Goal: Task Accomplishment & Management: Manage account settings

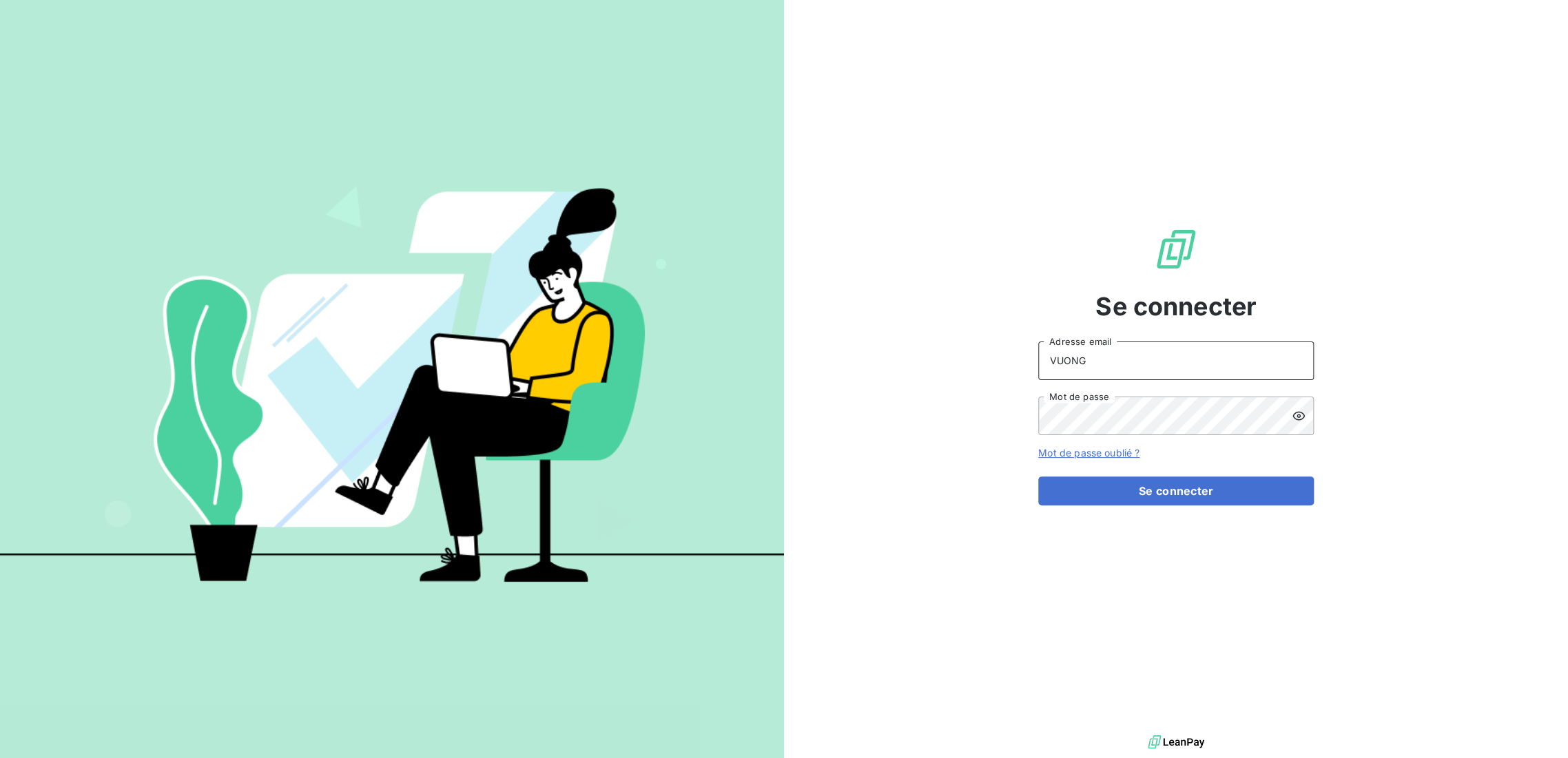
drag, startPoint x: 1069, startPoint y: 368, endPoint x: 542, endPoint y: 382, distance: 527.2
click at [582, 365] on div "Se connecter VUONG Adresse email Mot de passe Mot de passe oublié ? Se connecter" at bounding box center [784, 379] width 1568 height 758
type input "[EMAIL_ADDRESS][DOMAIN_NAME]"
click at [1172, 489] on button "Se connecter" at bounding box center [1176, 491] width 276 height 29
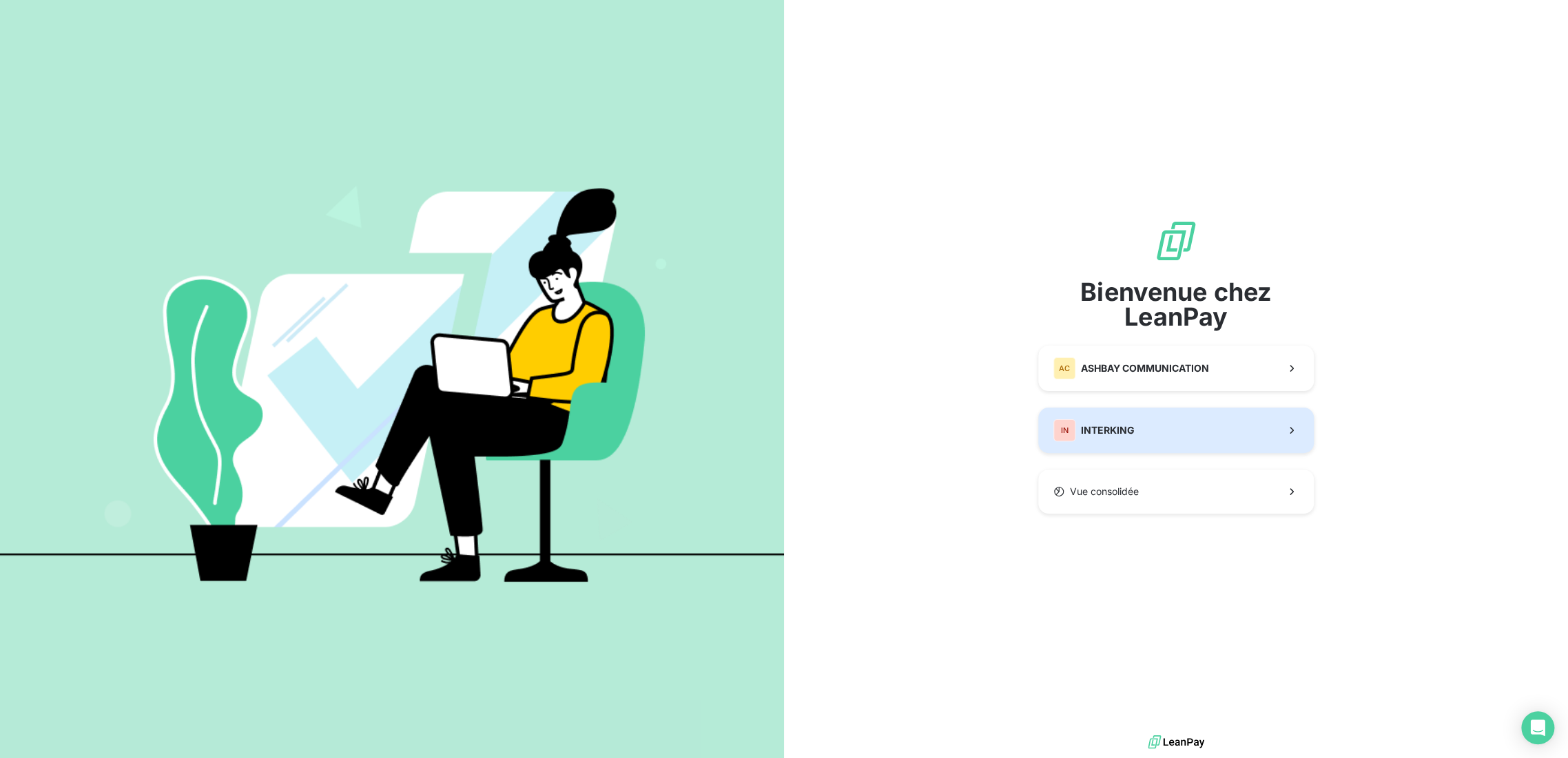
click at [1185, 418] on button "IN INTERKING" at bounding box center [1176, 430] width 276 height 46
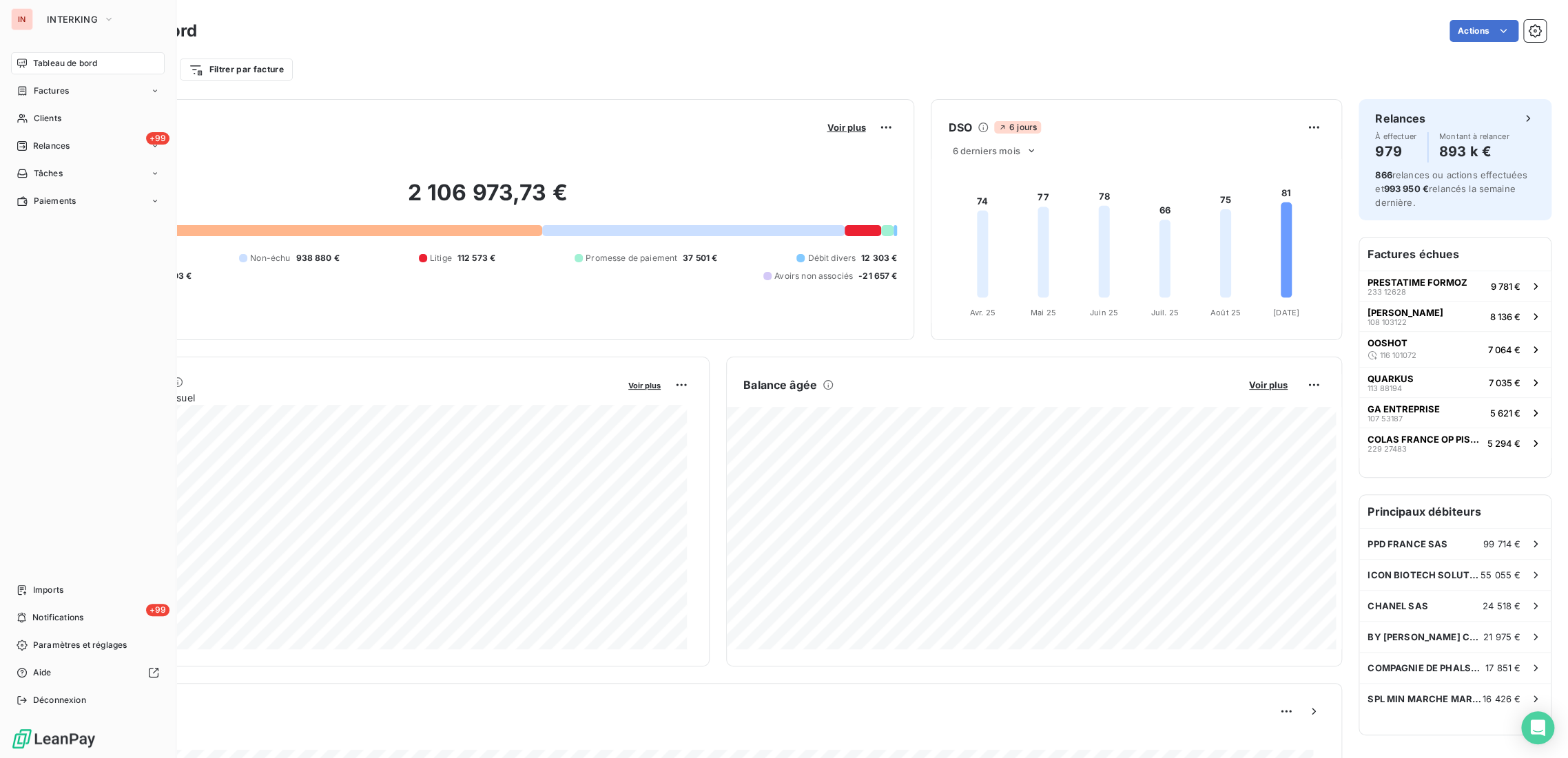
click at [81, 59] on span "Tableau de bord" at bounding box center [65, 63] width 64 height 12
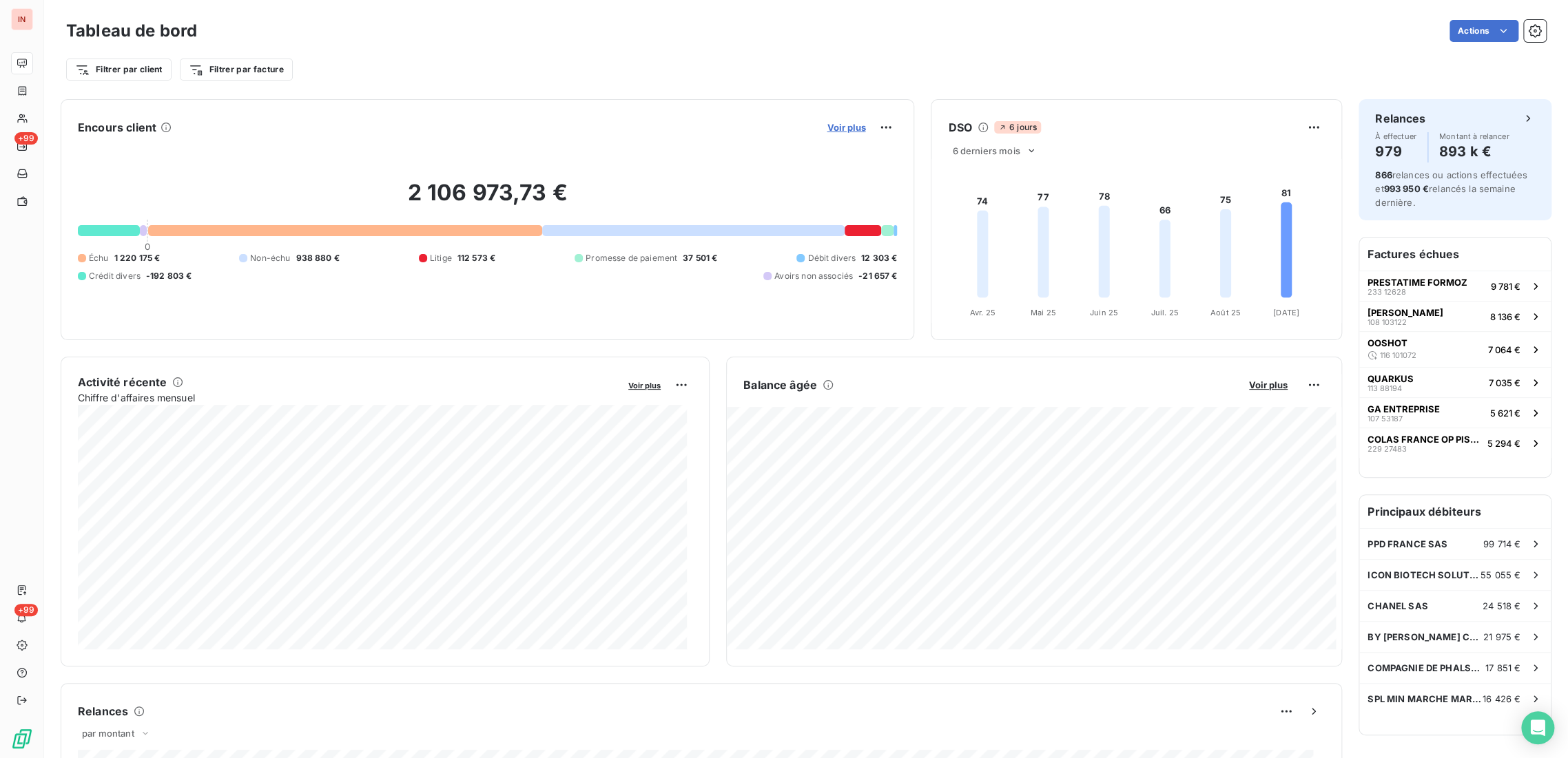
click at [831, 132] on span "Voir plus" at bounding box center [846, 127] width 39 height 11
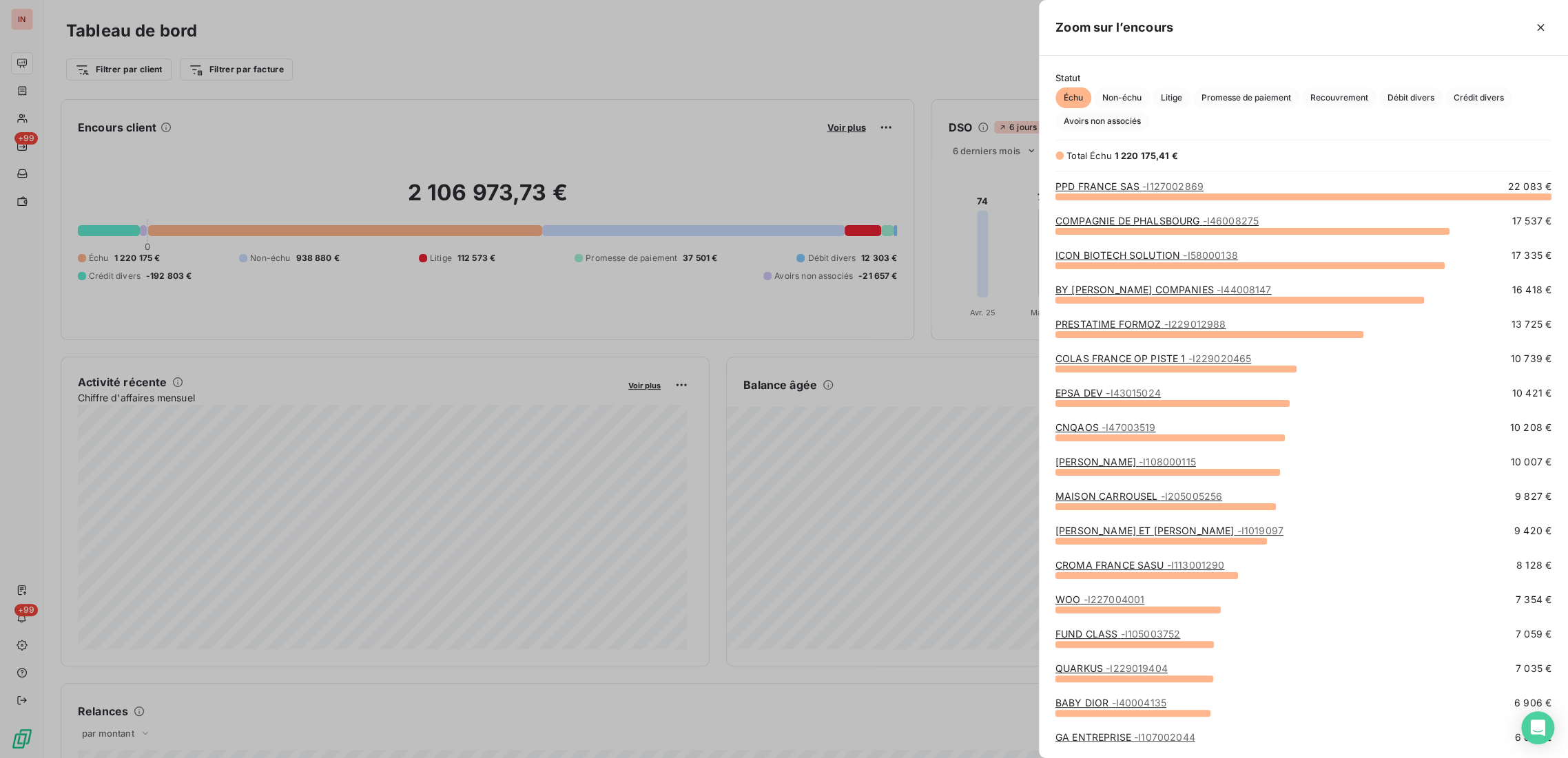
scroll to position [550, 518]
click at [839, 42] on div at bounding box center [784, 379] width 1568 height 758
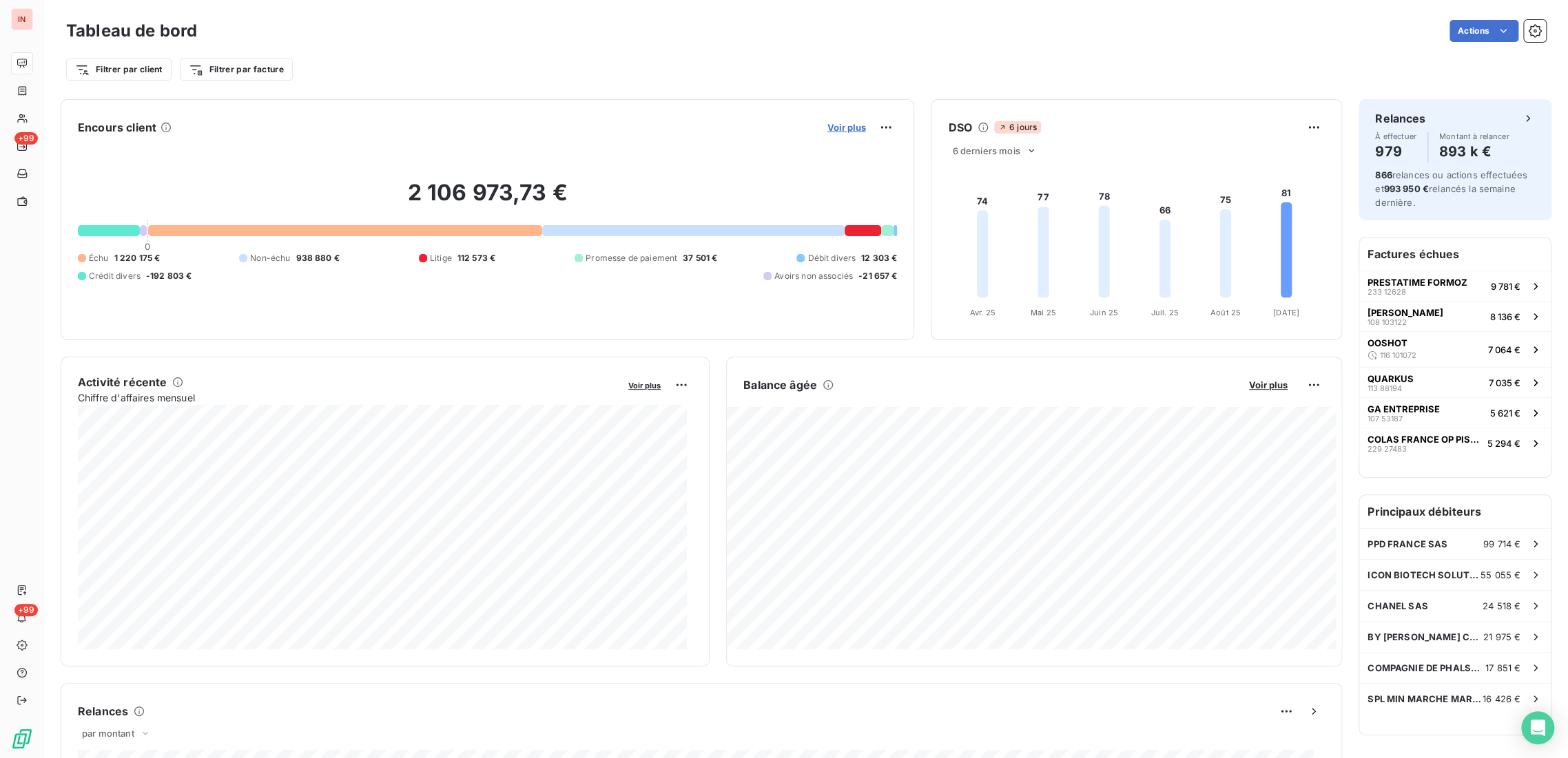
click at [829, 131] on span "Voir plus" at bounding box center [846, 127] width 39 height 11
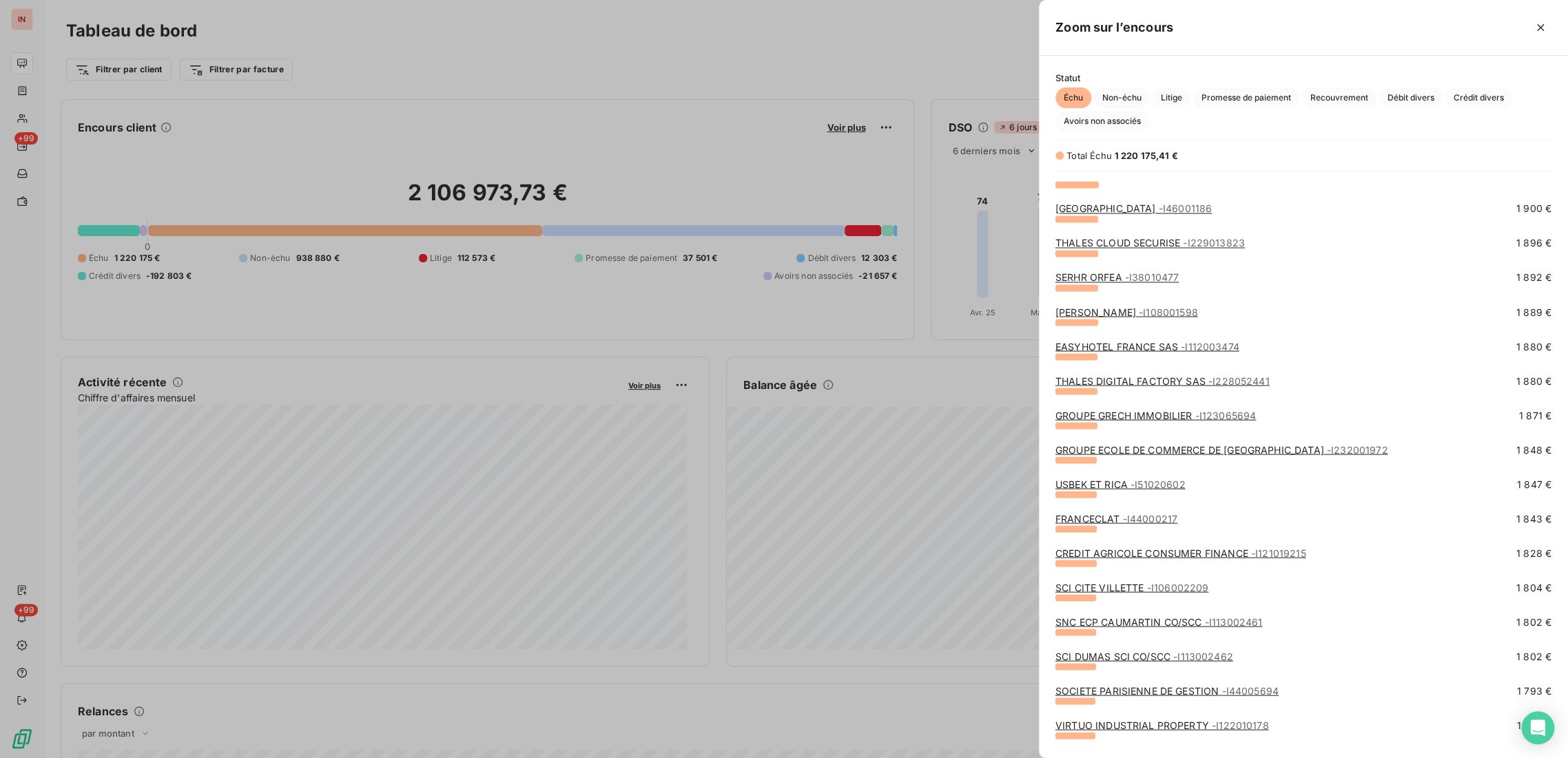
scroll to position [3929, 0]
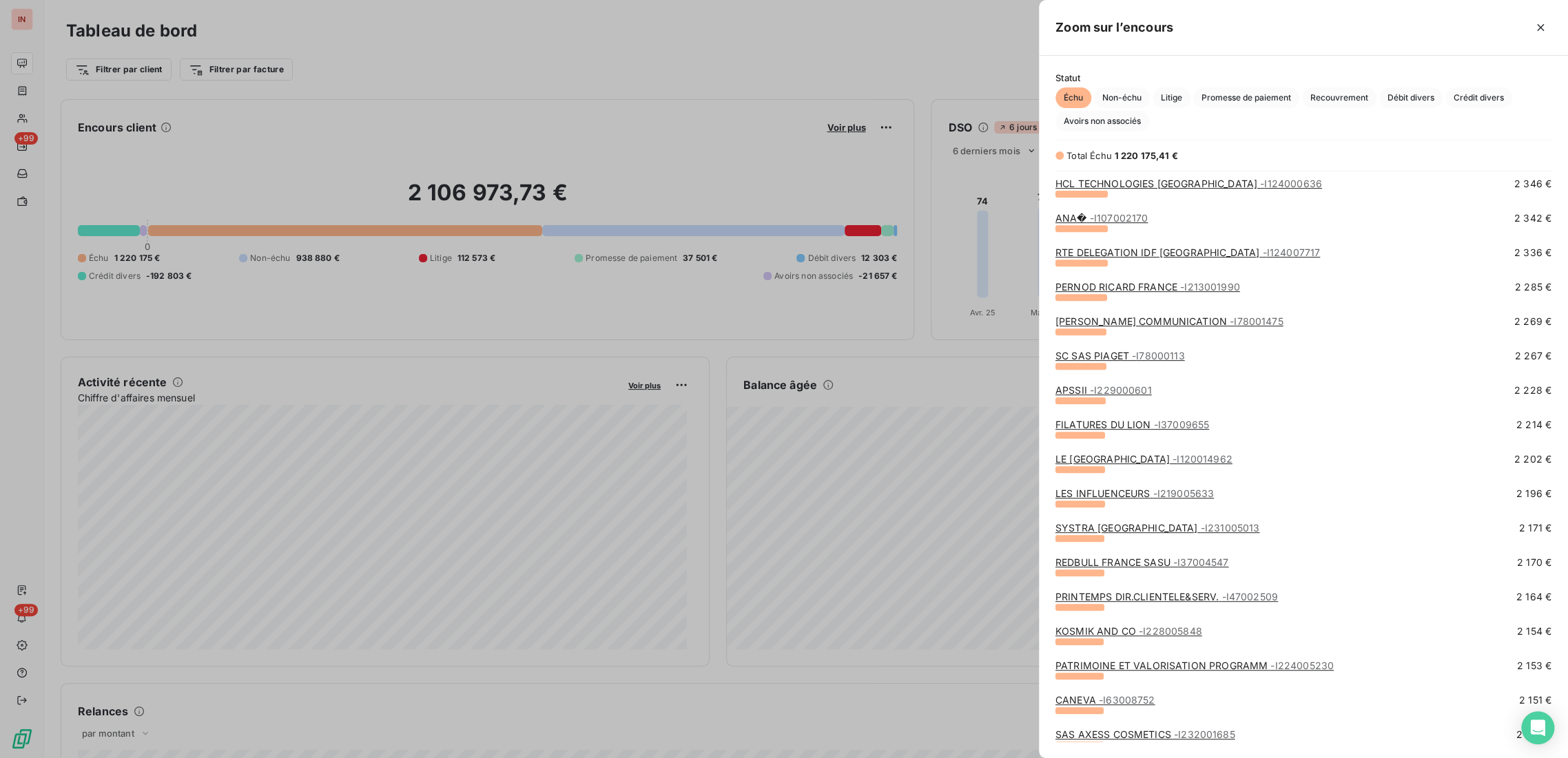
click at [718, 52] on div at bounding box center [784, 379] width 1568 height 758
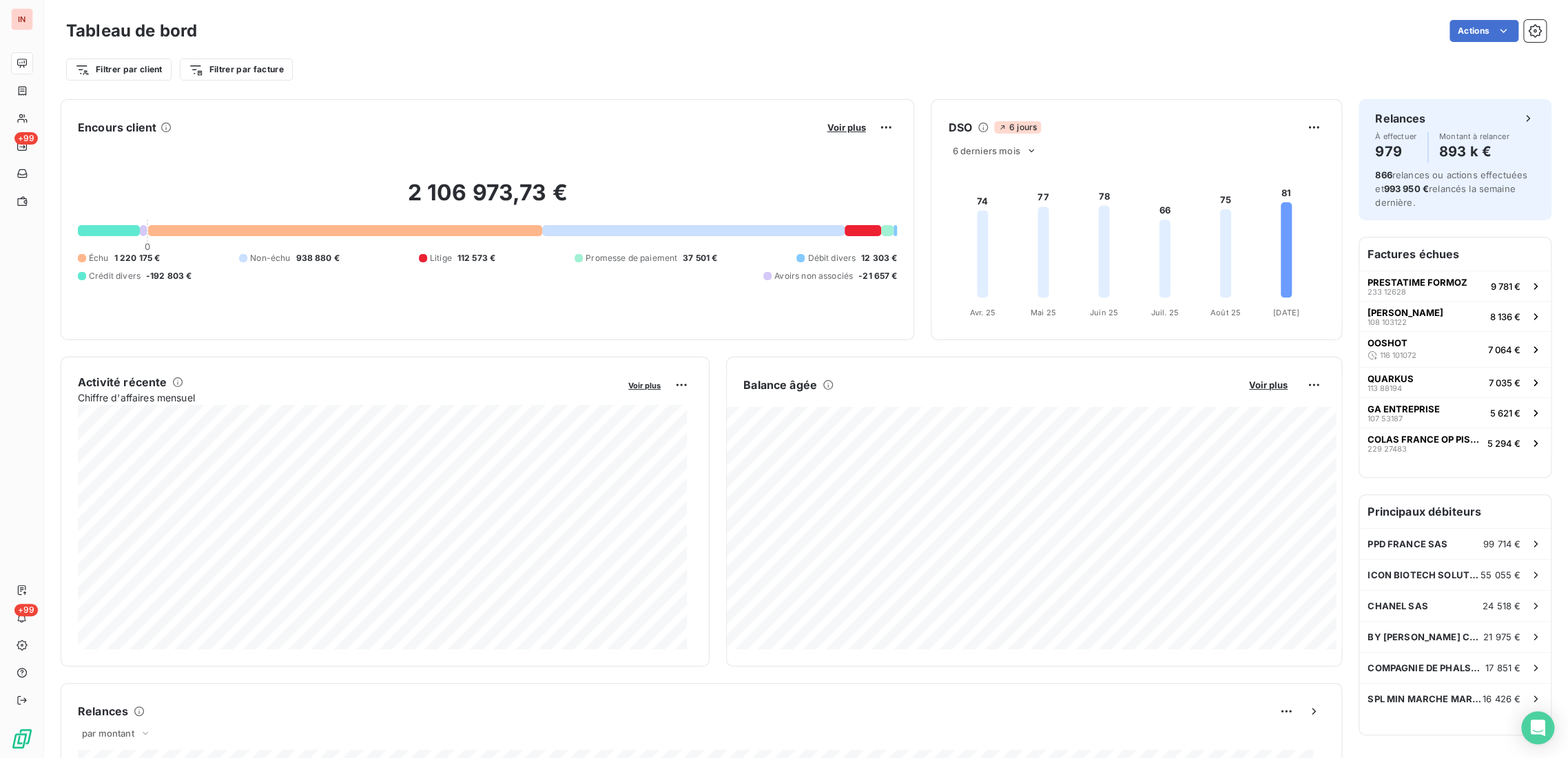
click at [831, 139] on div "2 106 973,73 € 0 Échu 1 220 175 € Non-échu 938 880 € Litige 112 573 € Promesse …" at bounding box center [487, 231] width 819 height 184
click at [831, 127] on span "Voir plus" at bounding box center [846, 127] width 39 height 11
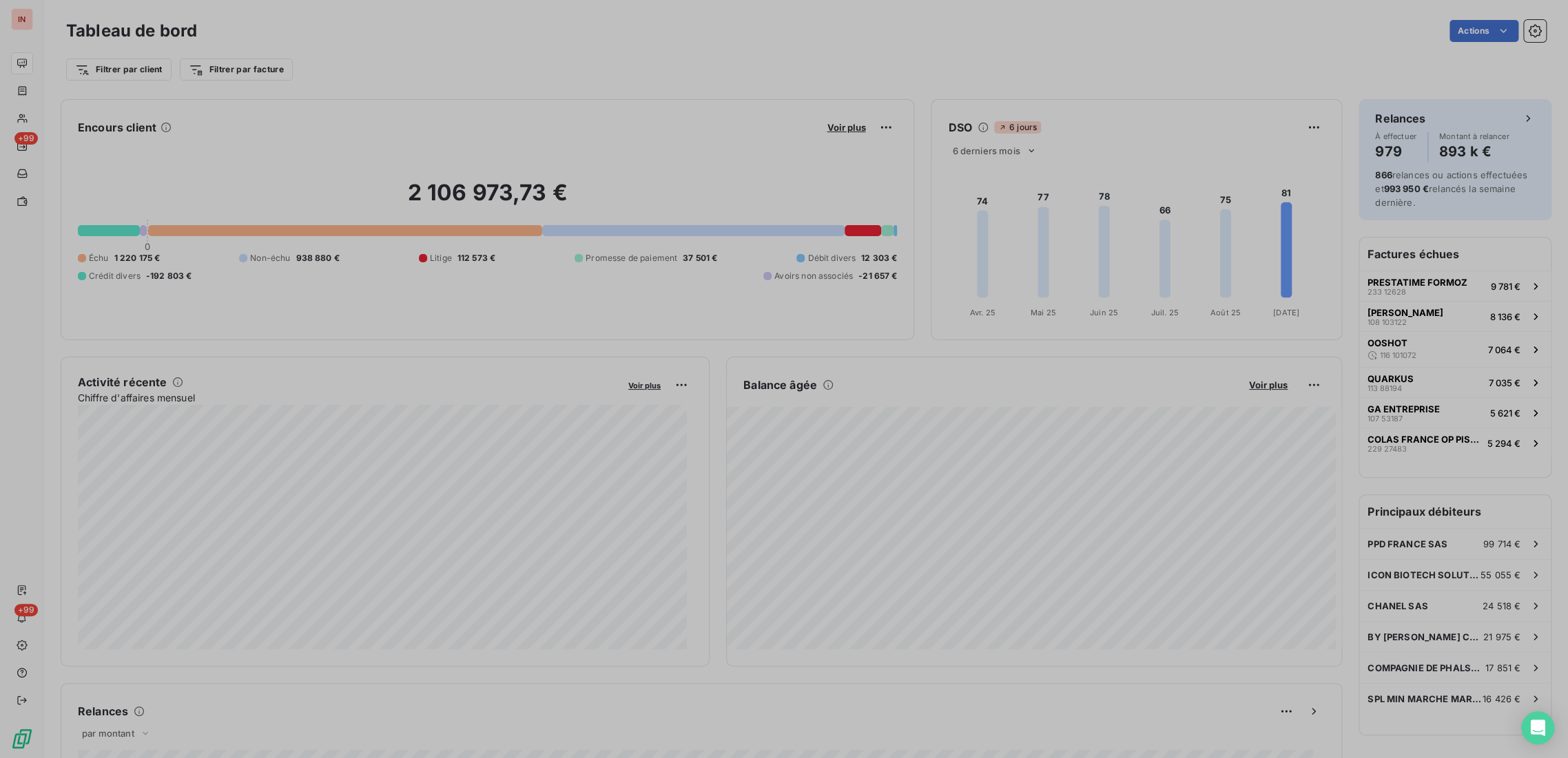
scroll to position [747, 518]
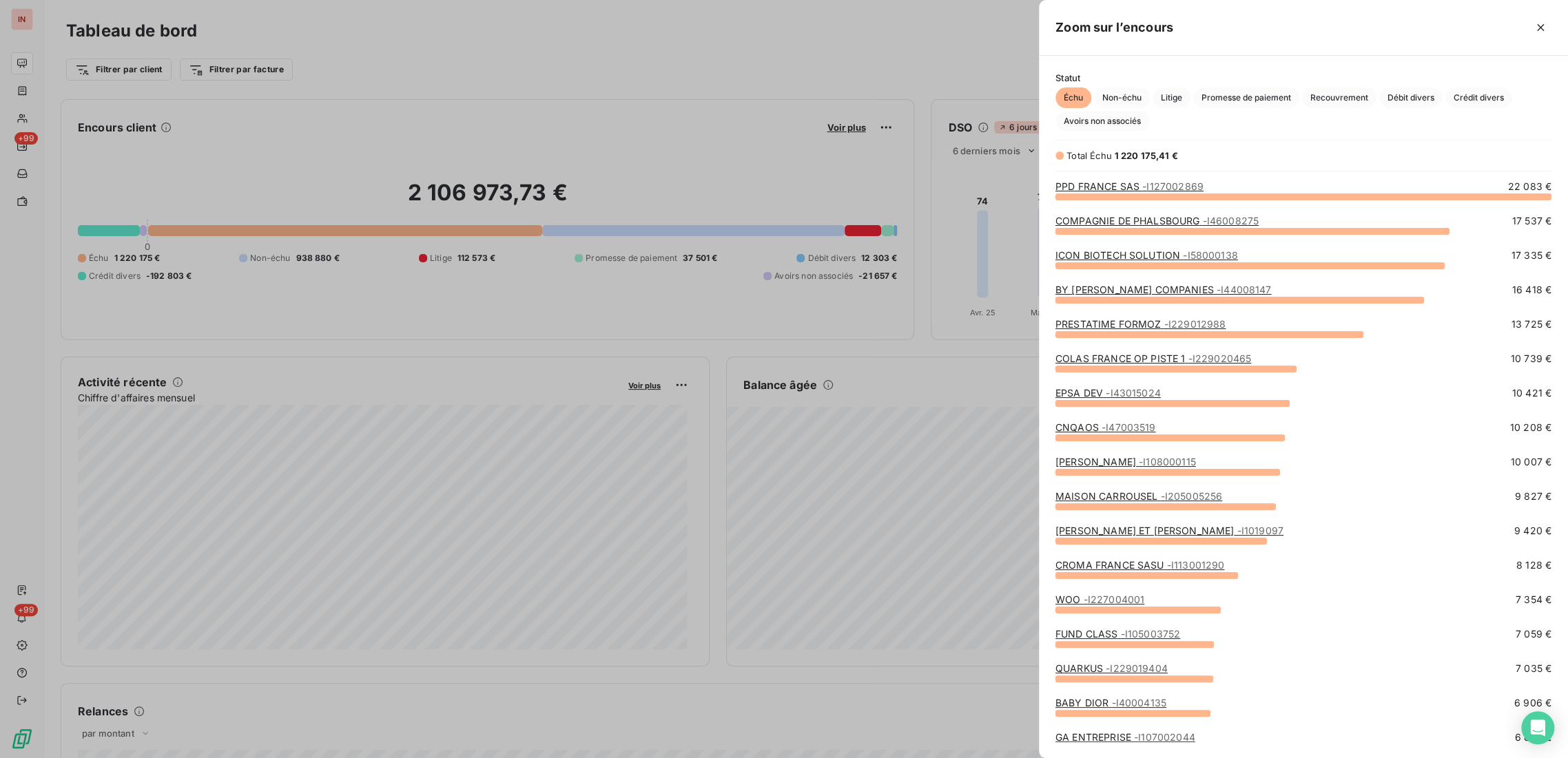
click at [1150, 286] on link "BY [PERSON_NAME] COMPANIES - I44008147" at bounding box center [1163, 289] width 216 height 12
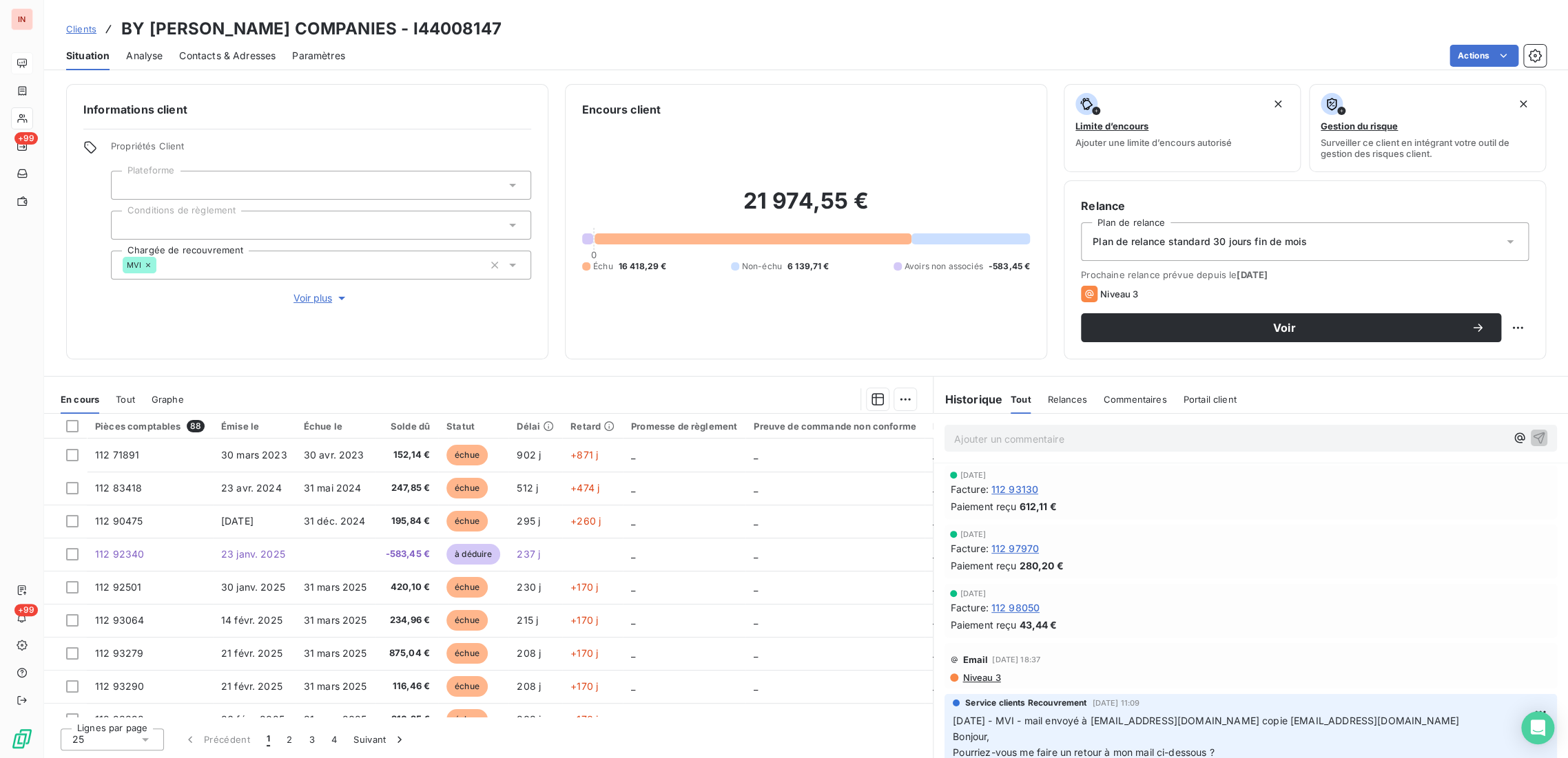
click at [450, 332] on div "Informations client Propriétés Client Plateforme Conditions de règlement Chargé…" at bounding box center [308, 222] width 482 height 276
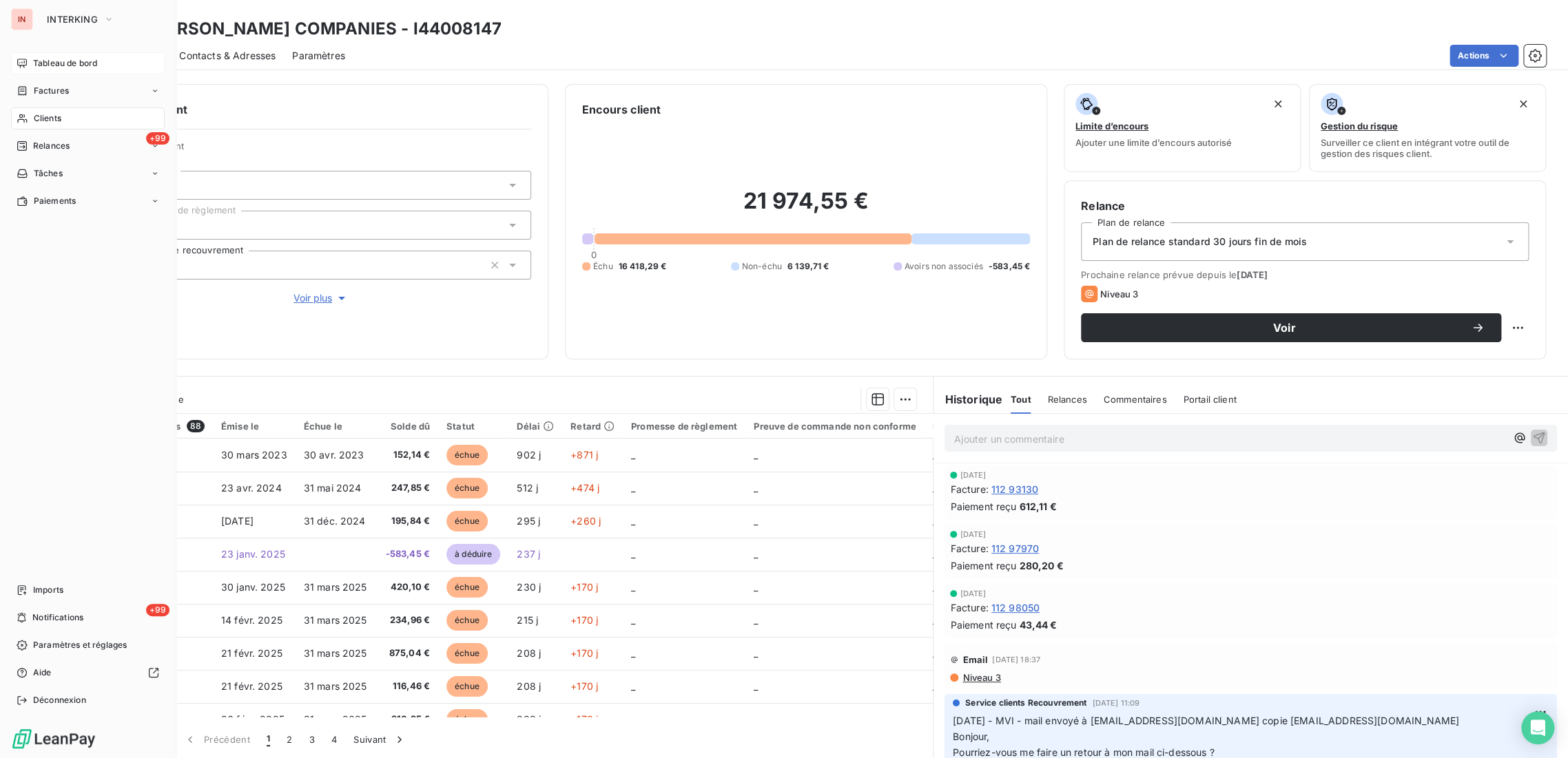
click at [45, 120] on span "Clients" at bounding box center [47, 118] width 28 height 12
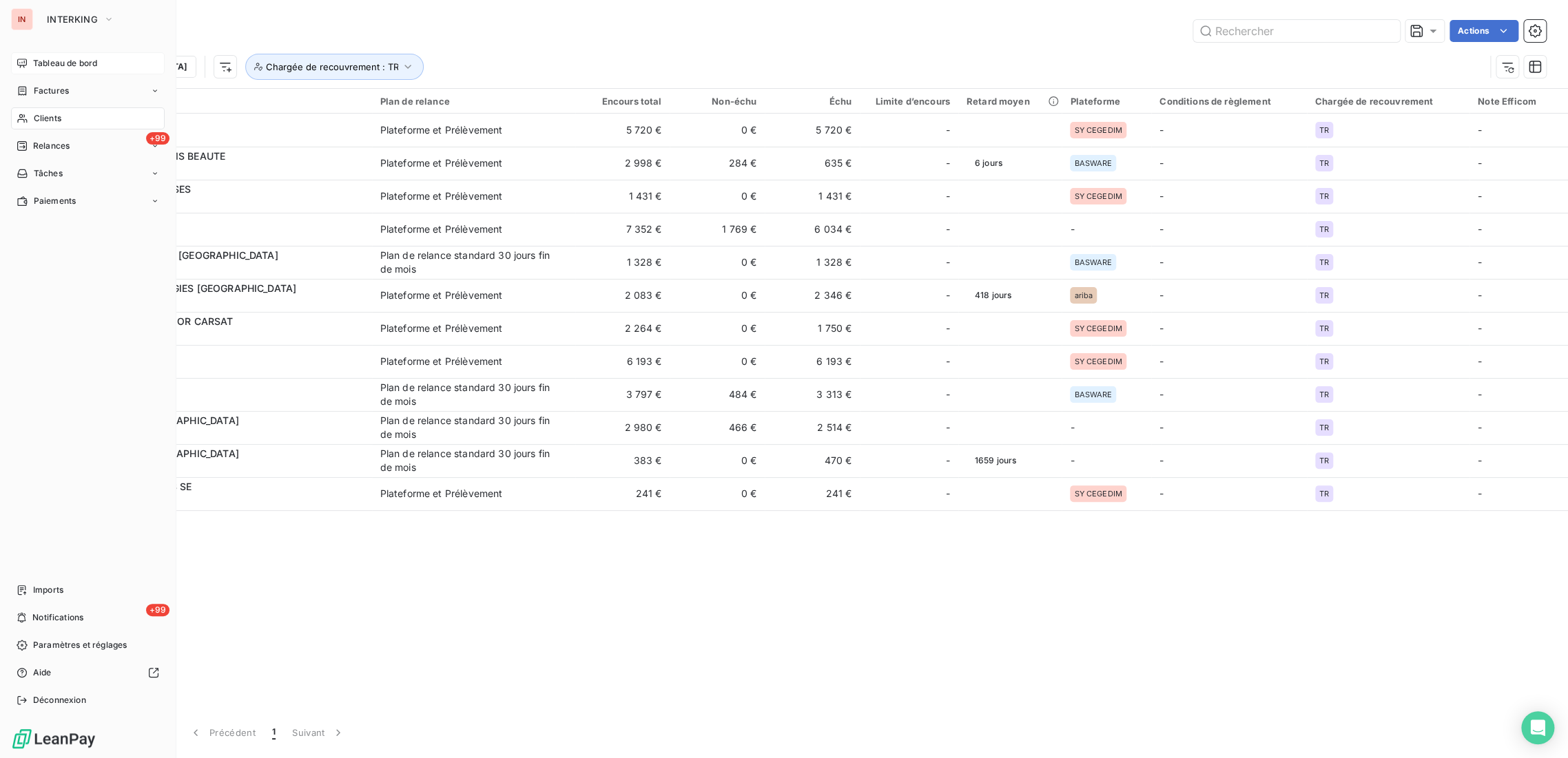
click at [47, 66] on span "Tableau de bord" at bounding box center [65, 63] width 64 height 12
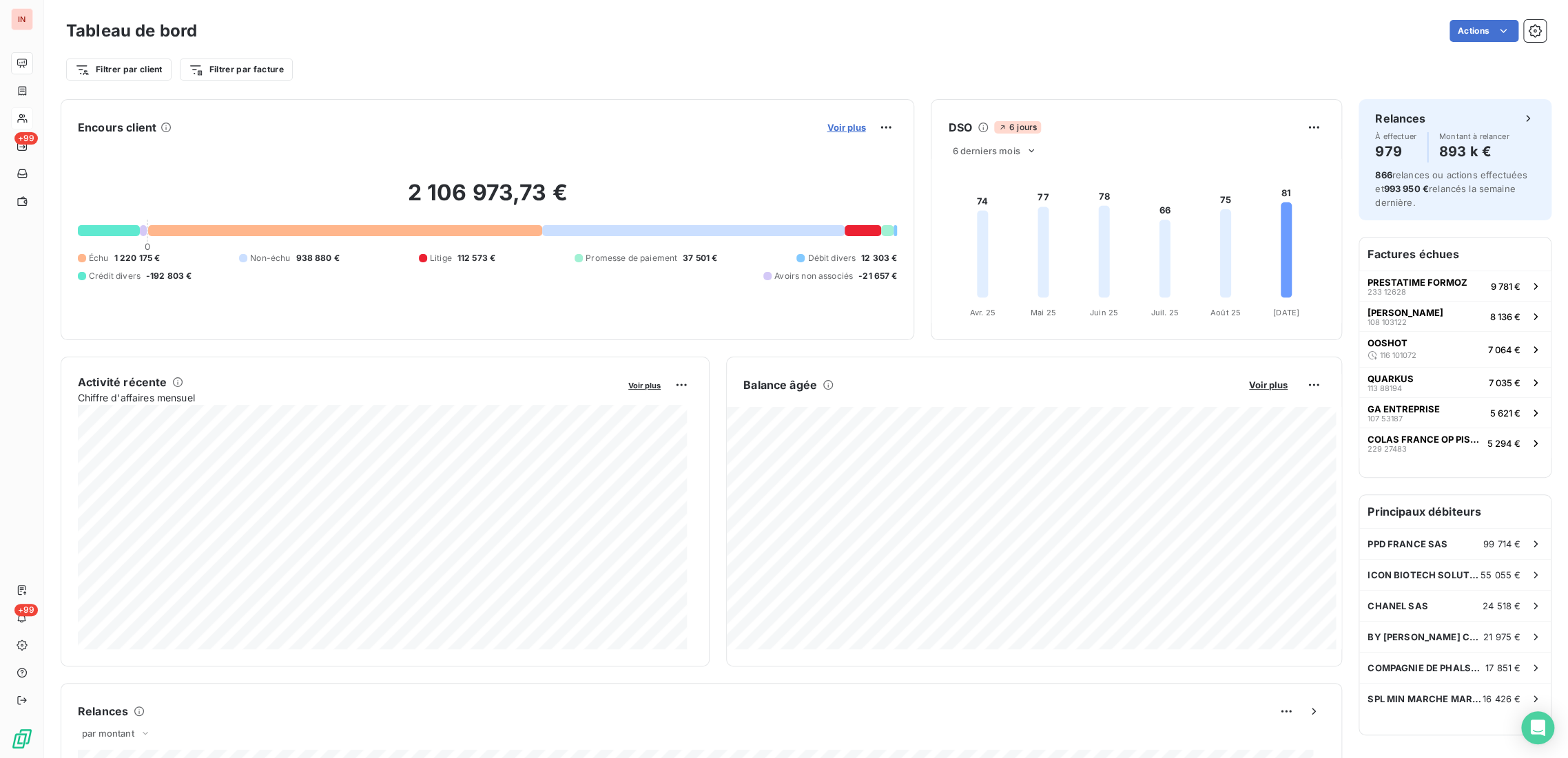
click at [844, 126] on span "Voir plus" at bounding box center [846, 127] width 39 height 11
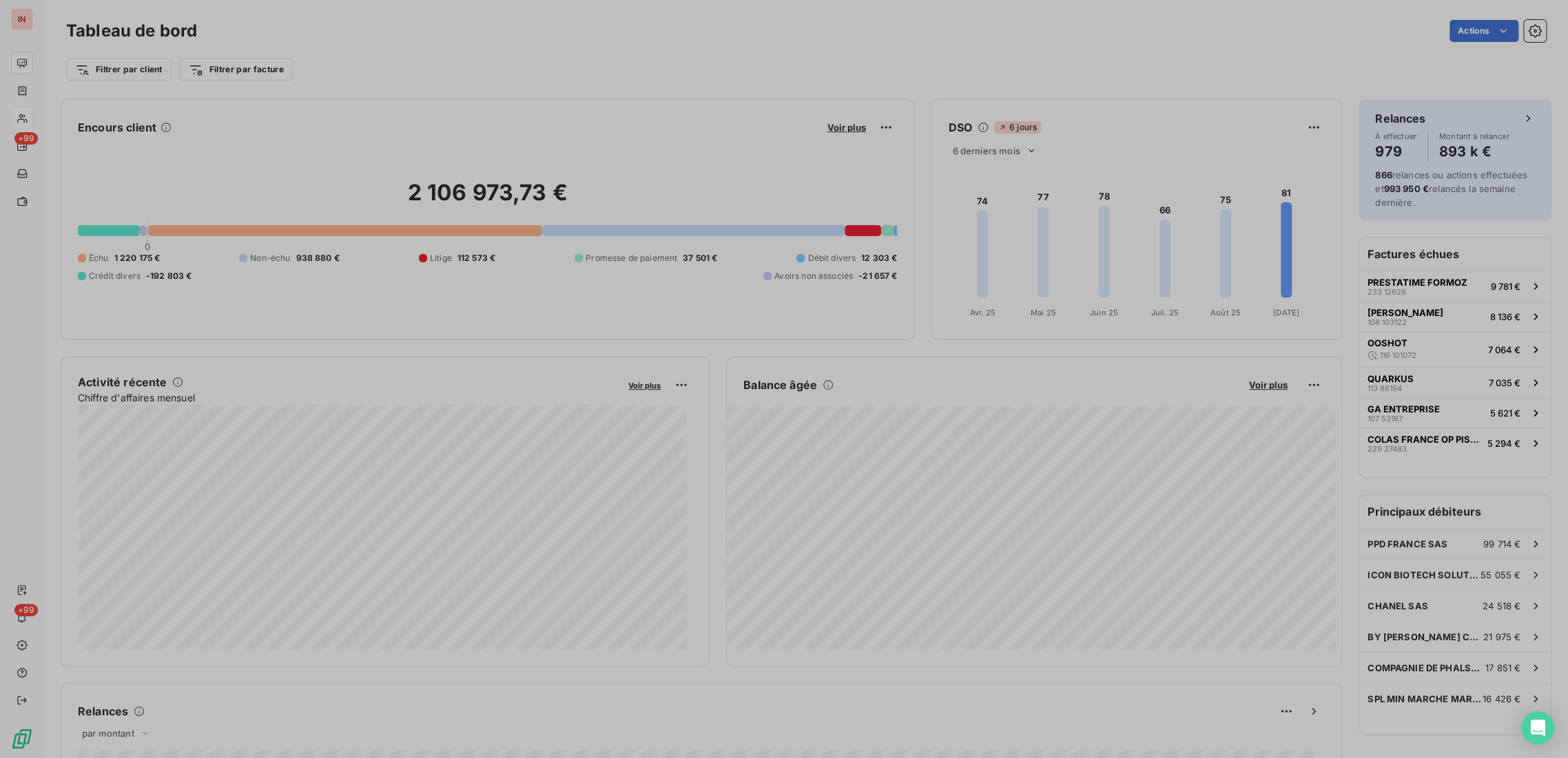
scroll to position [747, 518]
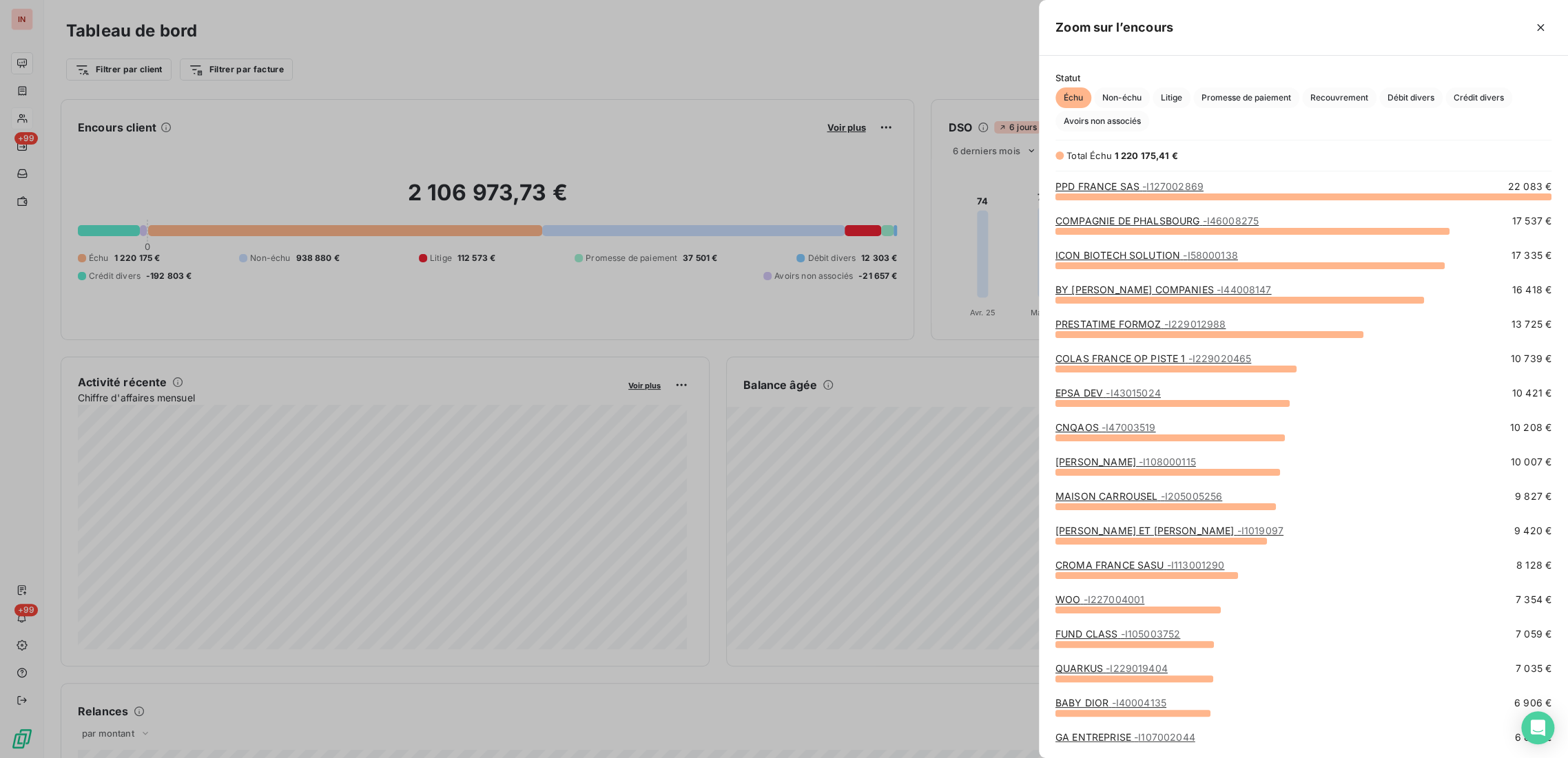
click at [1152, 280] on div "ICON BIOTECH SOLUTION - I58000138 17 335 €" at bounding box center [1304, 266] width 496 height 34
click at [1177, 284] on link "BY [PERSON_NAME] COMPANIES - I44008147" at bounding box center [1163, 289] width 216 height 12
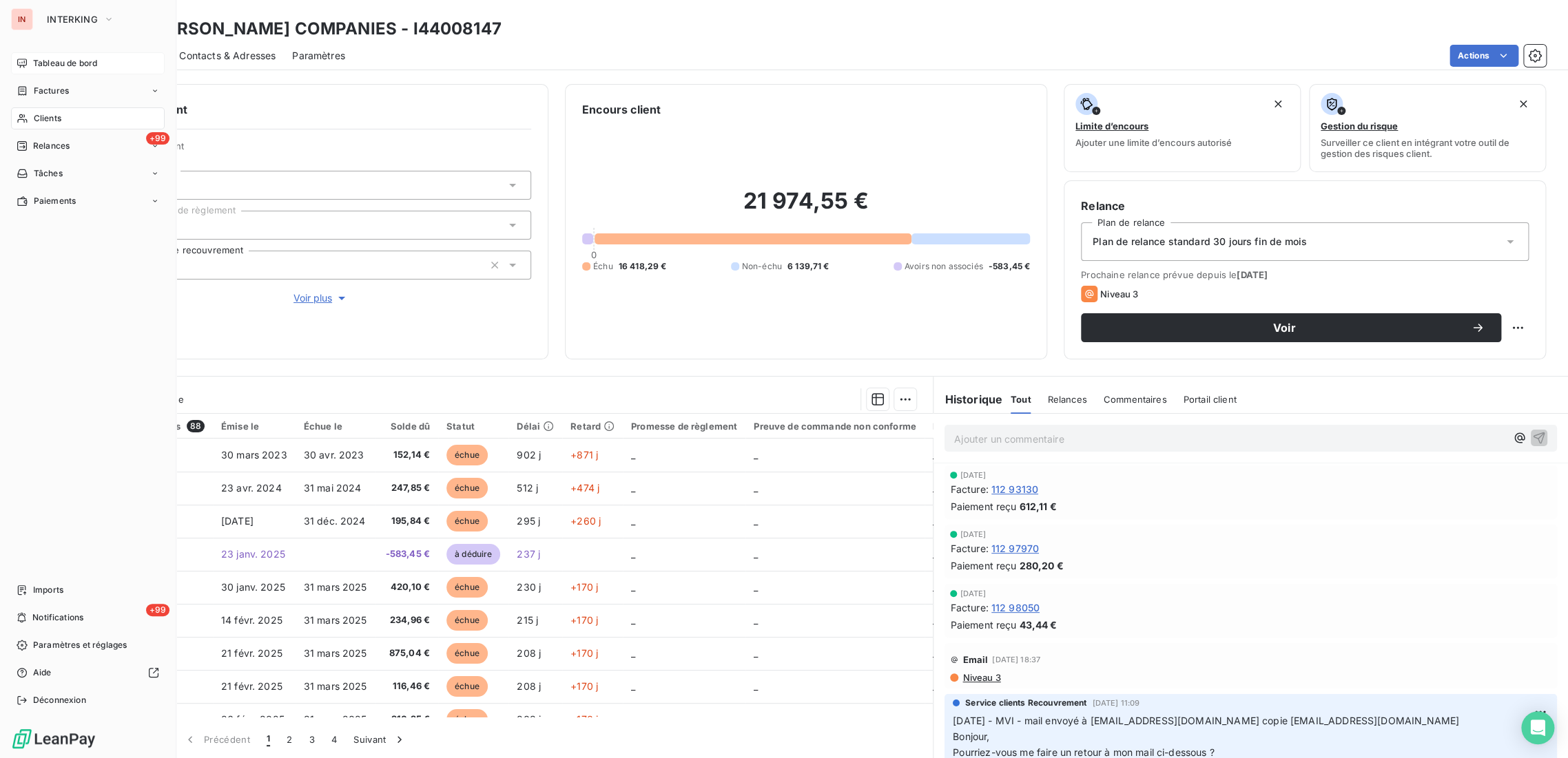
click at [52, 64] on span "Tableau de bord" at bounding box center [65, 63] width 64 height 12
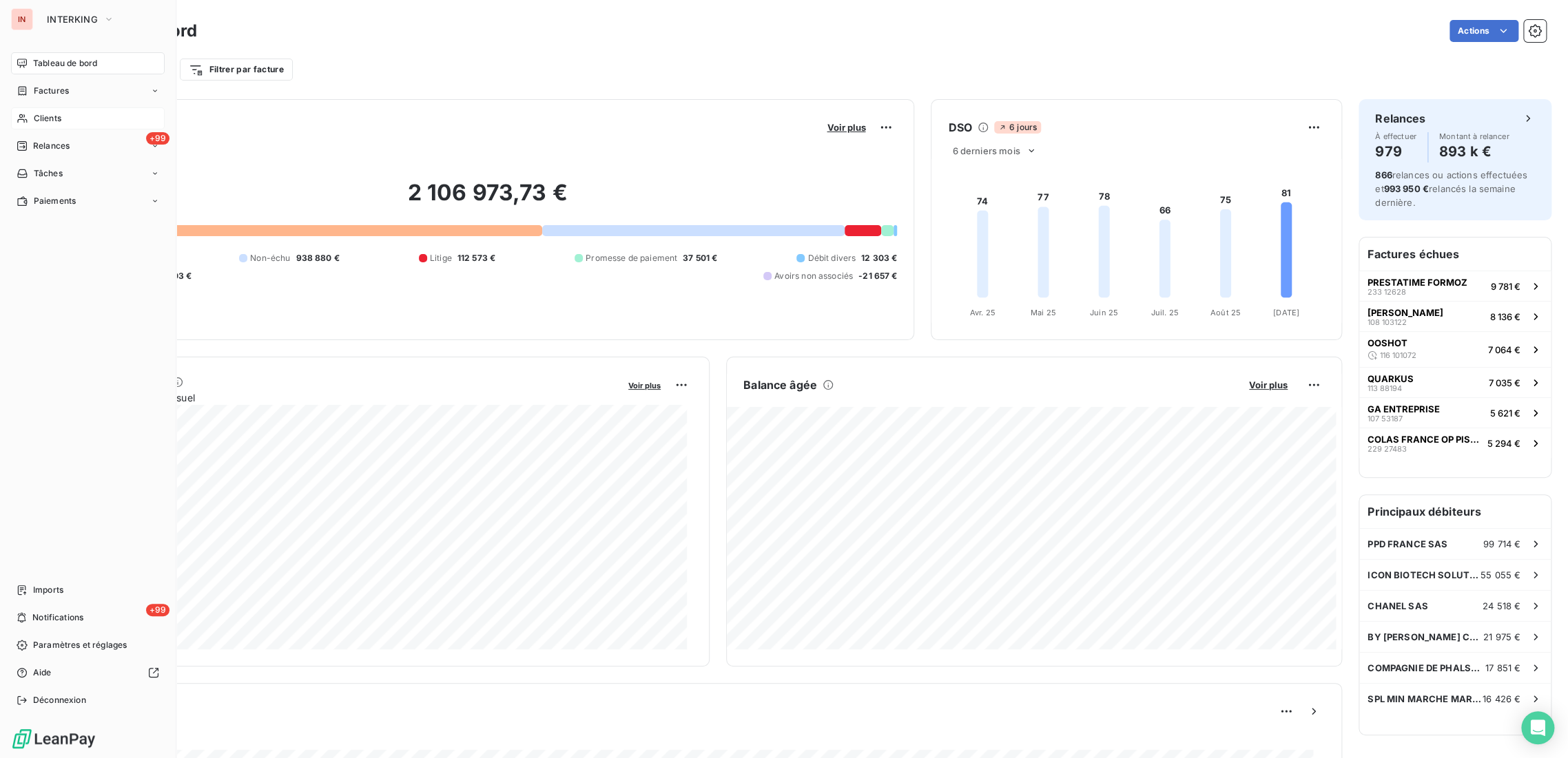
click at [50, 115] on span "Clients" at bounding box center [47, 118] width 28 height 12
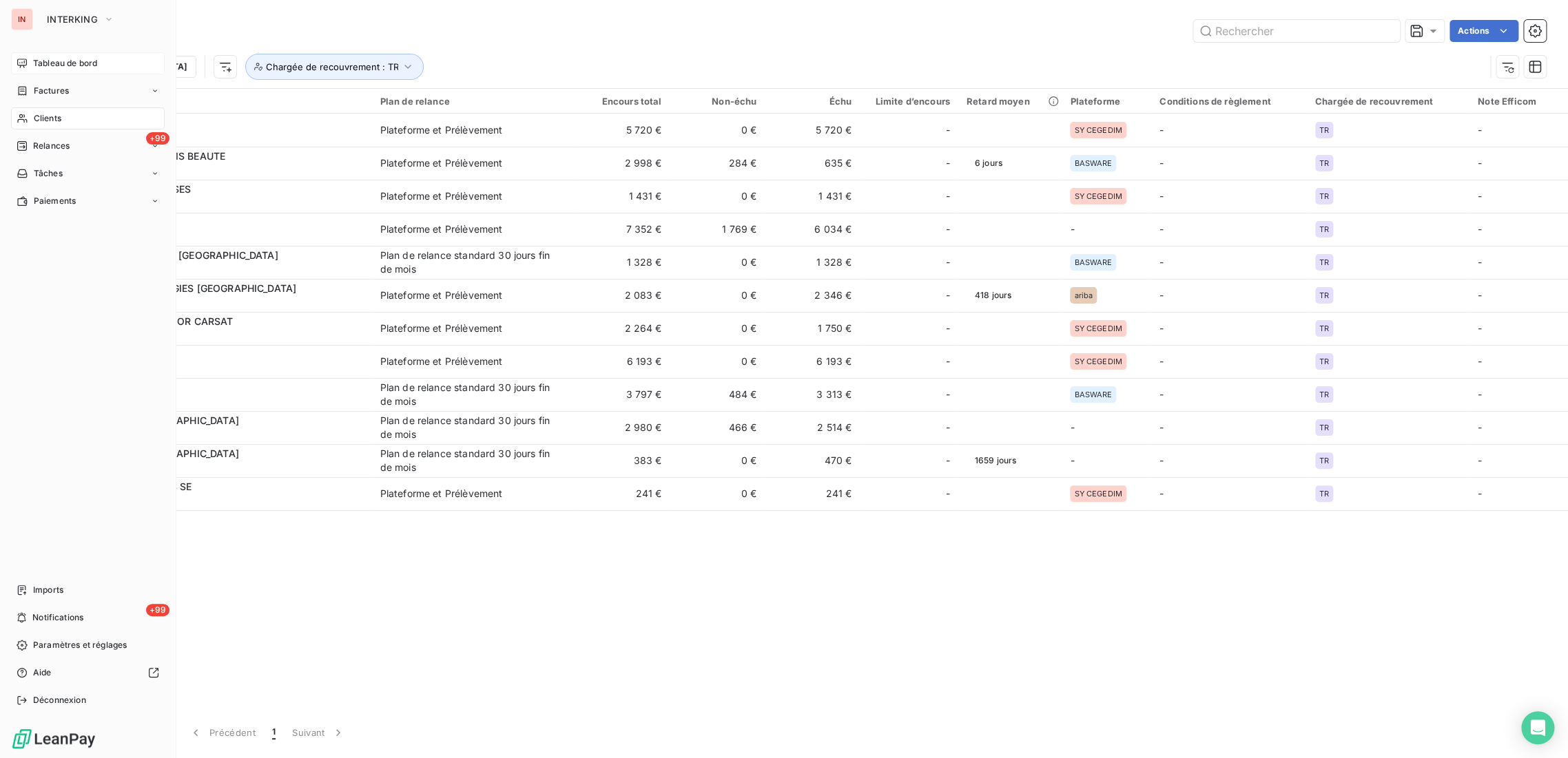
click at [47, 59] on span "Tableau de bord" at bounding box center [65, 63] width 64 height 12
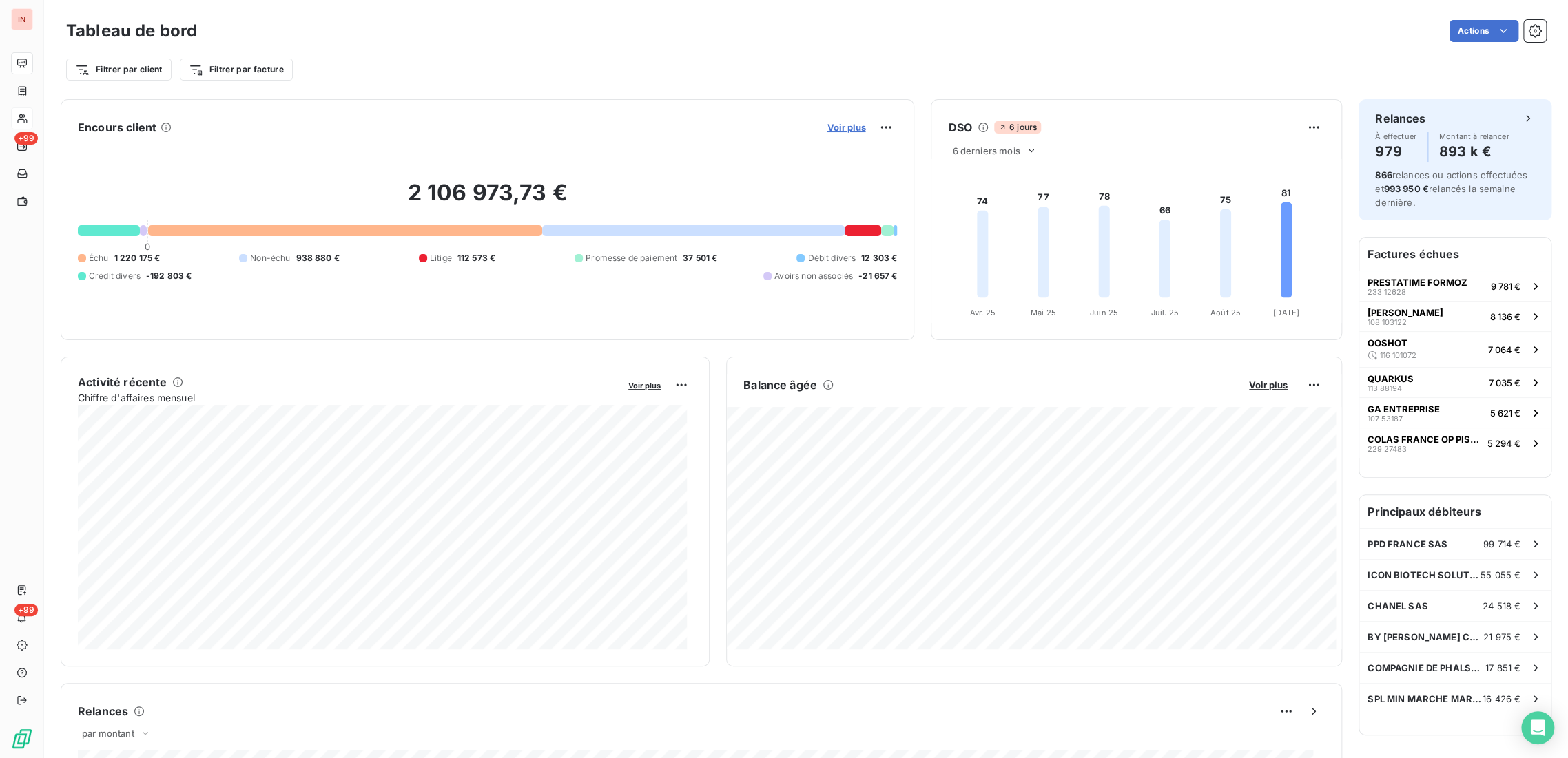
click at [849, 129] on span "Voir plus" at bounding box center [846, 127] width 39 height 11
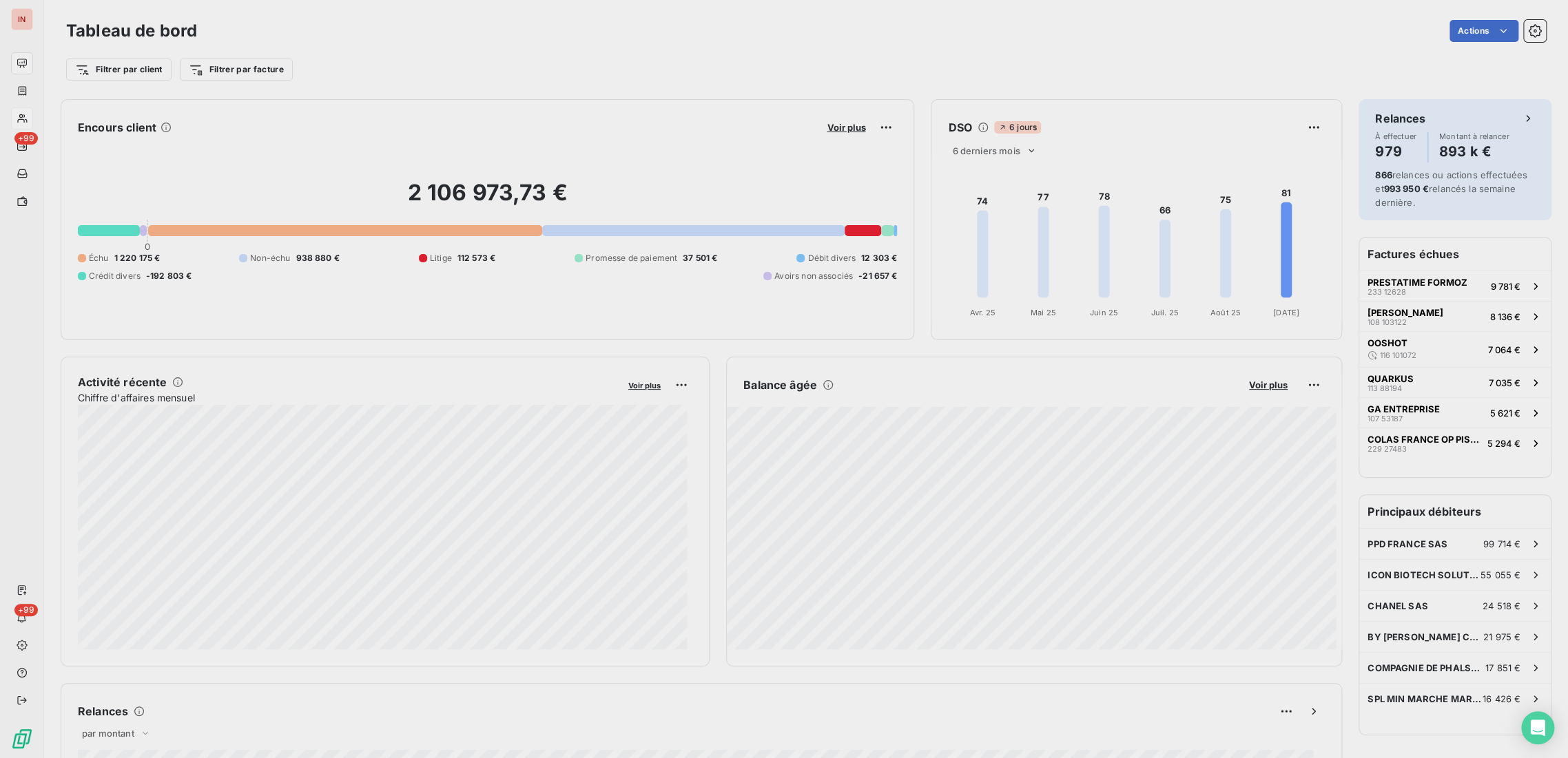
scroll to position [747, 518]
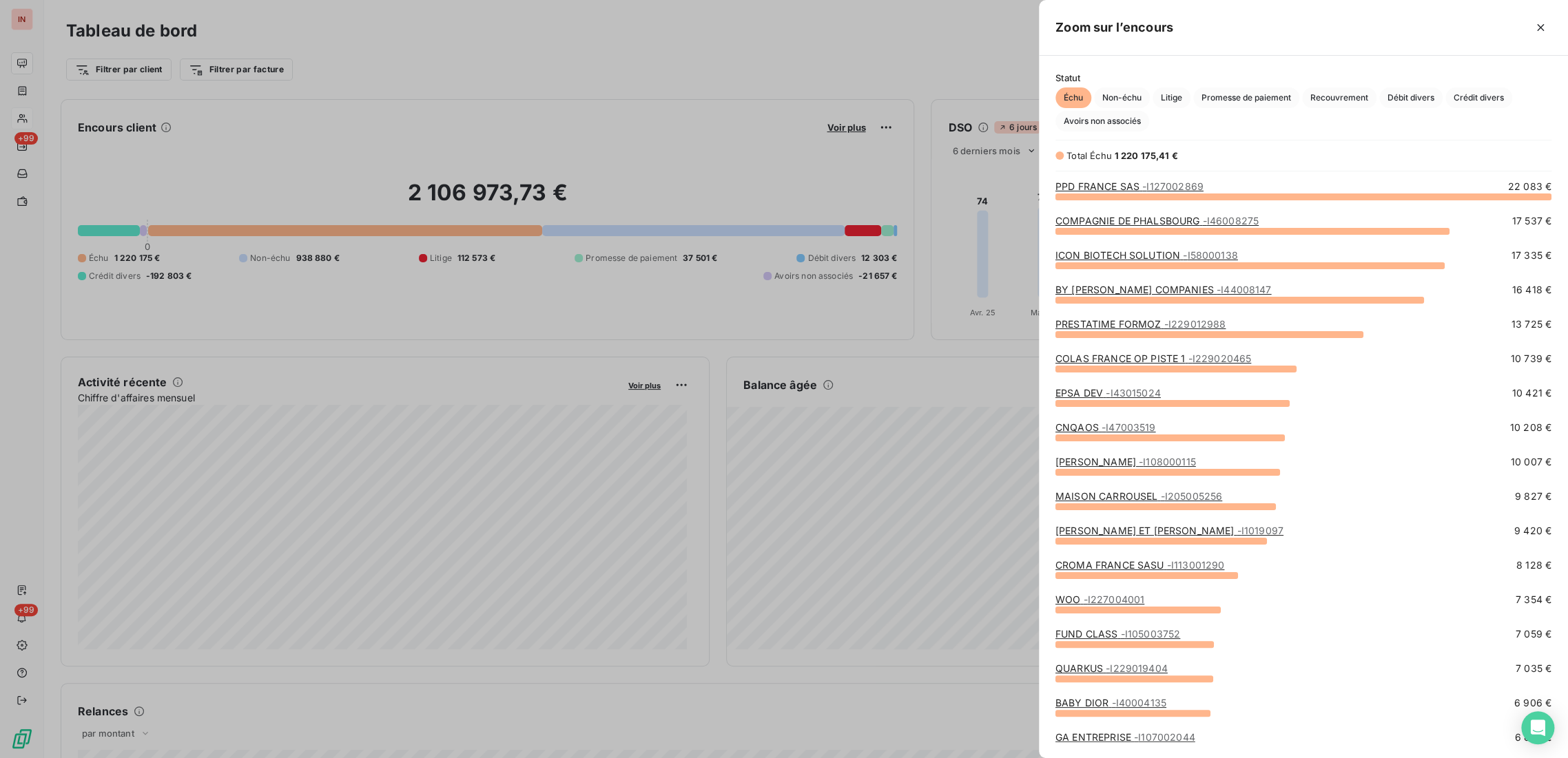
click at [1139, 324] on link "PRESTATIME FORMOZ - I229012988" at bounding box center [1141, 324] width 171 height 12
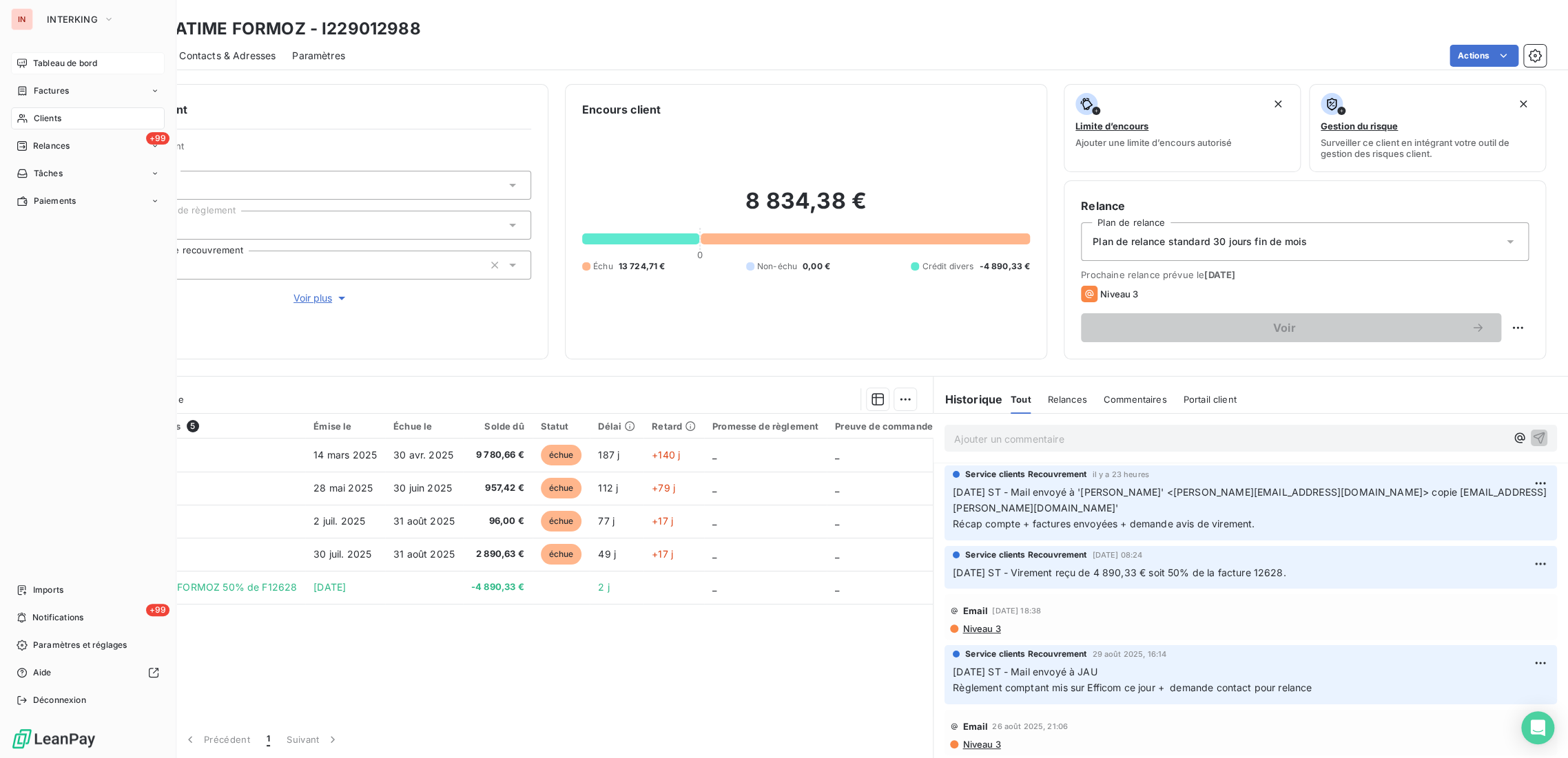
click at [59, 66] on span "Tableau de bord" at bounding box center [65, 63] width 64 height 12
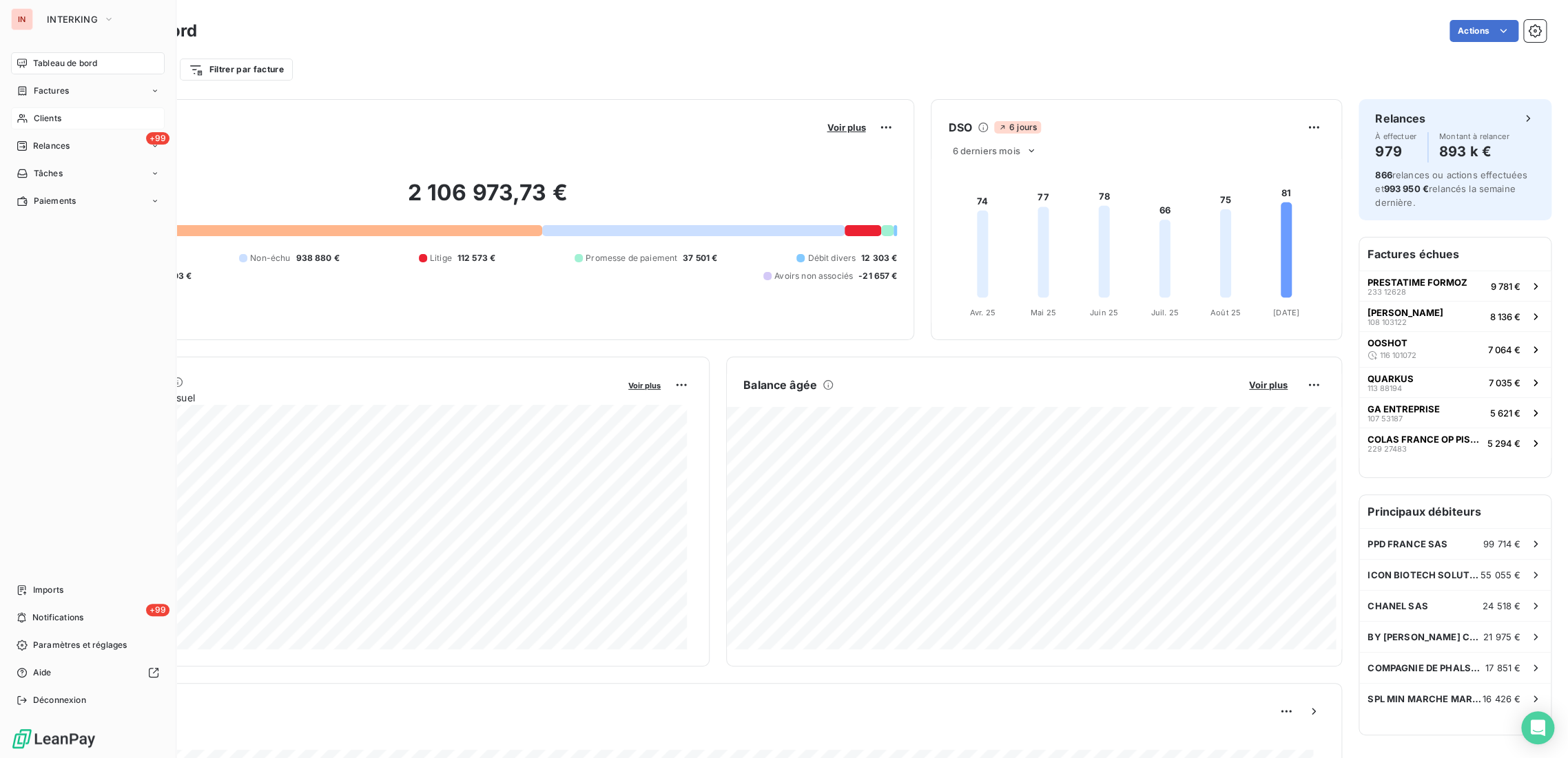
click at [60, 114] on span "Clients" at bounding box center [47, 118] width 28 height 12
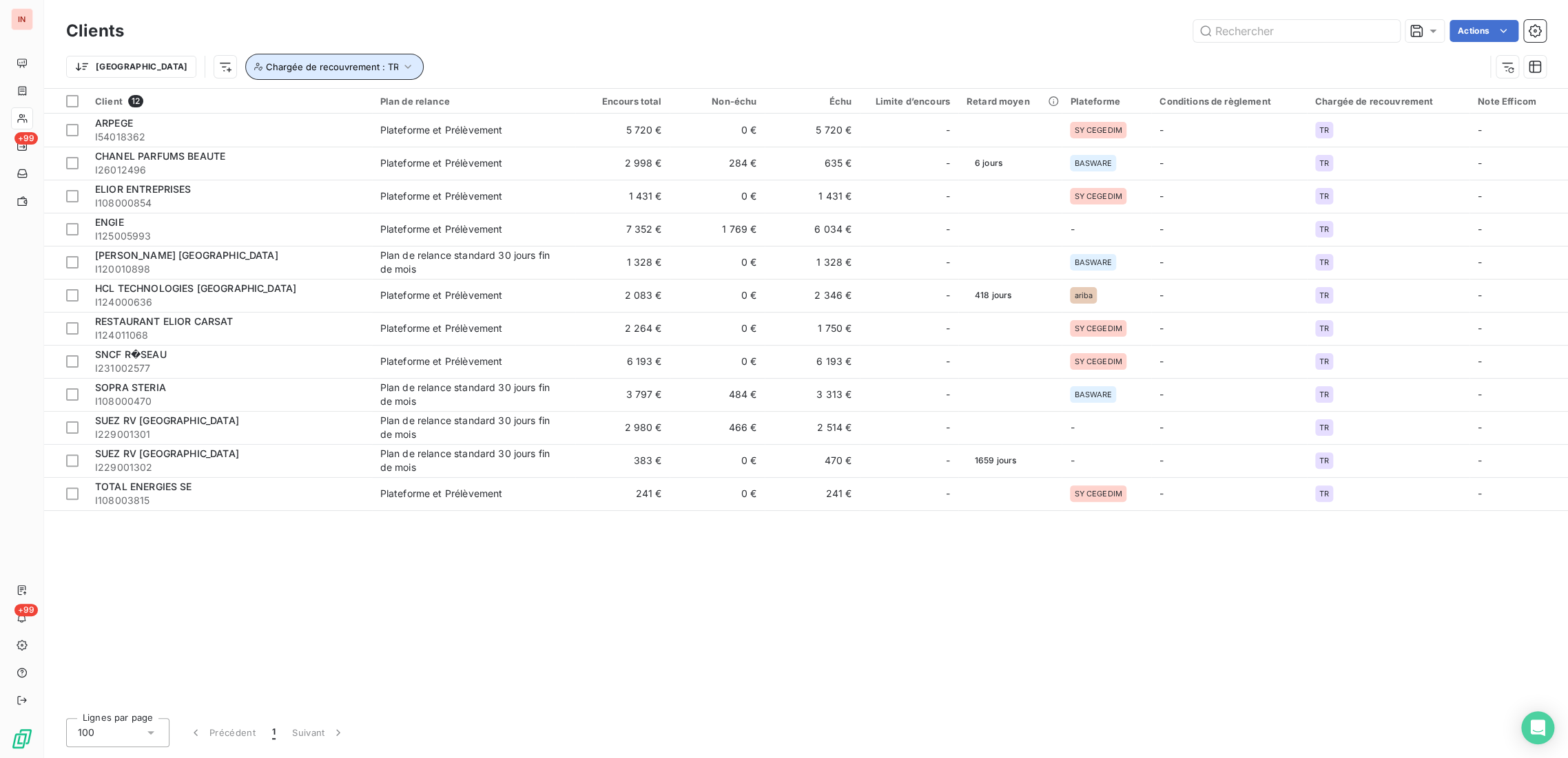
drag, startPoint x: 301, startPoint y: 59, endPoint x: 314, endPoint y: 78, distance: 23.0
click at [302, 59] on button "Chargée de recouvrement : TR" at bounding box center [334, 66] width 178 height 26
click at [433, 92] on div "TR" at bounding box center [460, 103] width 198 height 29
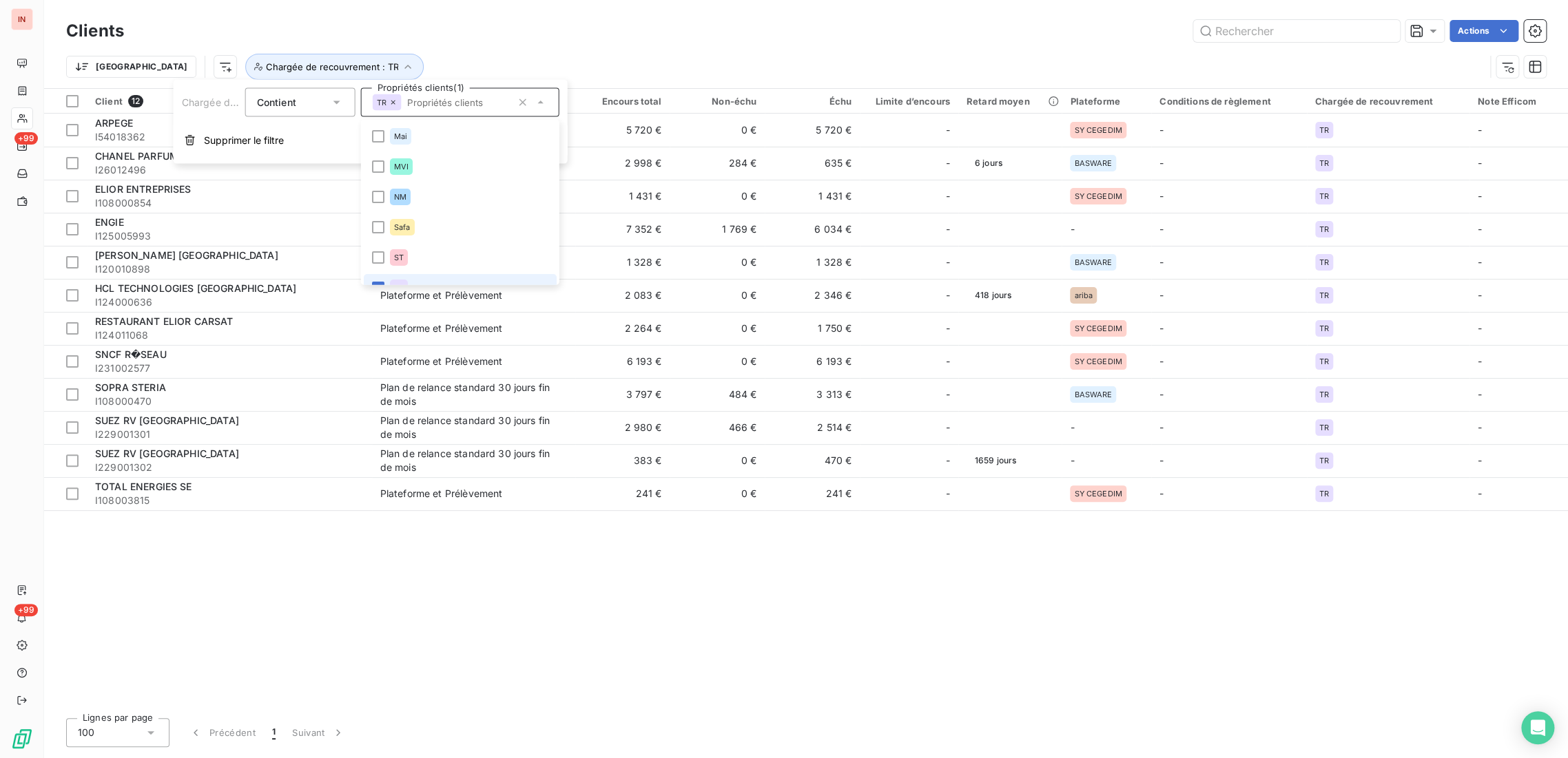
scroll to position [16, 0]
click at [380, 271] on icon at bounding box center [378, 271] width 9 height 9
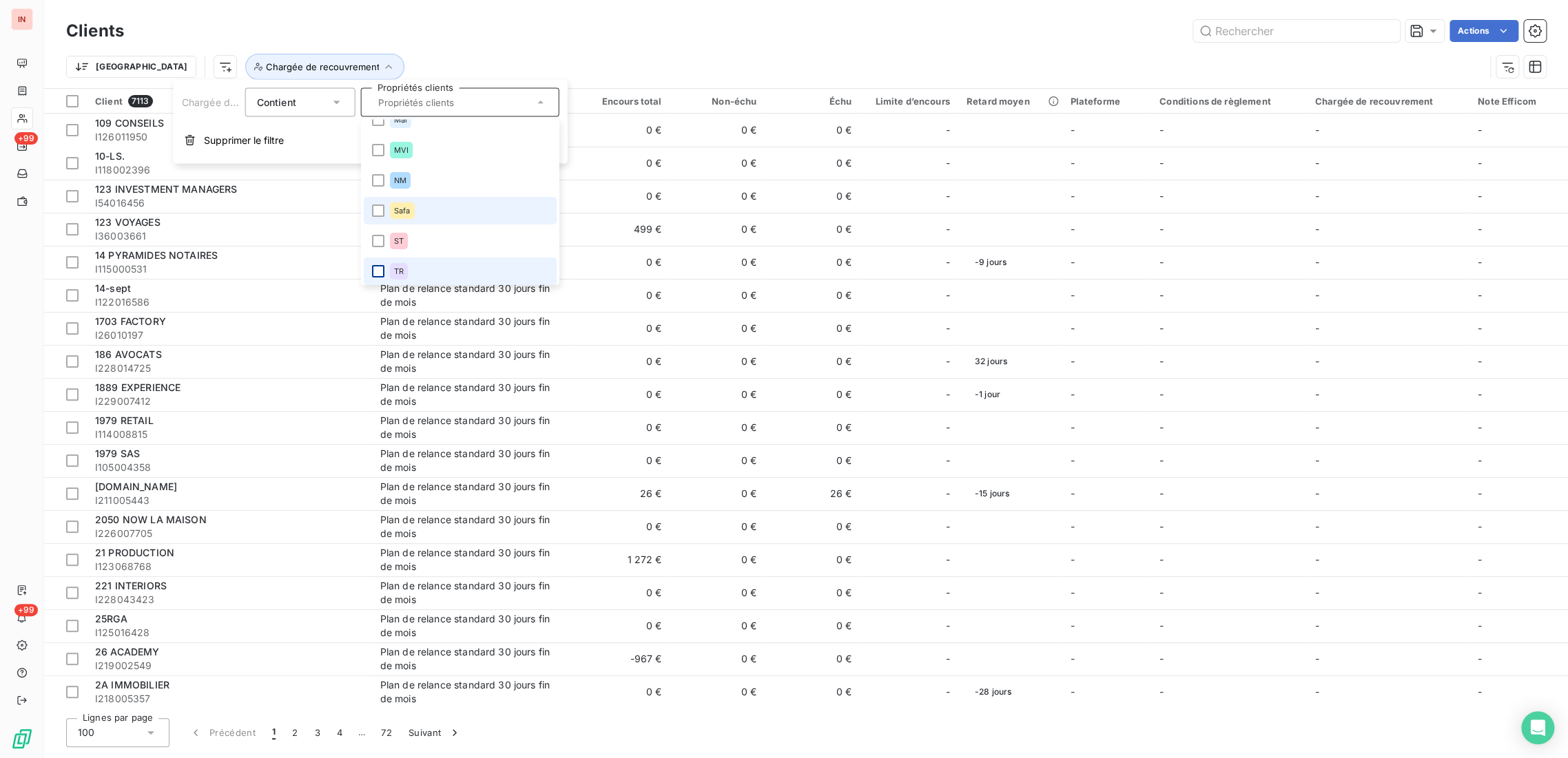
scroll to position [0, 0]
click at [380, 135] on div at bounding box center [378, 136] width 12 height 12
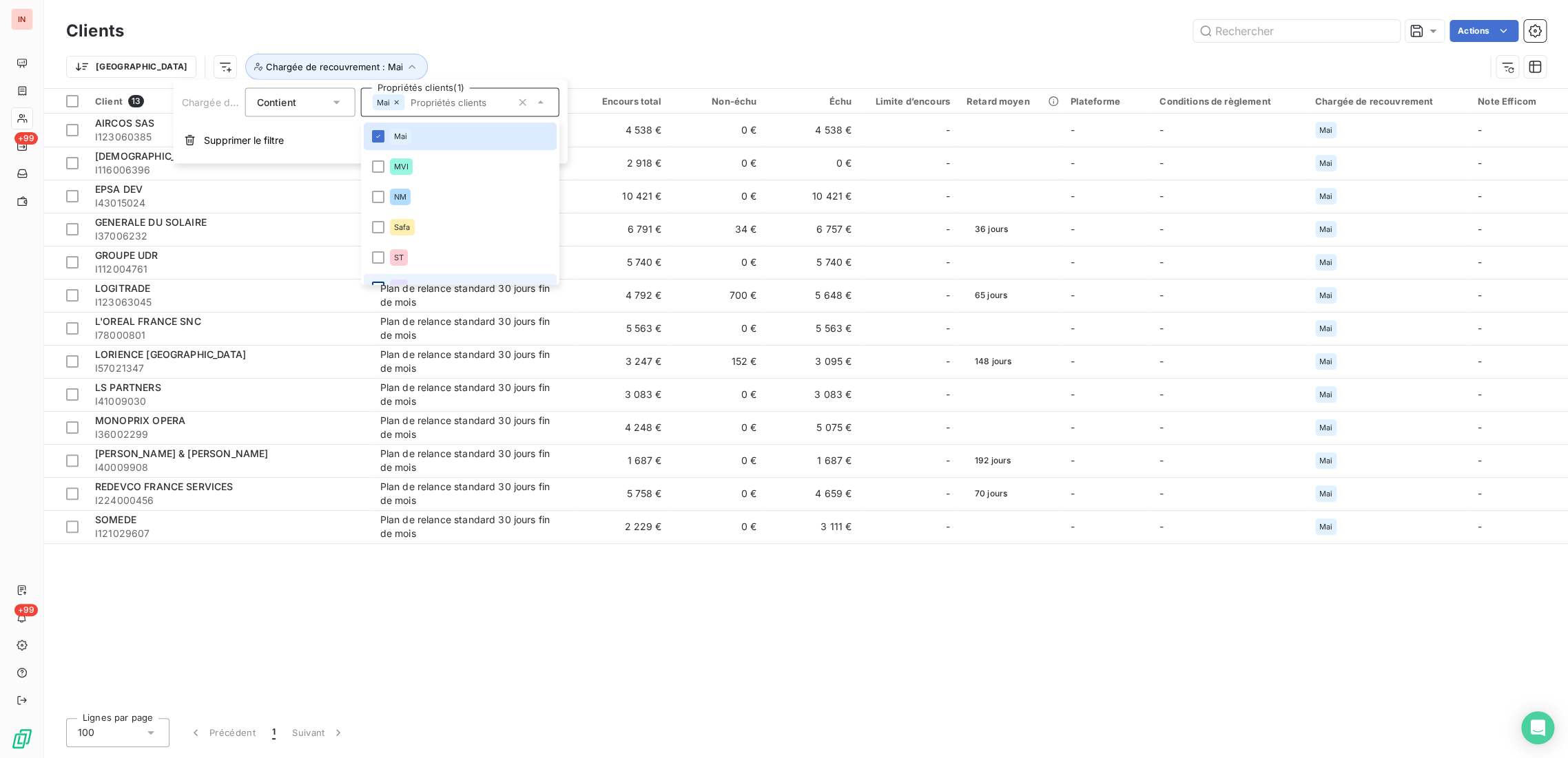
click at [408, 644] on div "Client 13 Plan de relance Encours total Non-échu Échu Limite d’encours Retard m…" at bounding box center [806, 398] width 1524 height 618
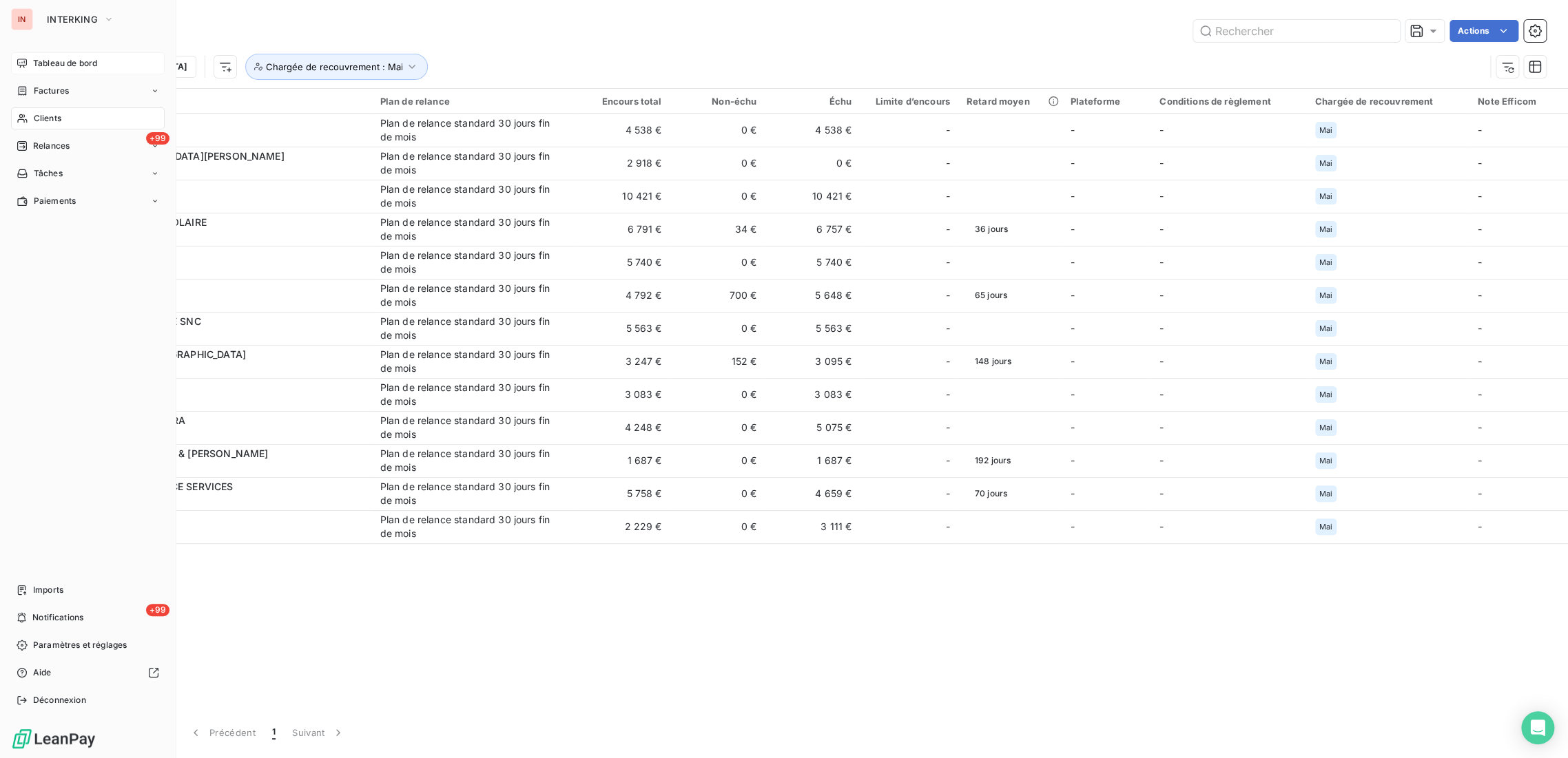
click at [53, 61] on span "Tableau de bord" at bounding box center [65, 63] width 64 height 12
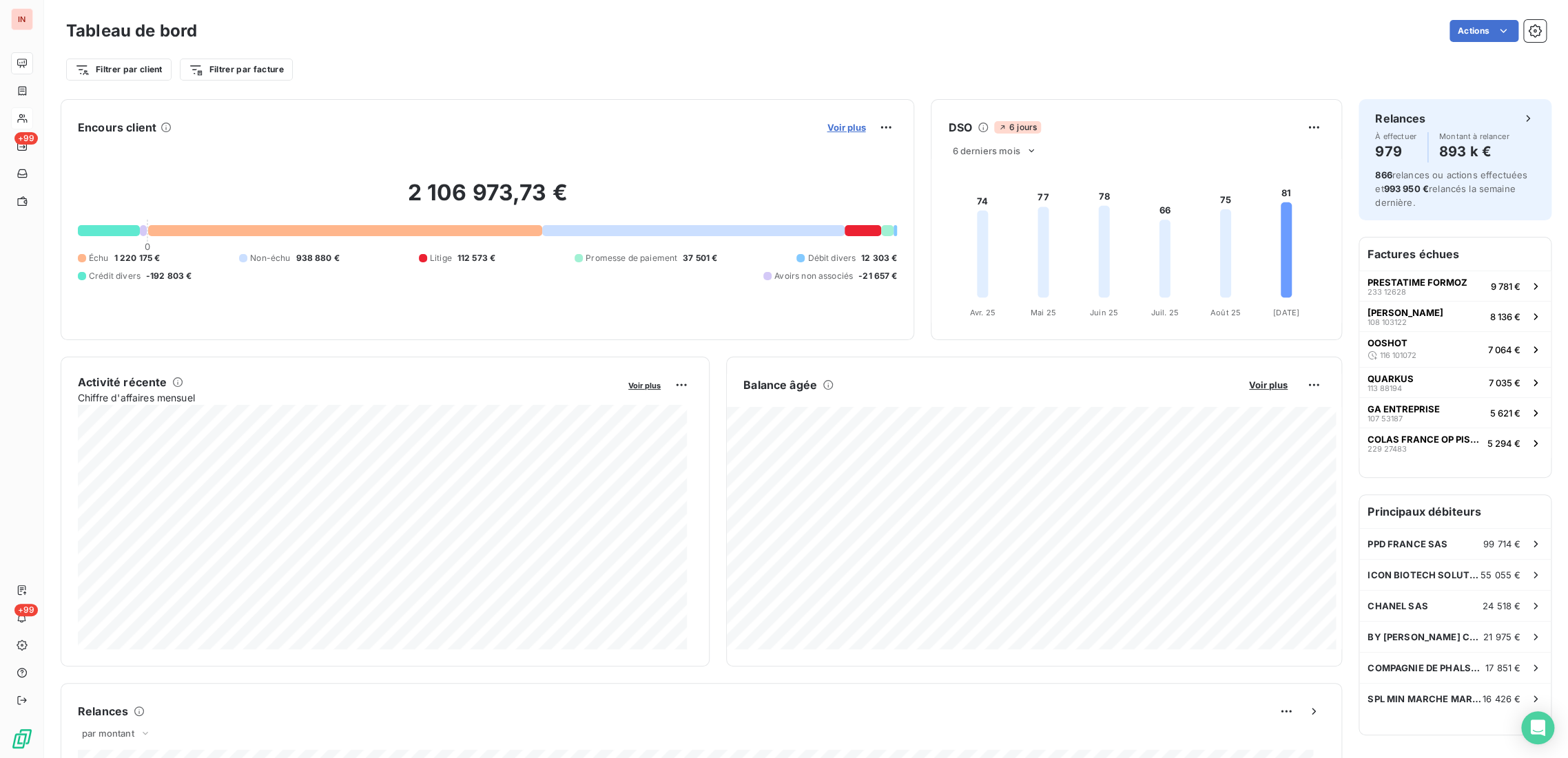
click at [841, 129] on span "Voir plus" at bounding box center [846, 127] width 39 height 11
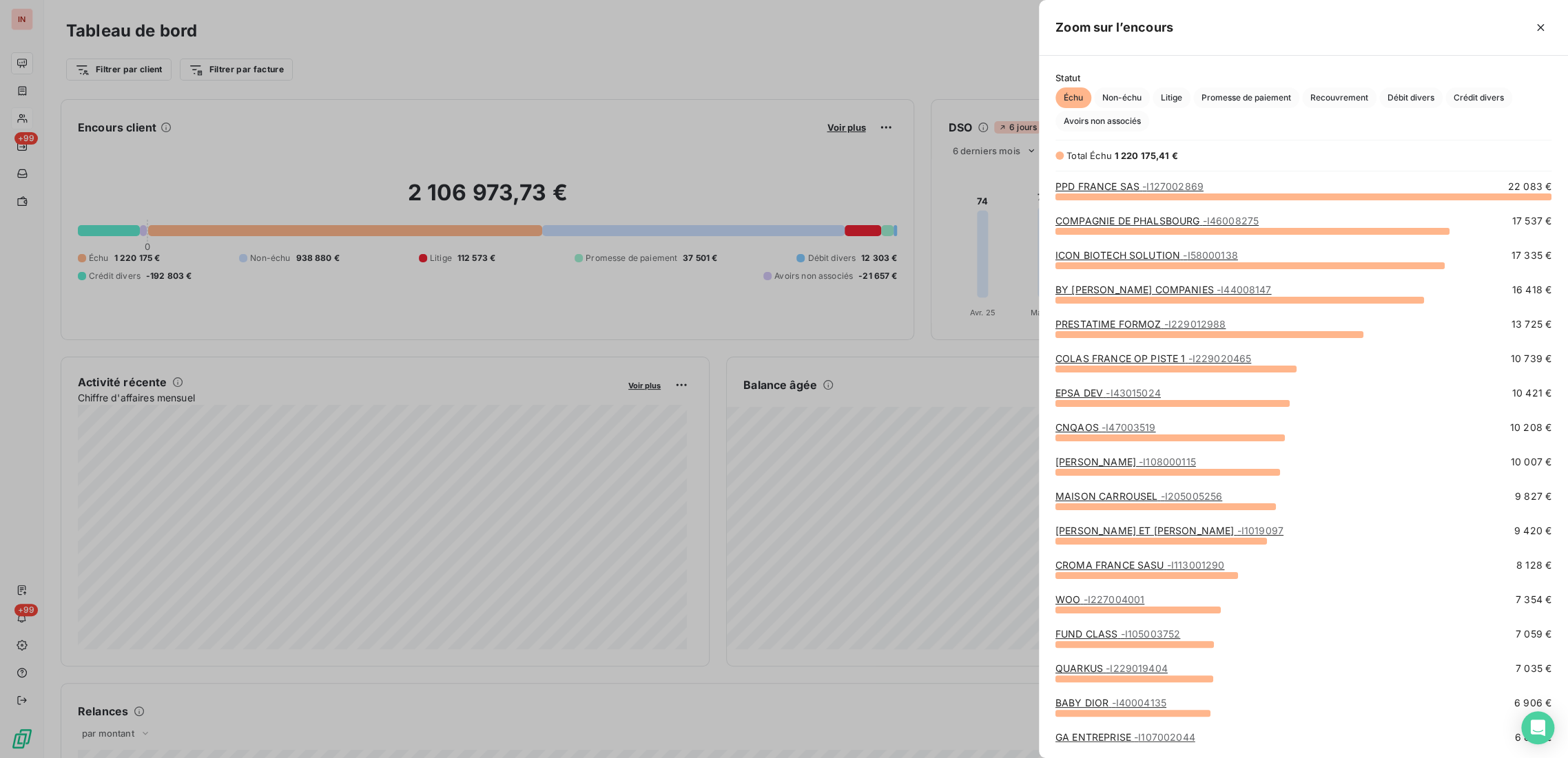
click at [475, 75] on div at bounding box center [784, 379] width 1568 height 758
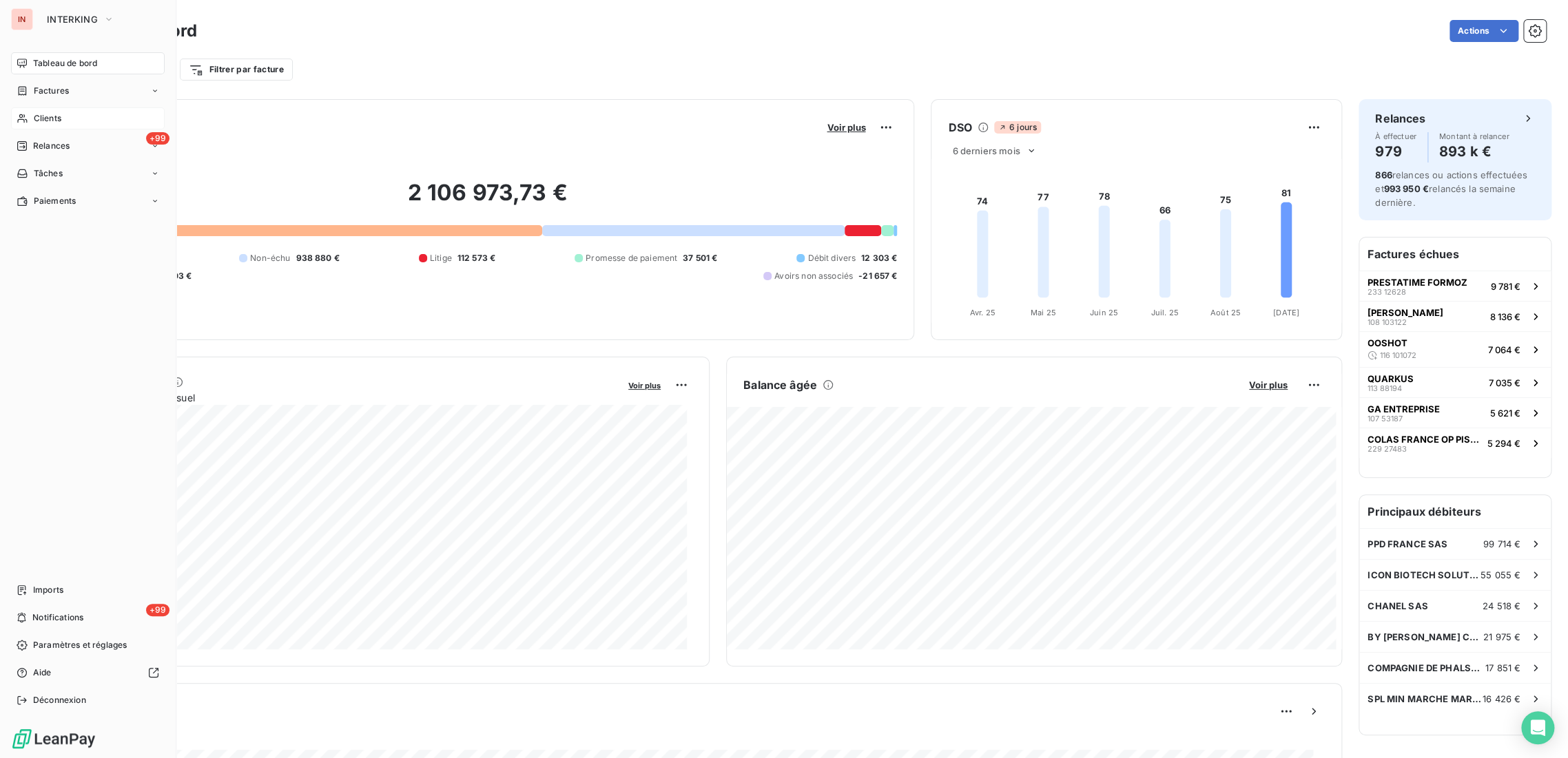
click at [47, 115] on span "Clients" at bounding box center [47, 118] width 28 height 12
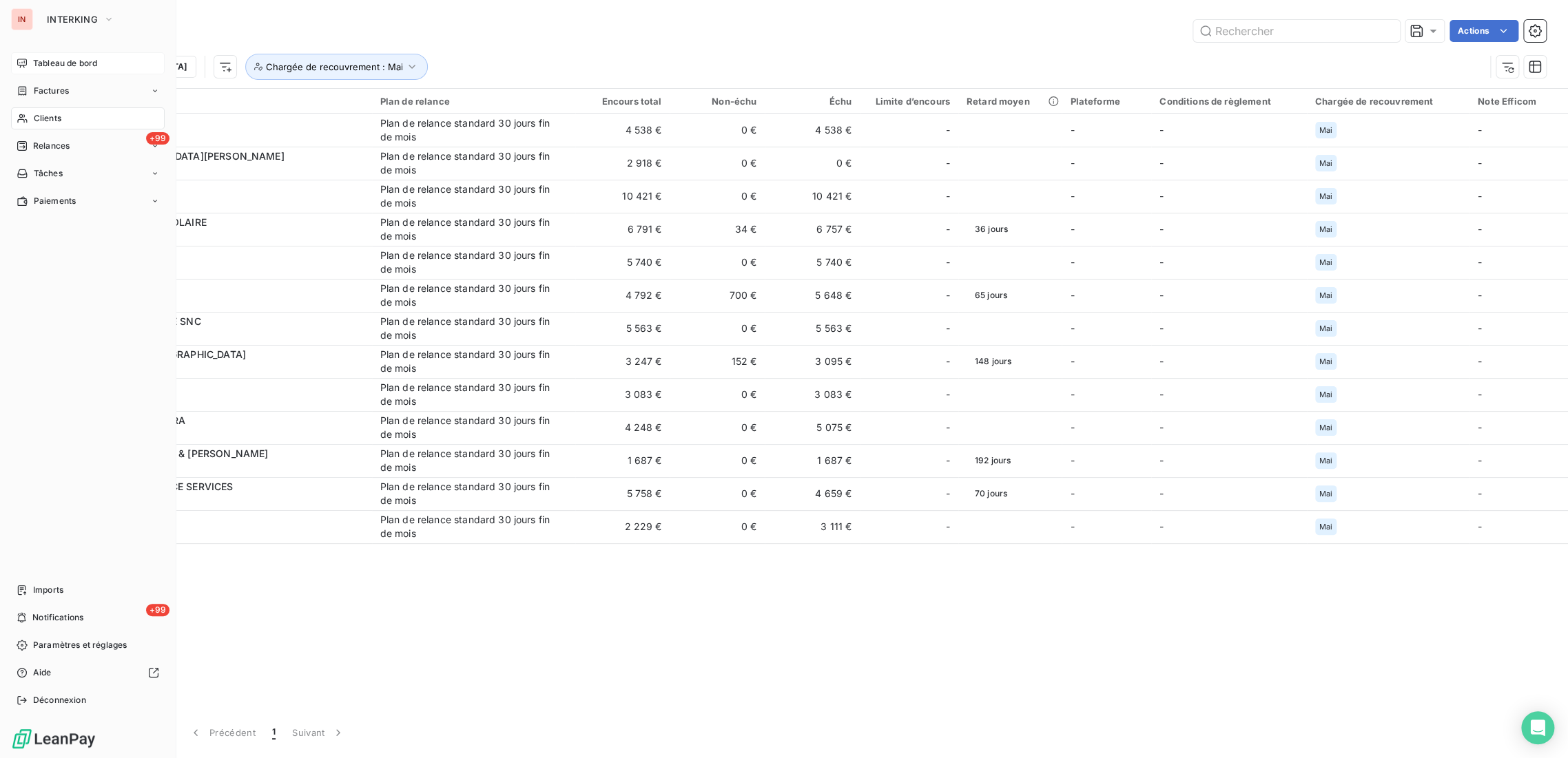
click at [37, 115] on span "Clients" at bounding box center [47, 118] width 28 height 12
click at [40, 121] on span "Clients" at bounding box center [47, 118] width 28 height 12
drag, startPoint x: 65, startPoint y: 47, endPoint x: 72, endPoint y: 55, distance: 10.6
click at [67, 49] on div "IN INTERKING Tableau de bord Factures Clients +99 Relances Tâches Paiements Imp…" at bounding box center [88, 379] width 177 height 758
click at [78, 67] on span "Tableau de bord" at bounding box center [65, 63] width 64 height 12
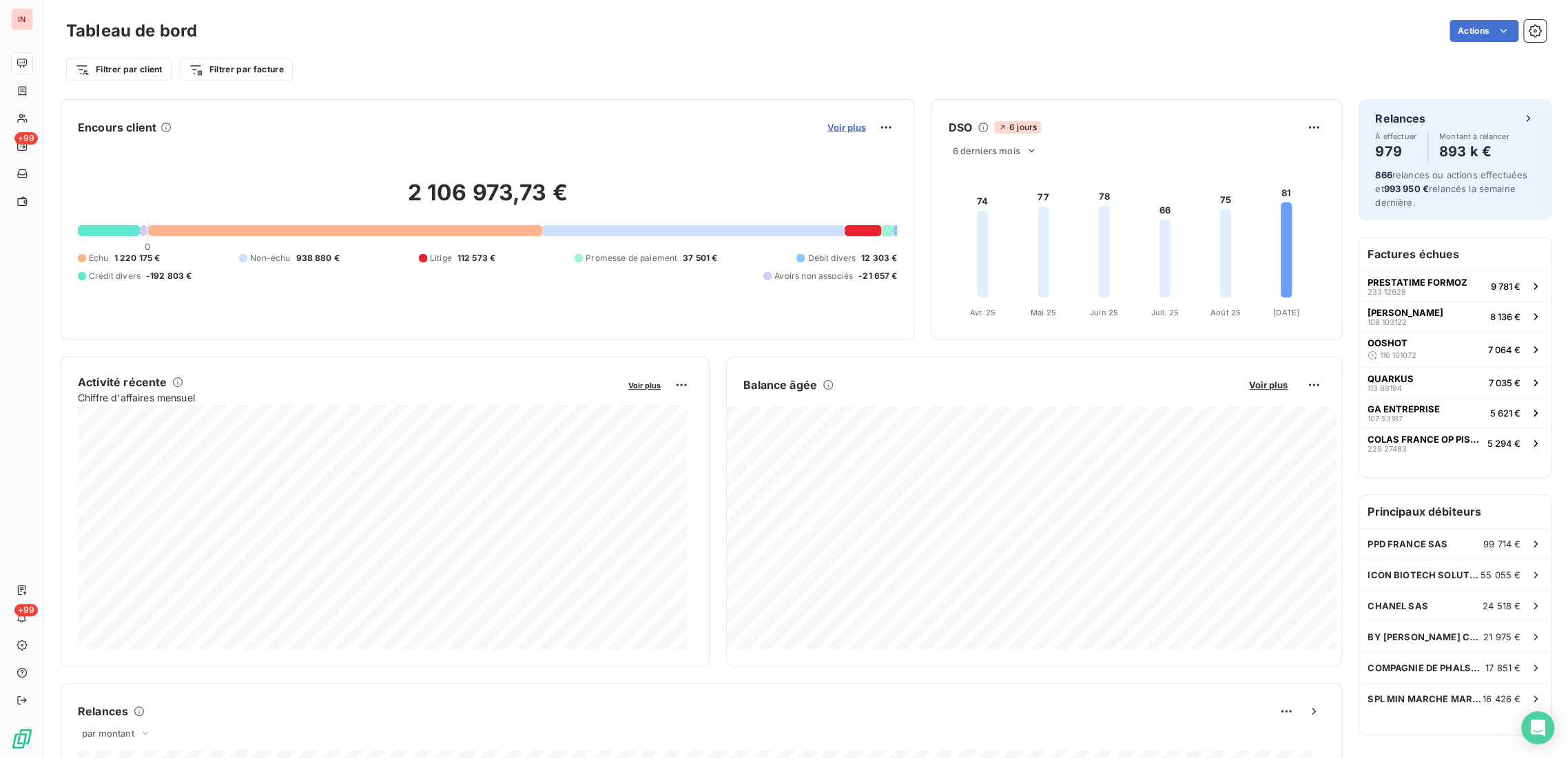
click at [834, 129] on span "Voir plus" at bounding box center [846, 127] width 39 height 11
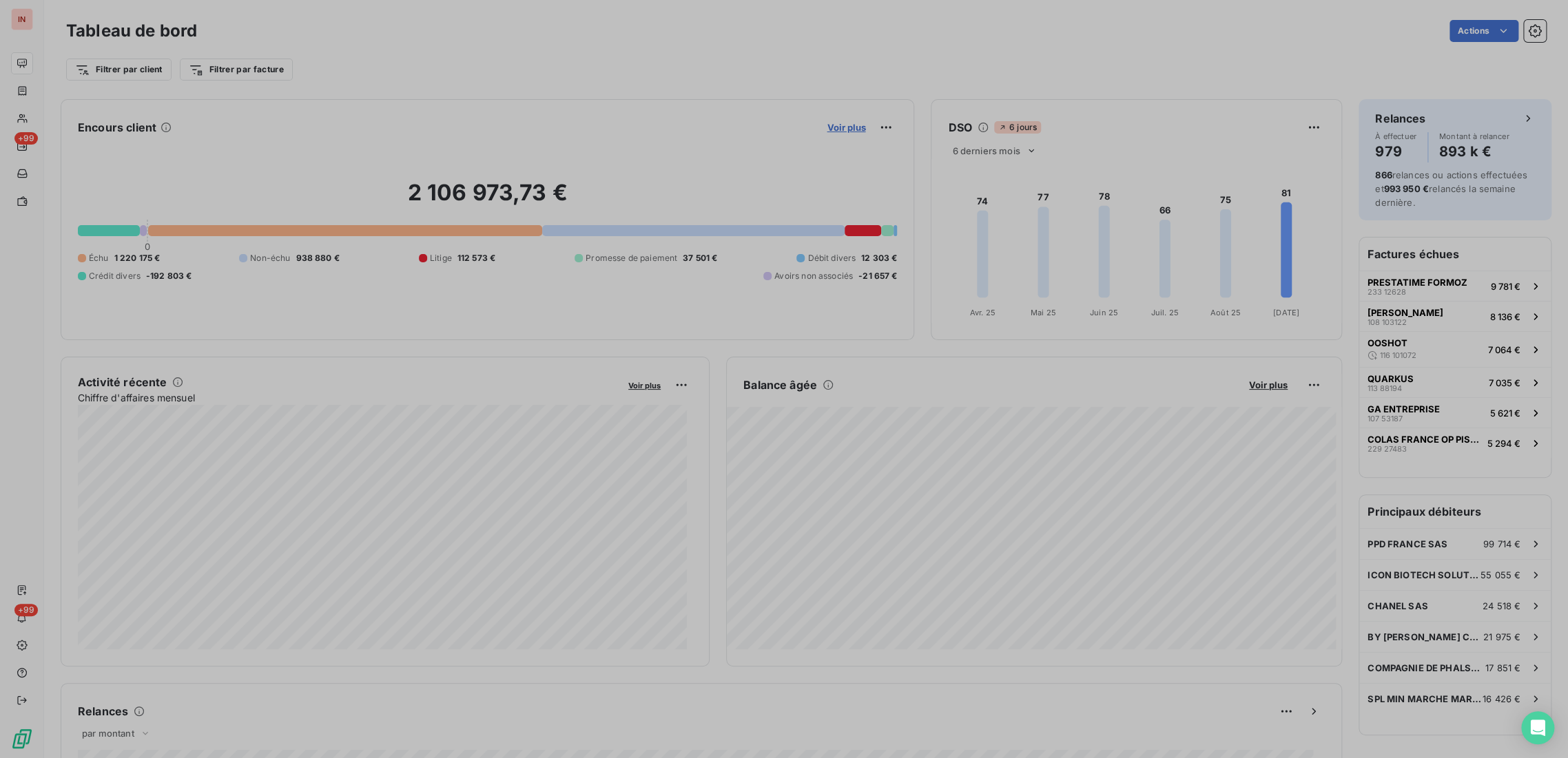
scroll to position [747, 518]
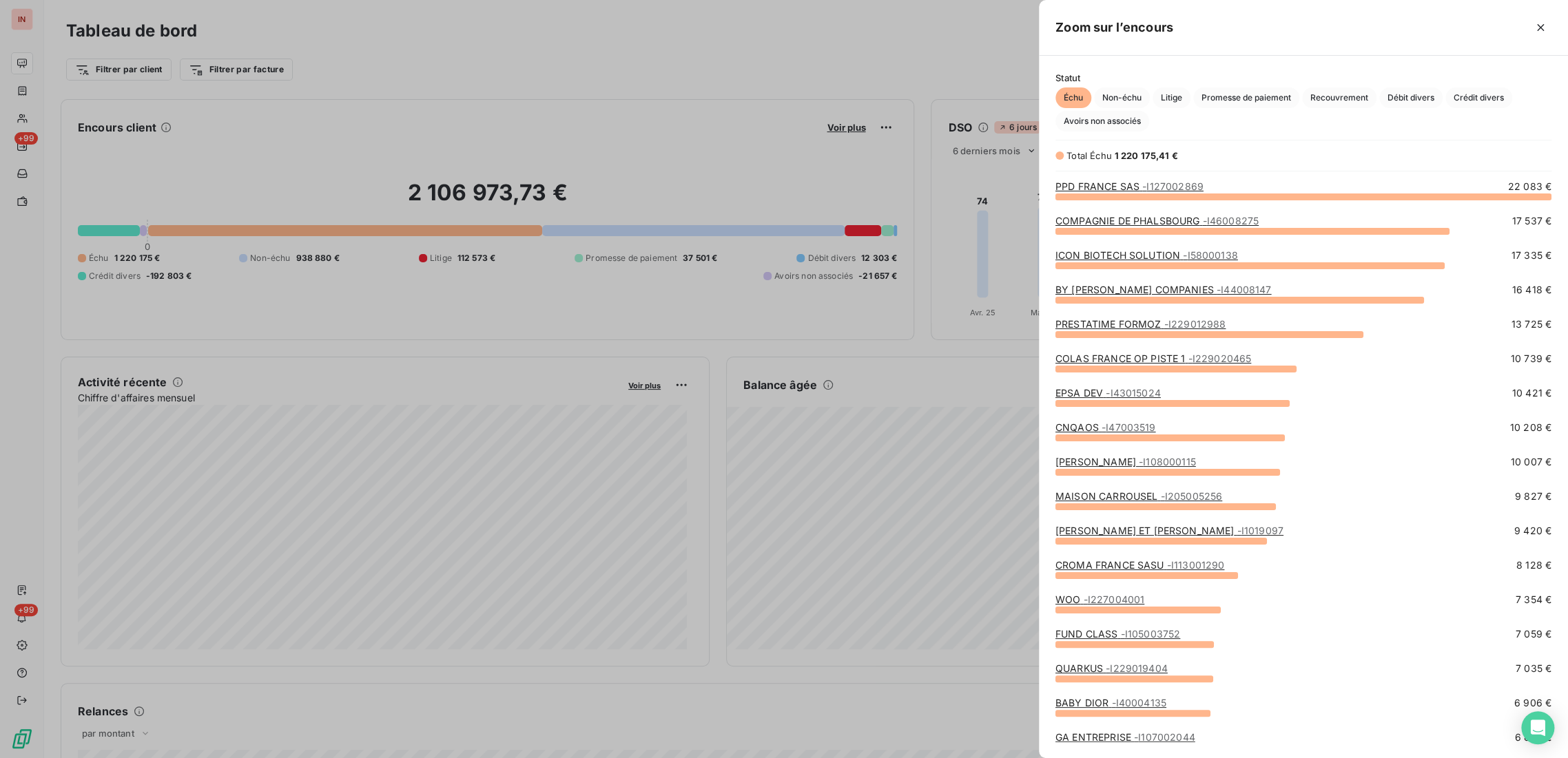
click at [638, 183] on div at bounding box center [784, 379] width 1568 height 758
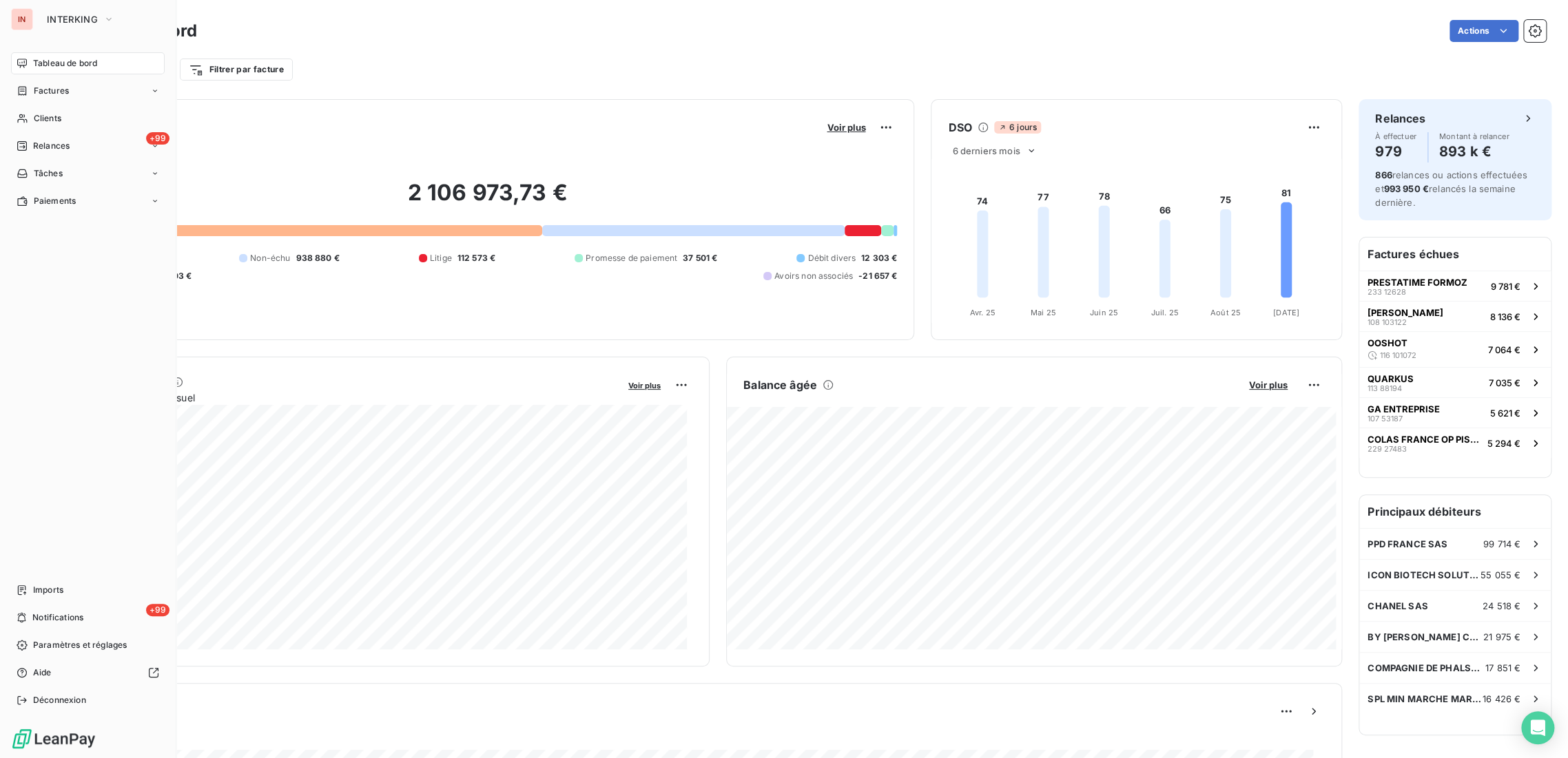
click at [39, 64] on span "Tableau de bord" at bounding box center [65, 63] width 64 height 12
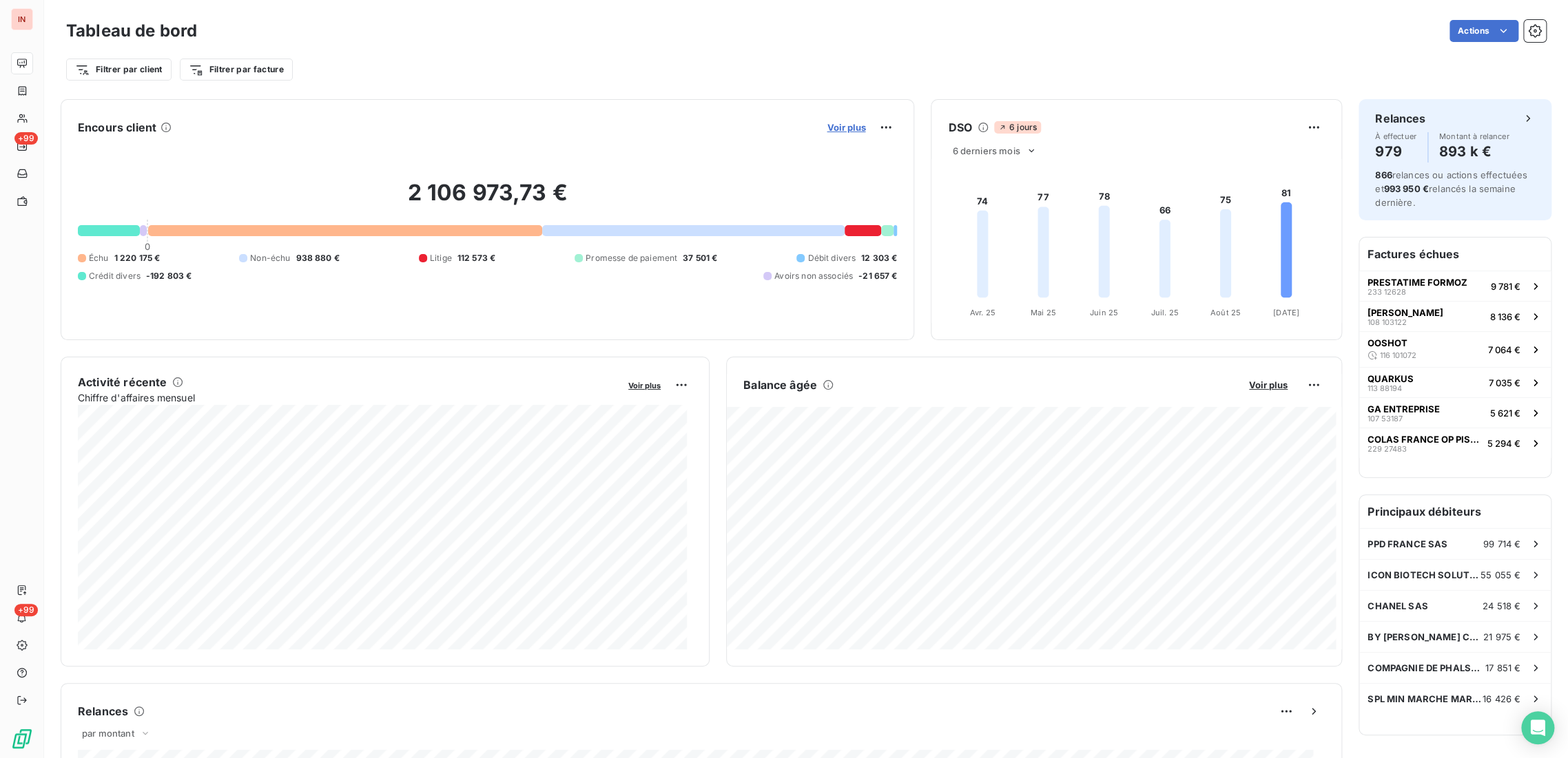
click at [827, 122] on span "Voir plus" at bounding box center [846, 127] width 39 height 11
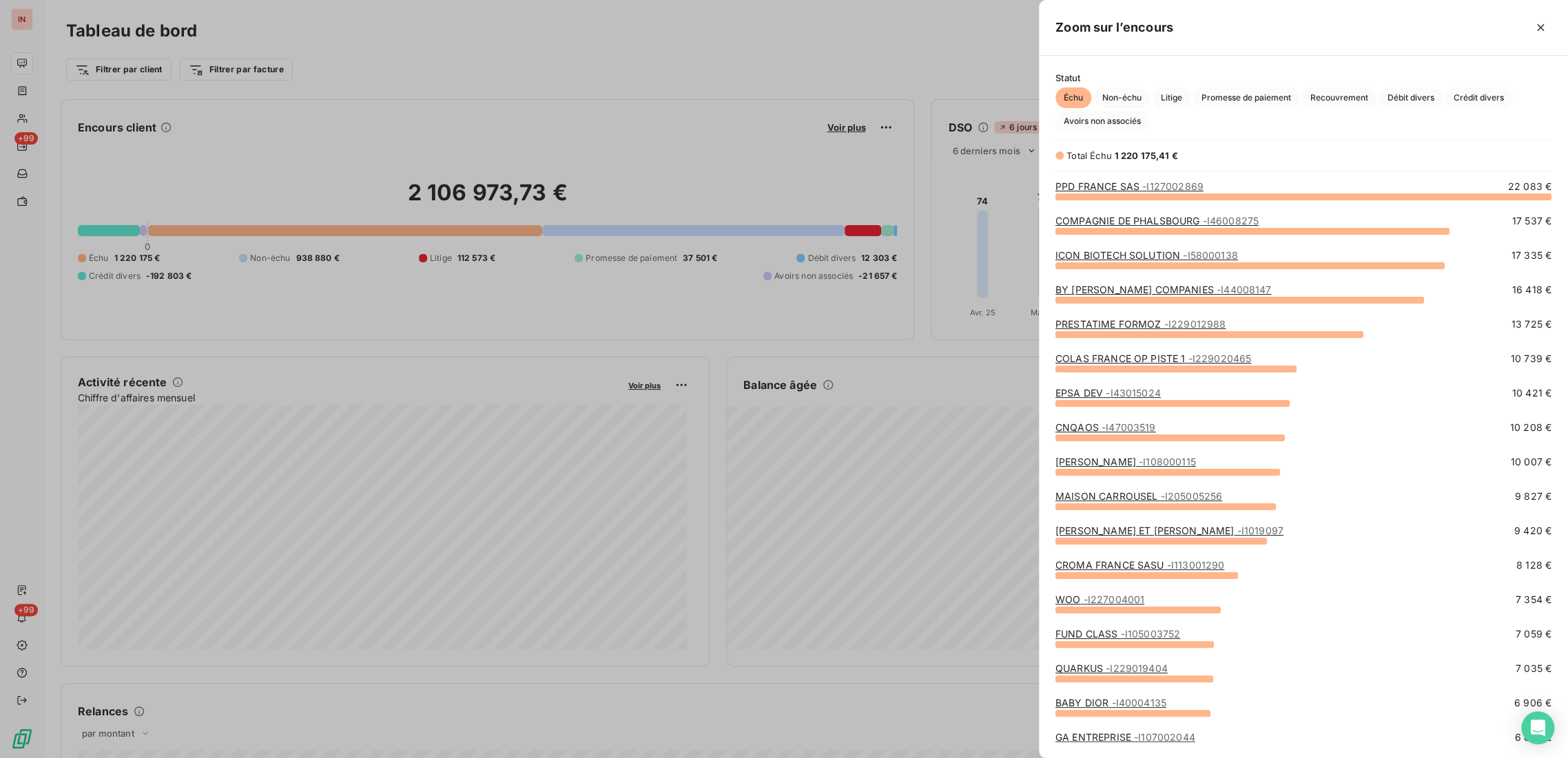
scroll to position [550, 518]
click at [1105, 706] on link "BABY DIOR - I40004135" at bounding box center [1111, 703] width 111 height 12
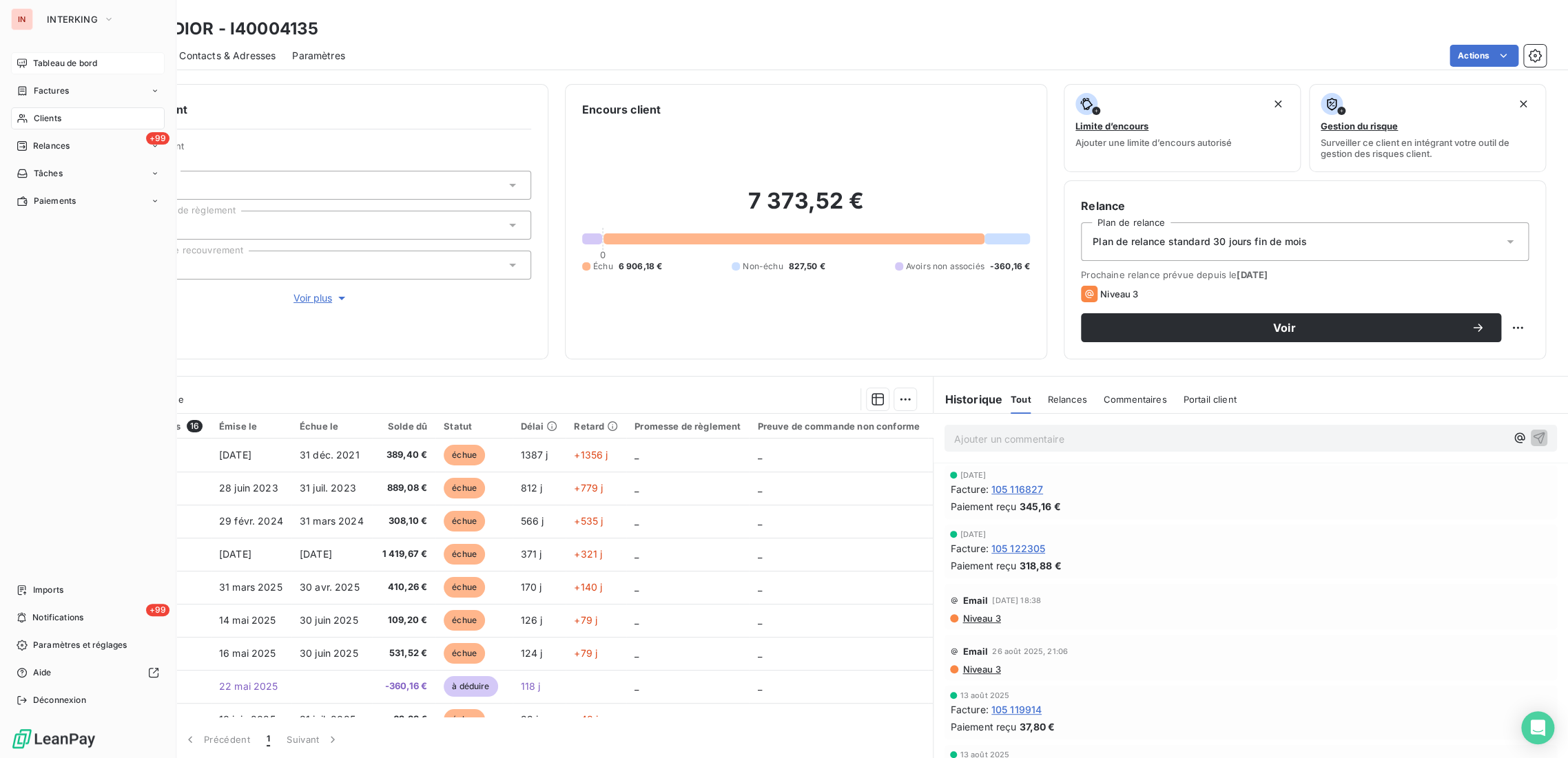
click at [33, 111] on div "Clients" at bounding box center [88, 119] width 153 height 22
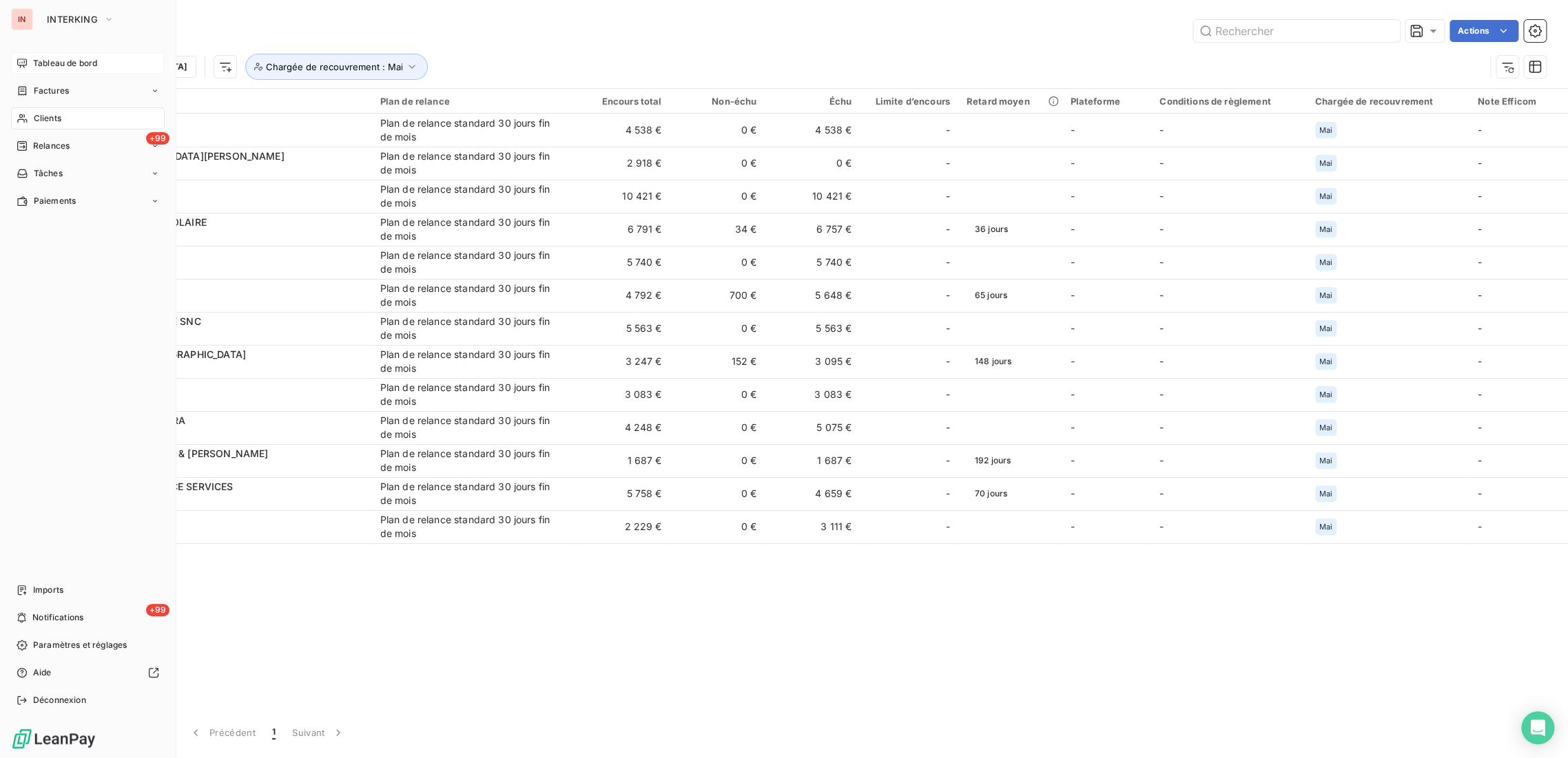
click at [54, 63] on span "Tableau de bord" at bounding box center [65, 63] width 64 height 12
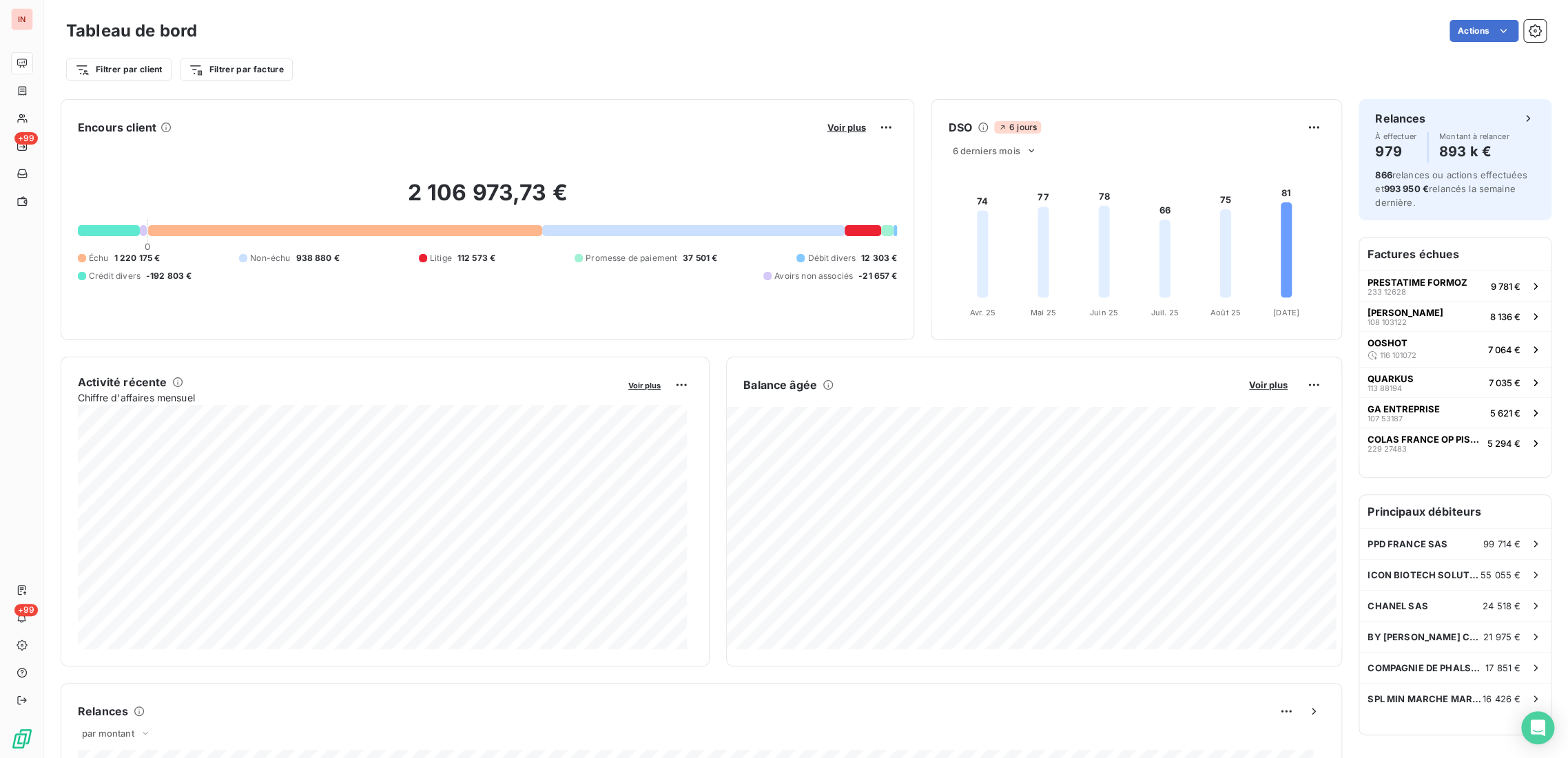
click at [843, 133] on button "Voir plus" at bounding box center [846, 127] width 47 height 12
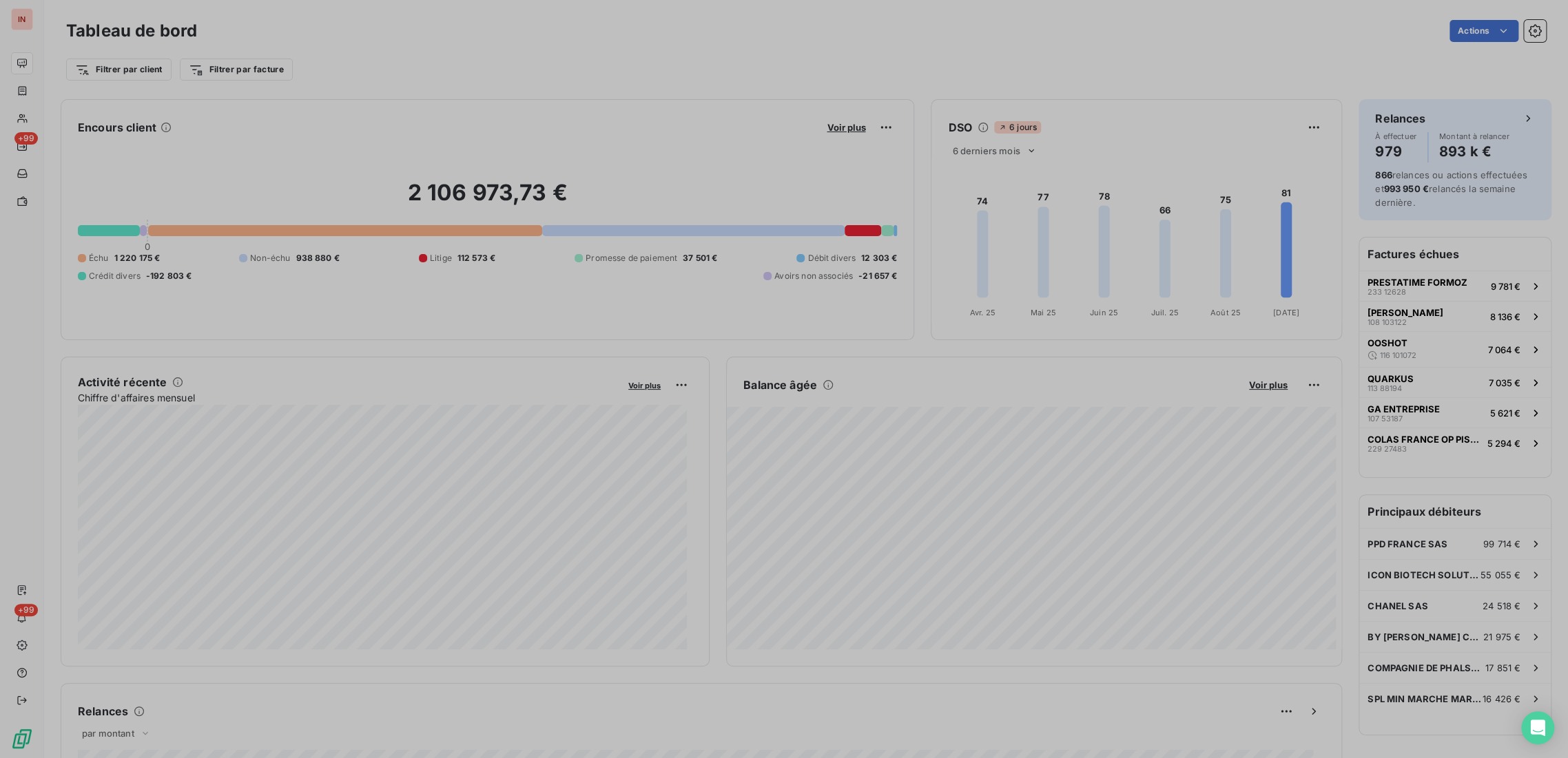
scroll to position [747, 518]
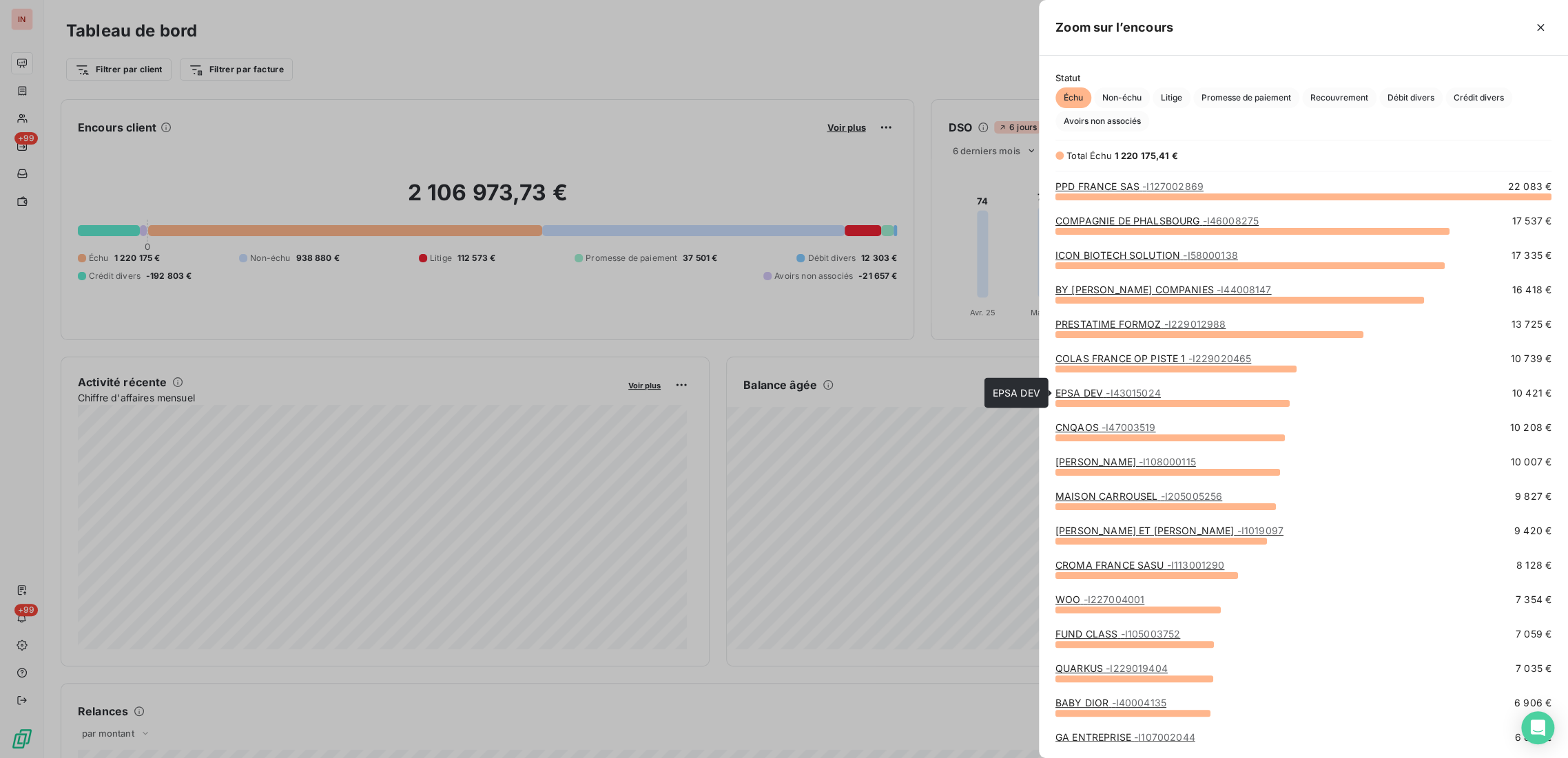
click at [1095, 390] on link "EPSA DEV - I43015024" at bounding box center [1108, 393] width 105 height 12
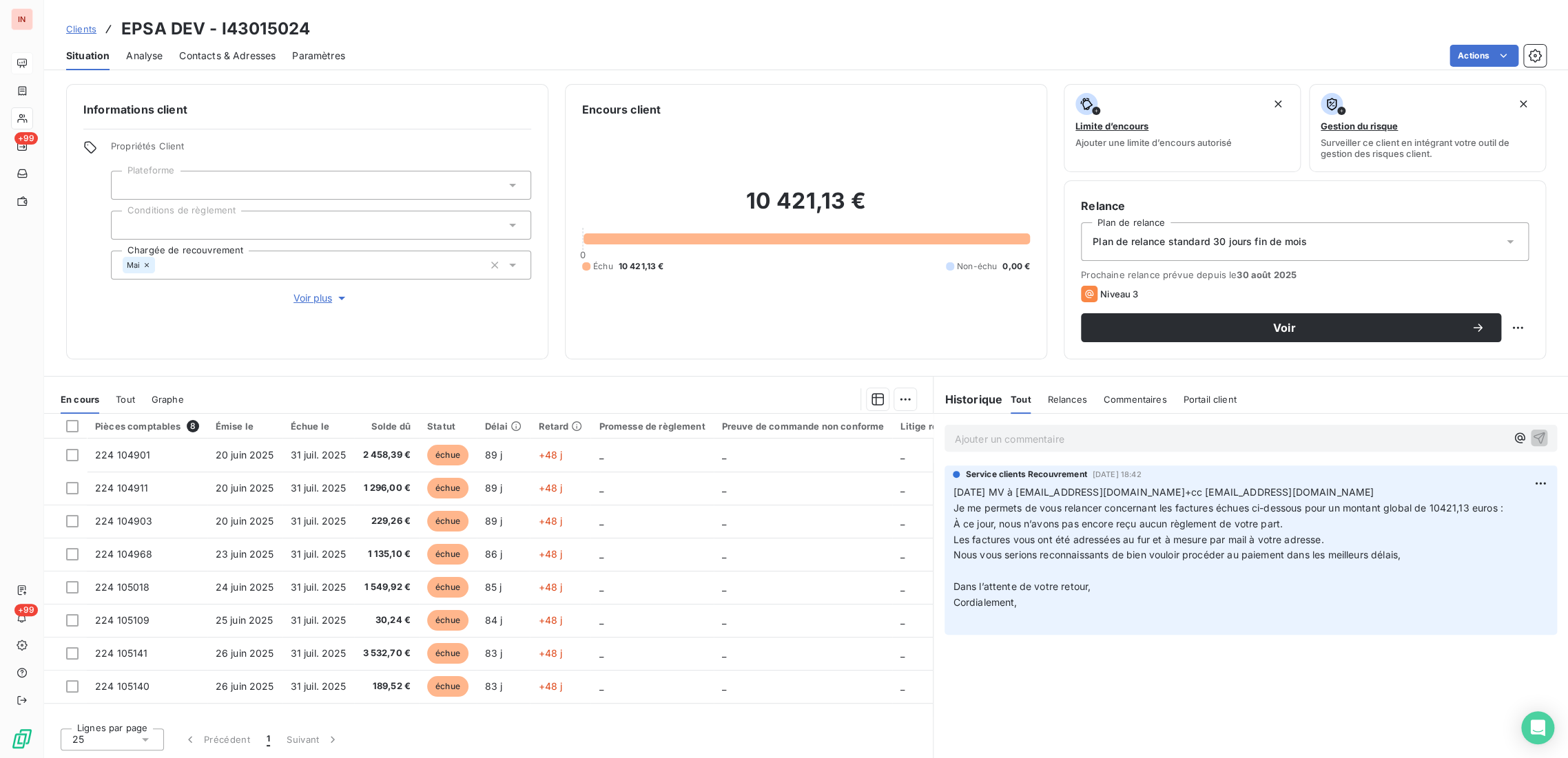
click at [1037, 444] on p "Ajouter un commentaire ﻿" at bounding box center [1229, 439] width 552 height 17
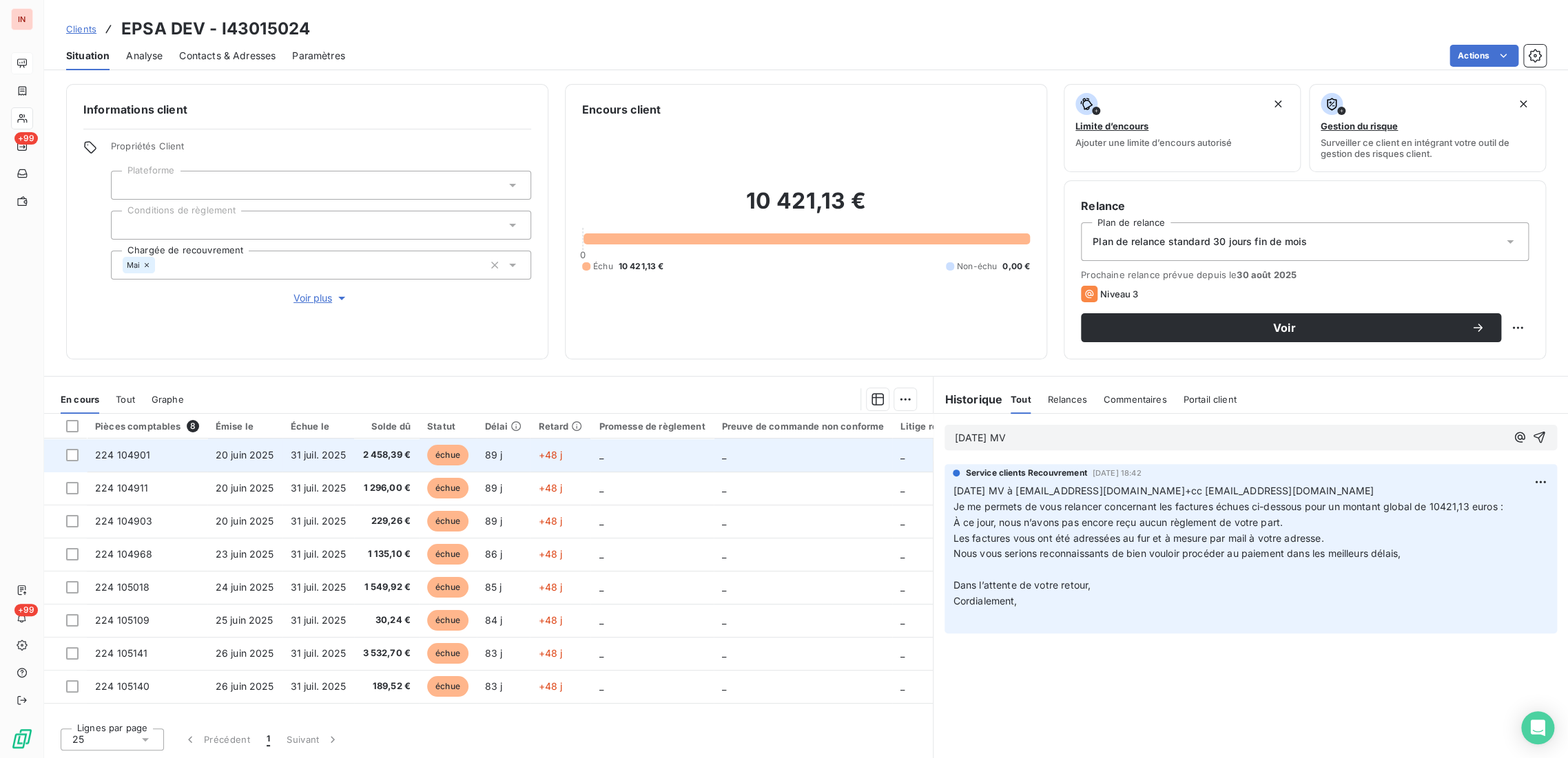
drag, startPoint x: 1032, startPoint y: 435, endPoint x: 601, endPoint y: 448, distance: 431.2
click at [601, 448] on div "En cours Tout Graphe Pièces comptables 8 Émise le Échue le Solde dû Statut Déla…" at bounding box center [806, 568] width 1524 height 382
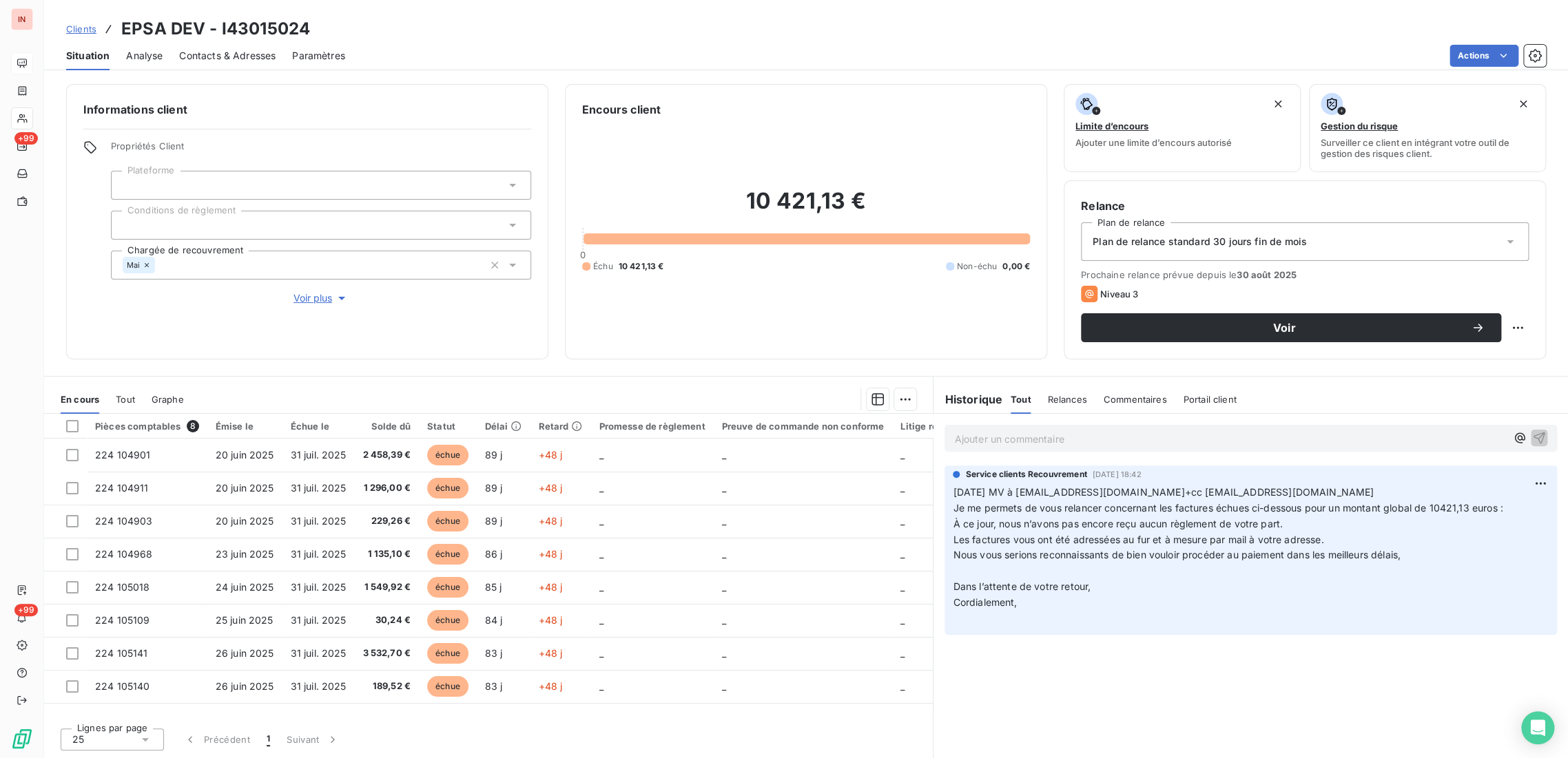
click at [215, 58] on span "Contacts & Adresses" at bounding box center [227, 56] width 96 height 14
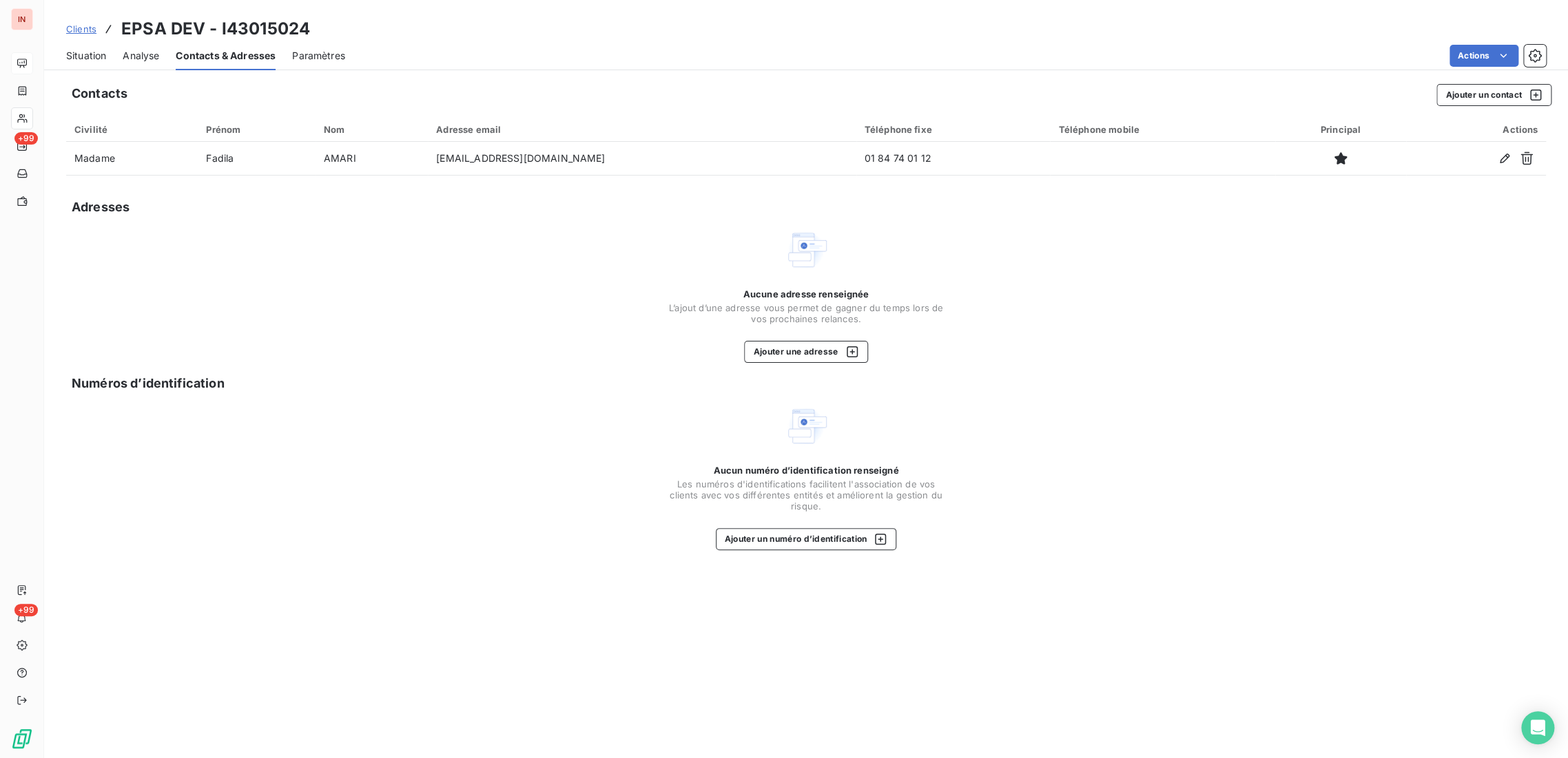
click at [74, 27] on span "Clients" at bounding box center [81, 28] width 30 height 11
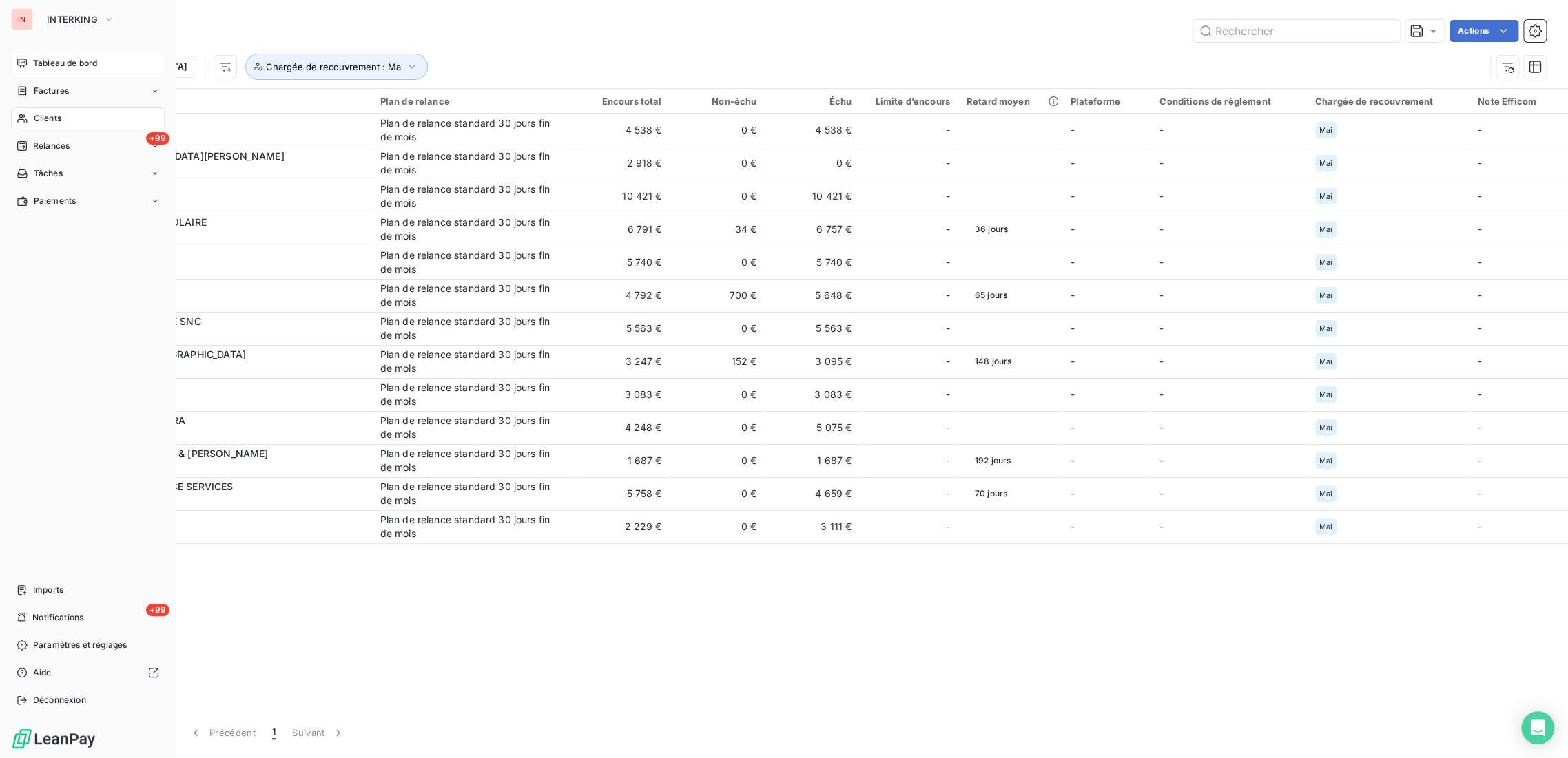
click at [31, 121] on div "Clients" at bounding box center [88, 119] width 153 height 22
click at [56, 120] on span "Clients" at bounding box center [47, 118] width 28 height 12
click at [46, 115] on span "Clients" at bounding box center [47, 118] width 28 height 12
click at [69, 113] on div "Clients" at bounding box center [88, 119] width 153 height 22
click at [60, 55] on div "Tableau de bord" at bounding box center [88, 64] width 153 height 22
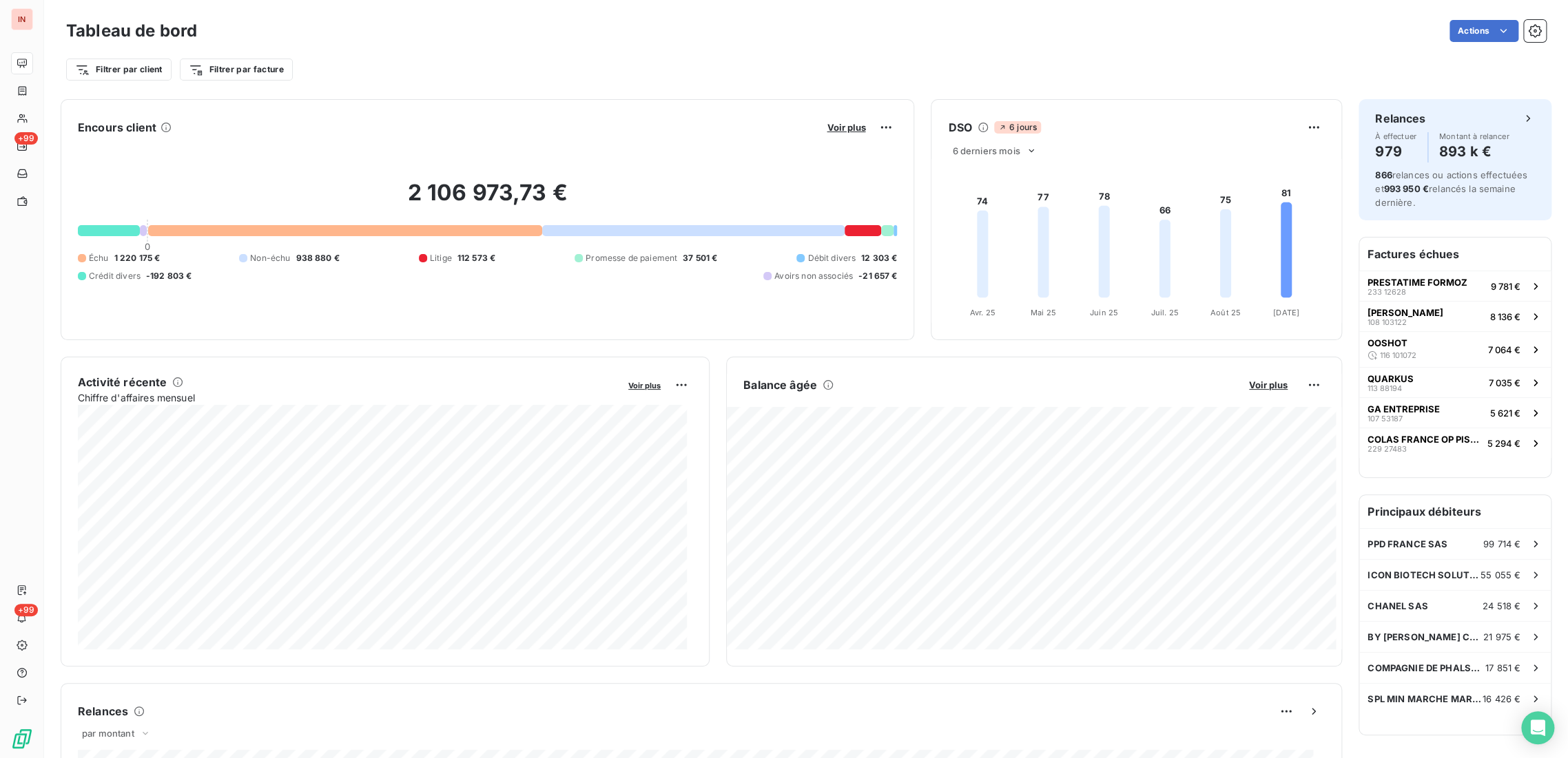
click at [849, 121] on button "Voir plus" at bounding box center [846, 127] width 47 height 12
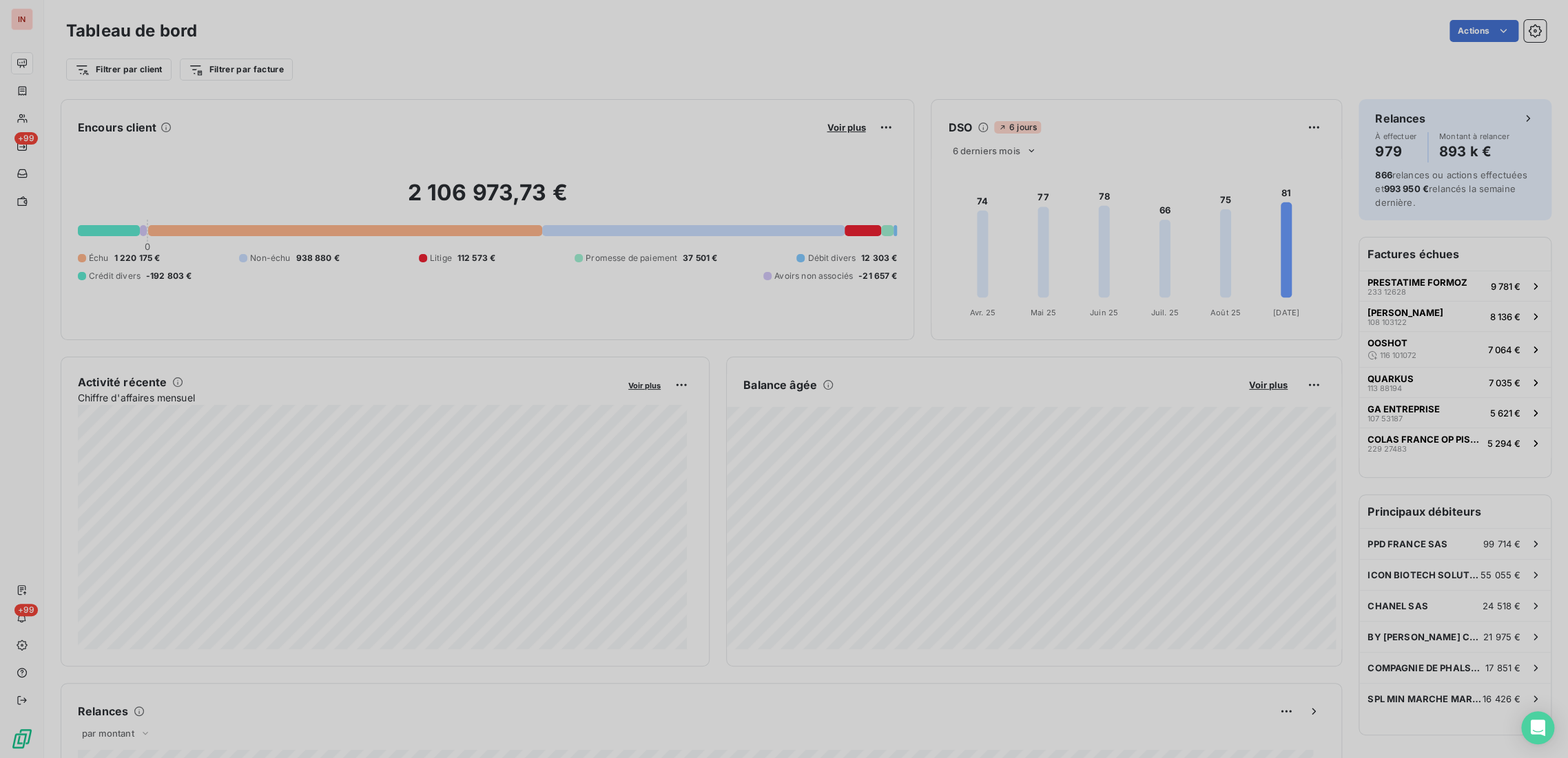
scroll to position [12, 12]
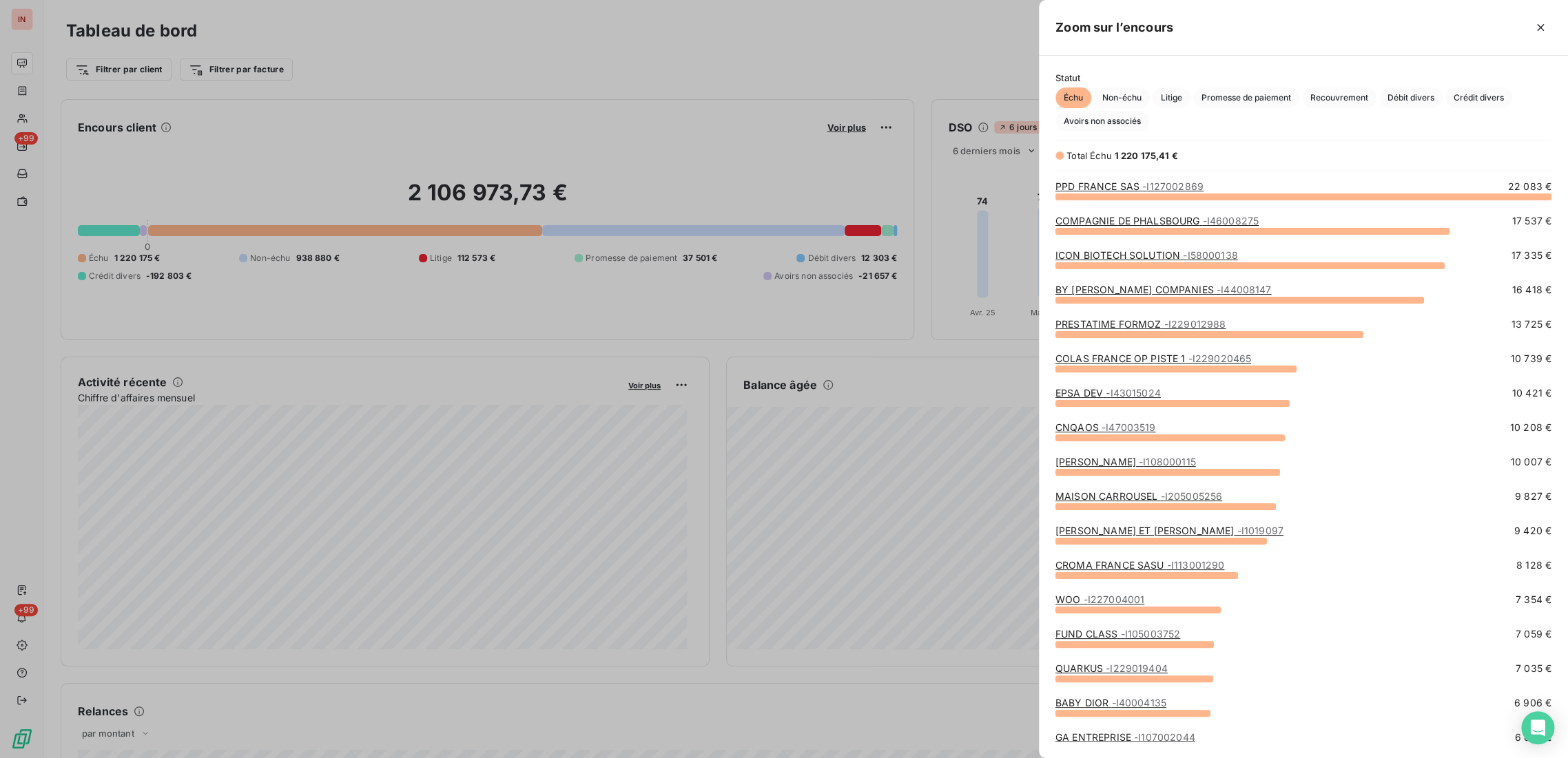
click at [1063, 392] on link "EPSA DEV - I43015024" at bounding box center [1108, 393] width 105 height 12
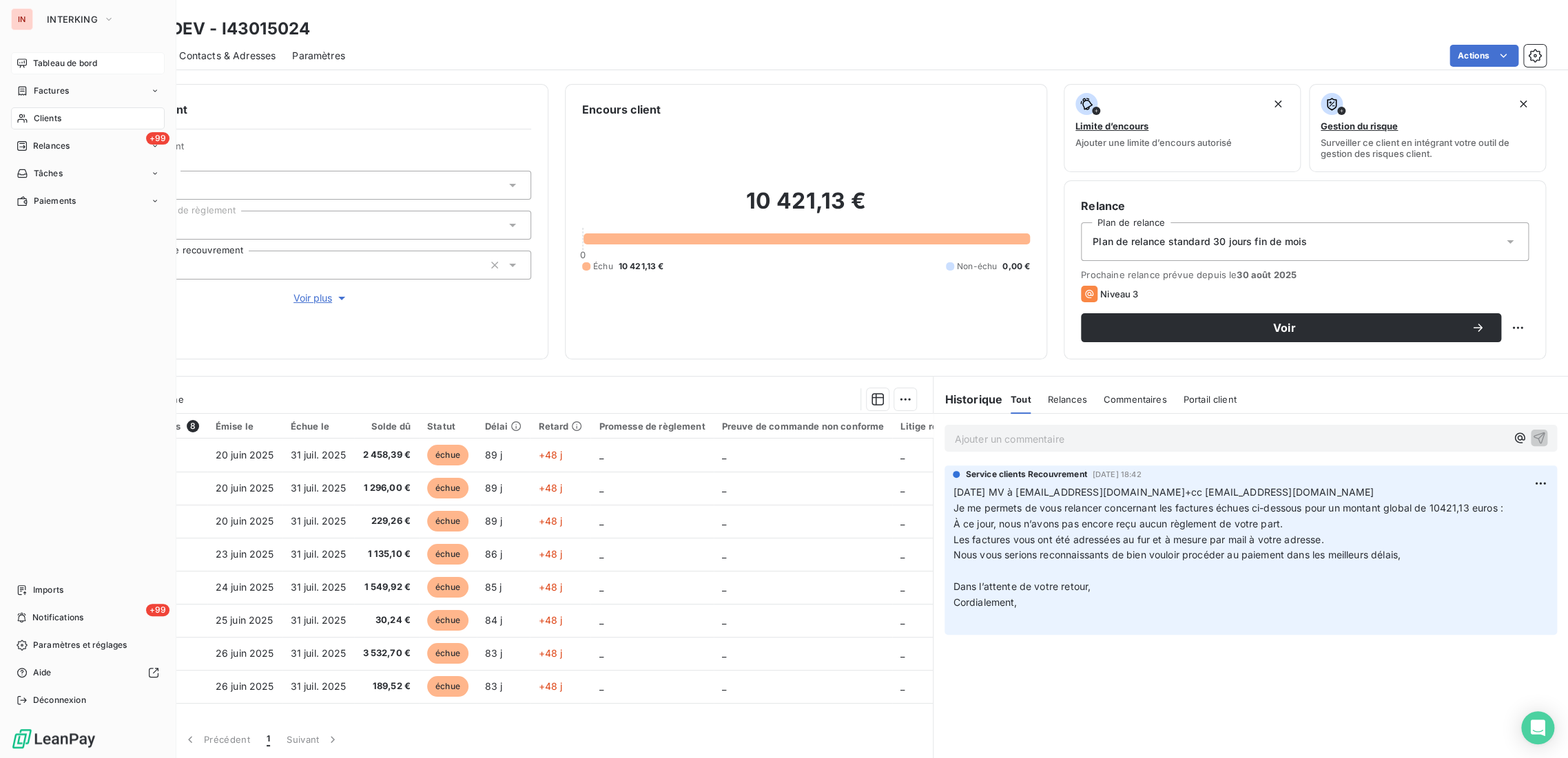
click at [59, 58] on span "Tableau de bord" at bounding box center [65, 63] width 64 height 12
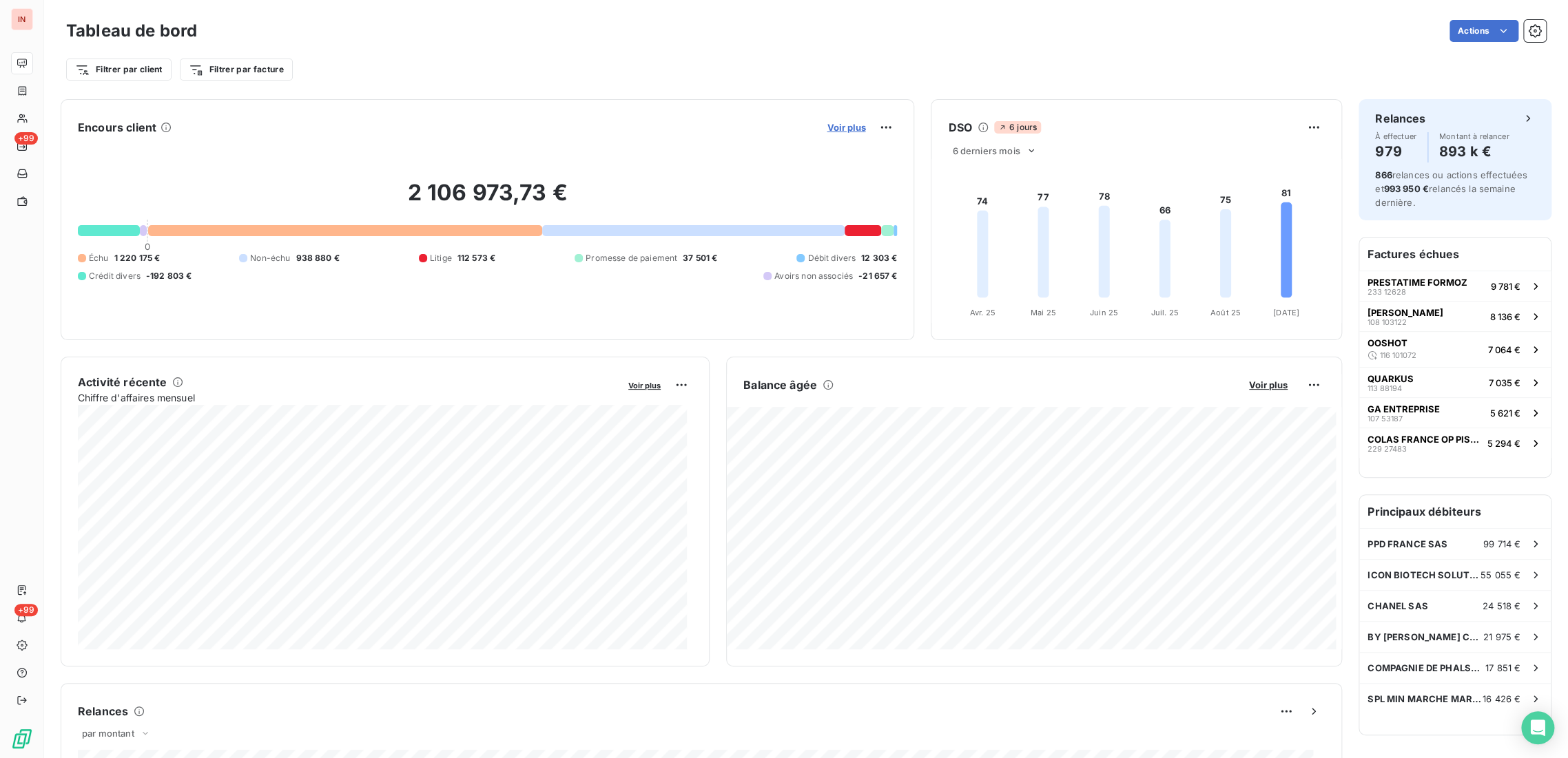
click at [831, 126] on span "Voir plus" at bounding box center [846, 127] width 39 height 11
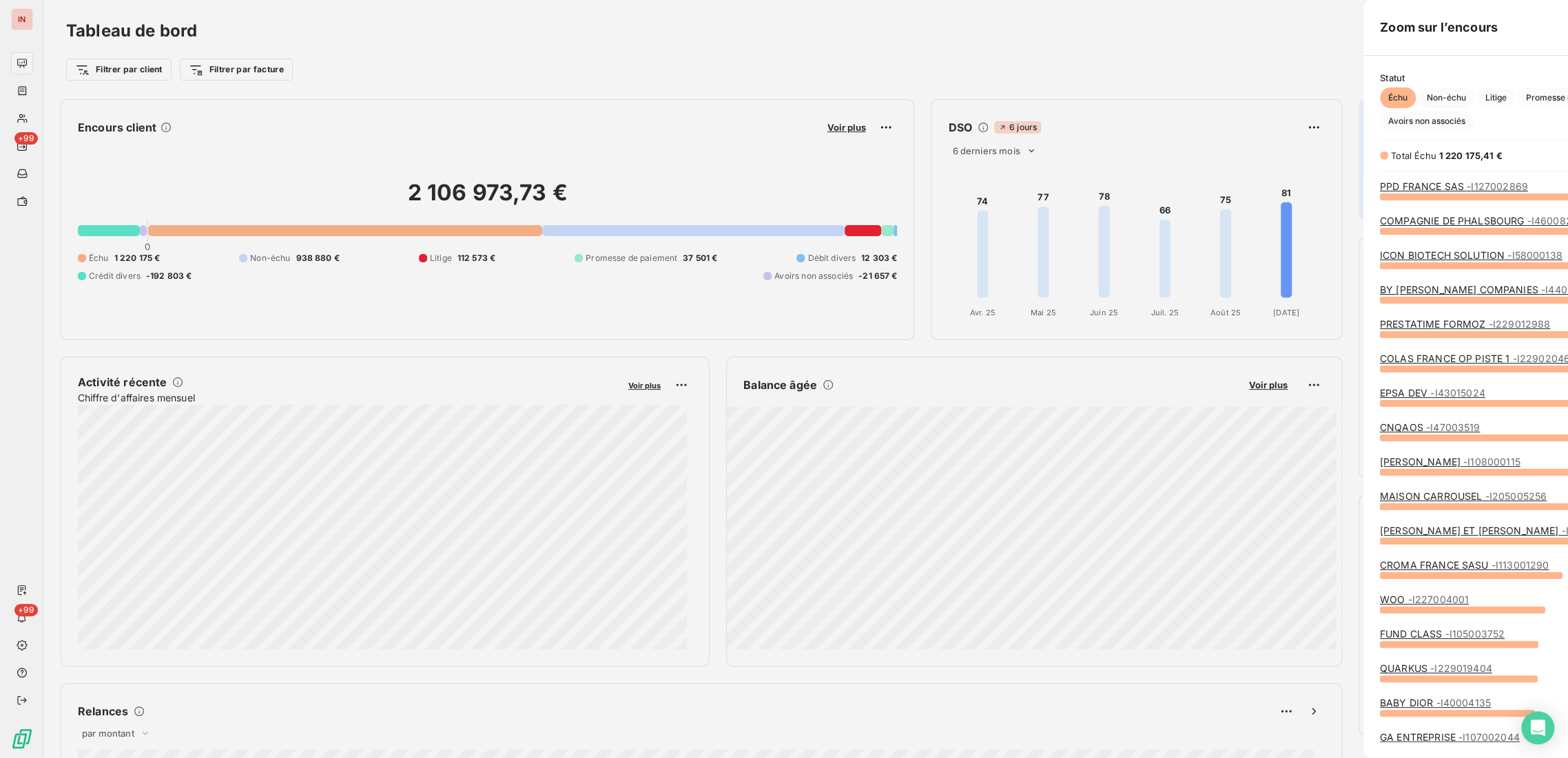
scroll to position [747, 518]
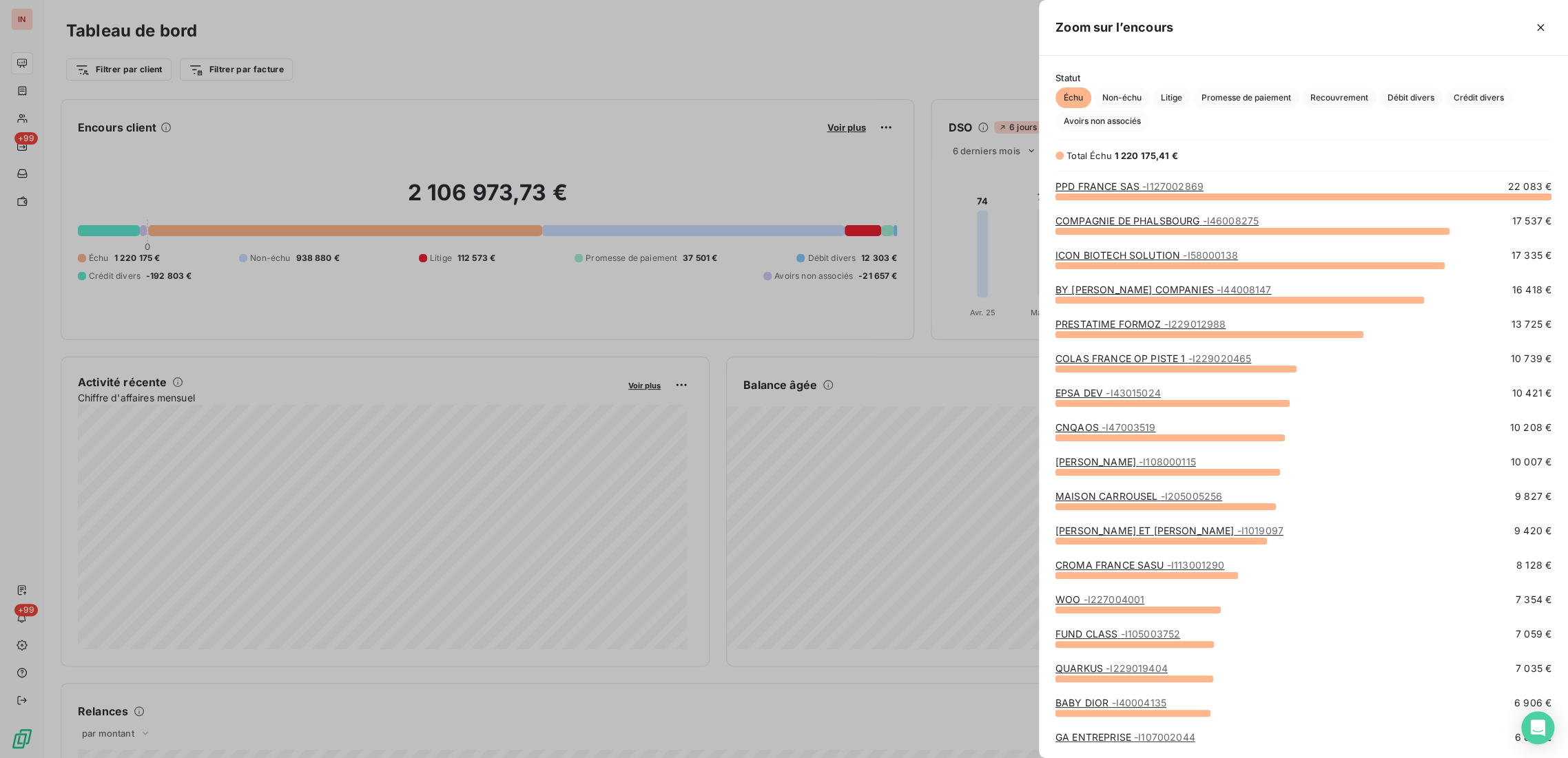
click at [1145, 352] on link "COLAS FRANCE OP PISTE 1 - I229020465" at bounding box center [1153, 358] width 196 height 12
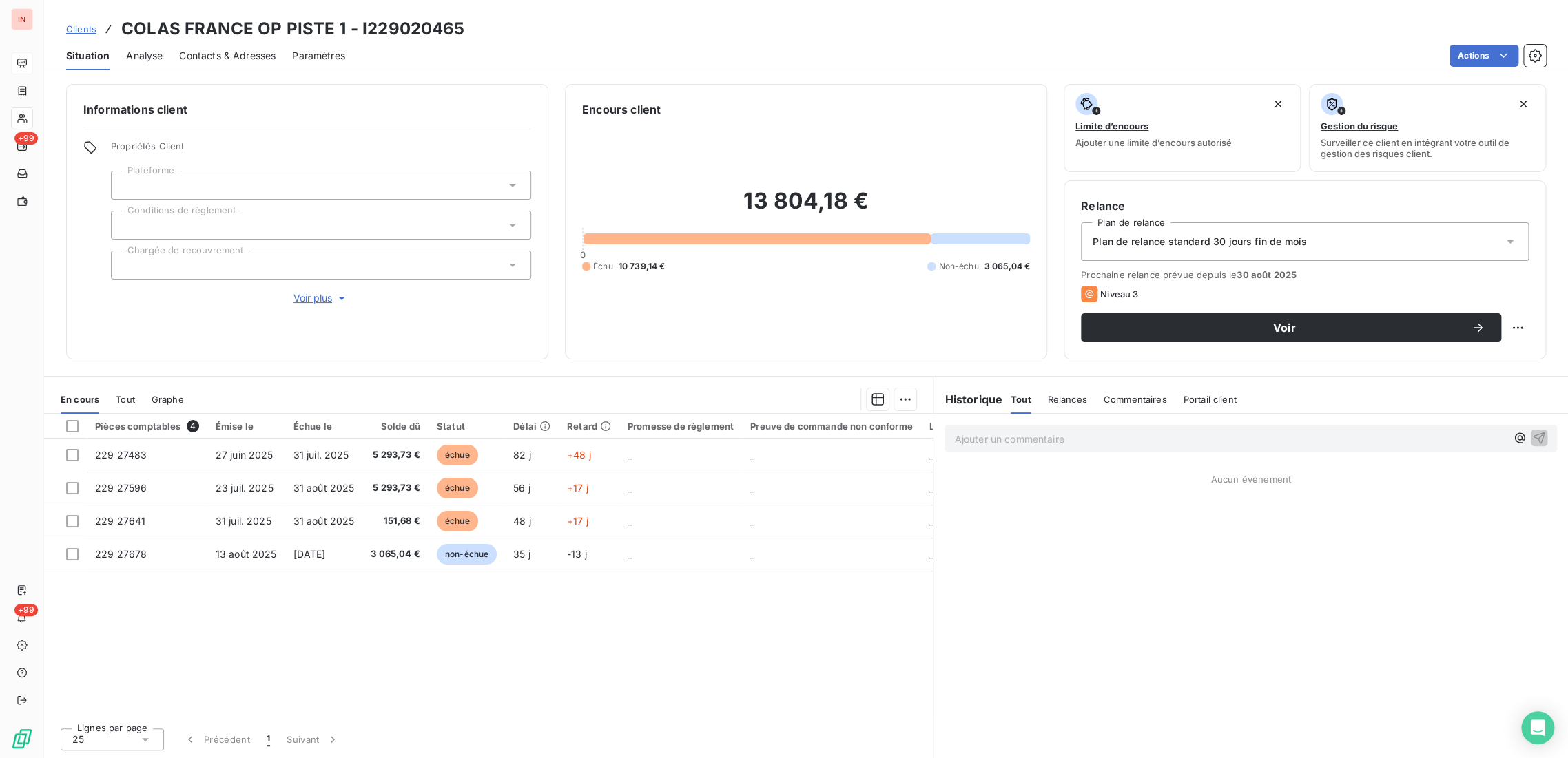
click at [1062, 401] on span "Relances" at bounding box center [1067, 399] width 40 height 11
click at [971, 397] on h6 "Historique" at bounding box center [968, 399] width 69 height 16
click at [1108, 402] on span "Commentaires" at bounding box center [1137, 399] width 64 height 11
click at [1014, 432] on p "Ajouter un commentaire ﻿" at bounding box center [1229, 439] width 552 height 17
click at [1047, 439] on p "Ajouter un commentaire ﻿" at bounding box center [1229, 439] width 552 height 17
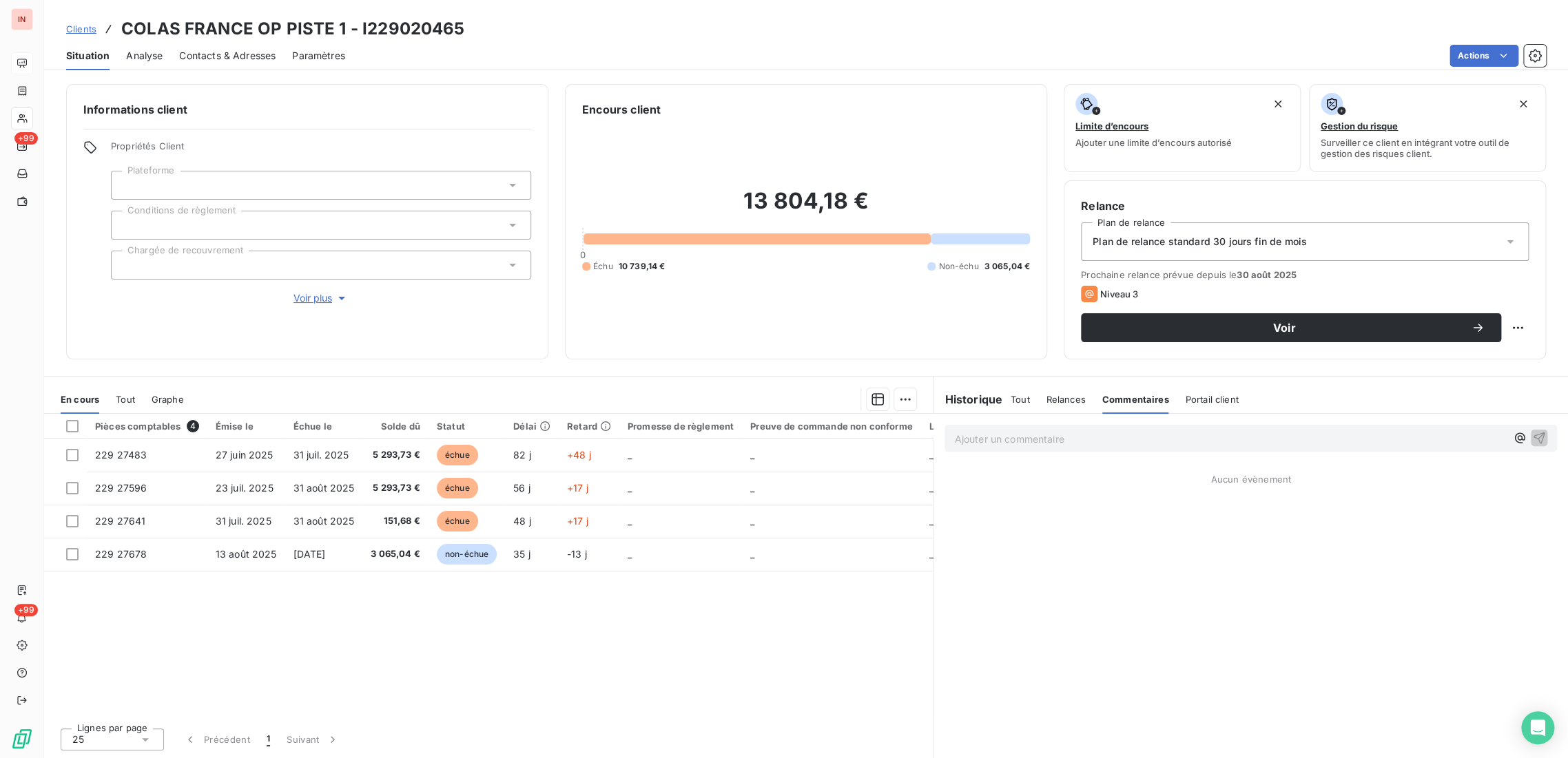
click at [970, 434] on p "Ajouter un commentaire ﻿" at bounding box center [1229, 439] width 552 height 17
click at [1006, 432] on p "Ajouter un commentaire ﻿" at bounding box center [1229, 439] width 552 height 17
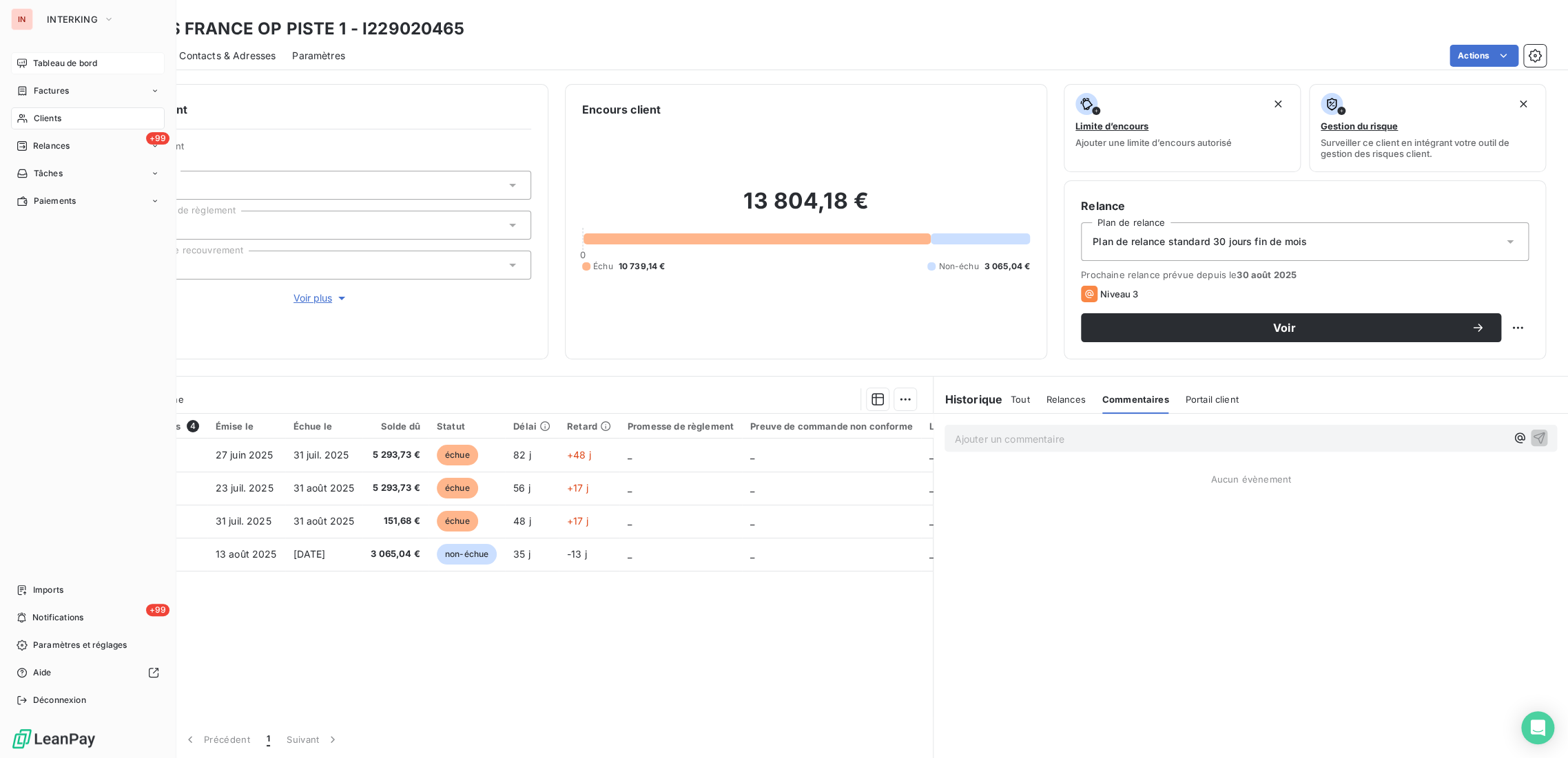
click at [78, 55] on div "Tableau de bord" at bounding box center [88, 64] width 153 height 22
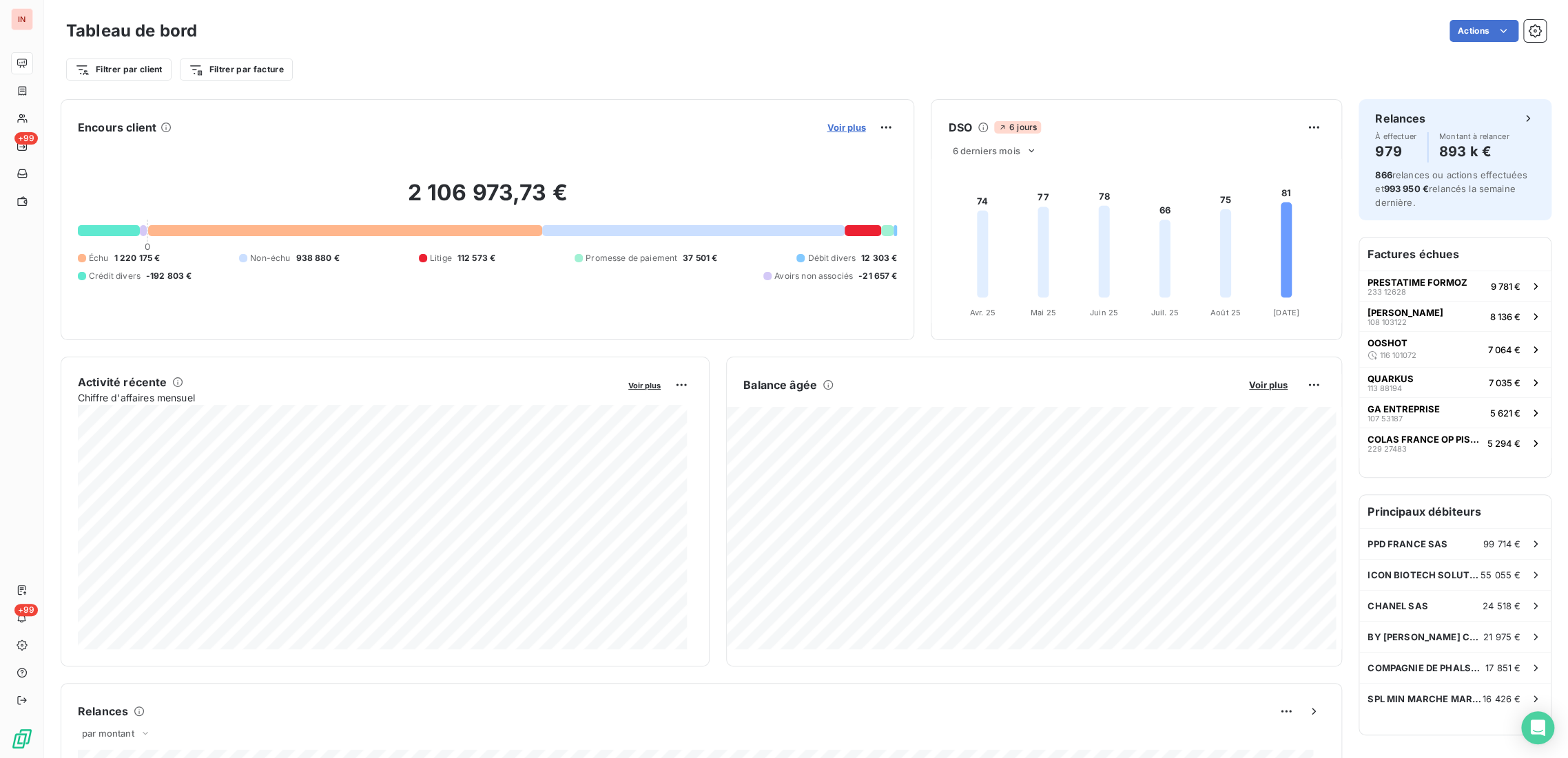
click at [843, 123] on span "Voir plus" at bounding box center [846, 127] width 39 height 11
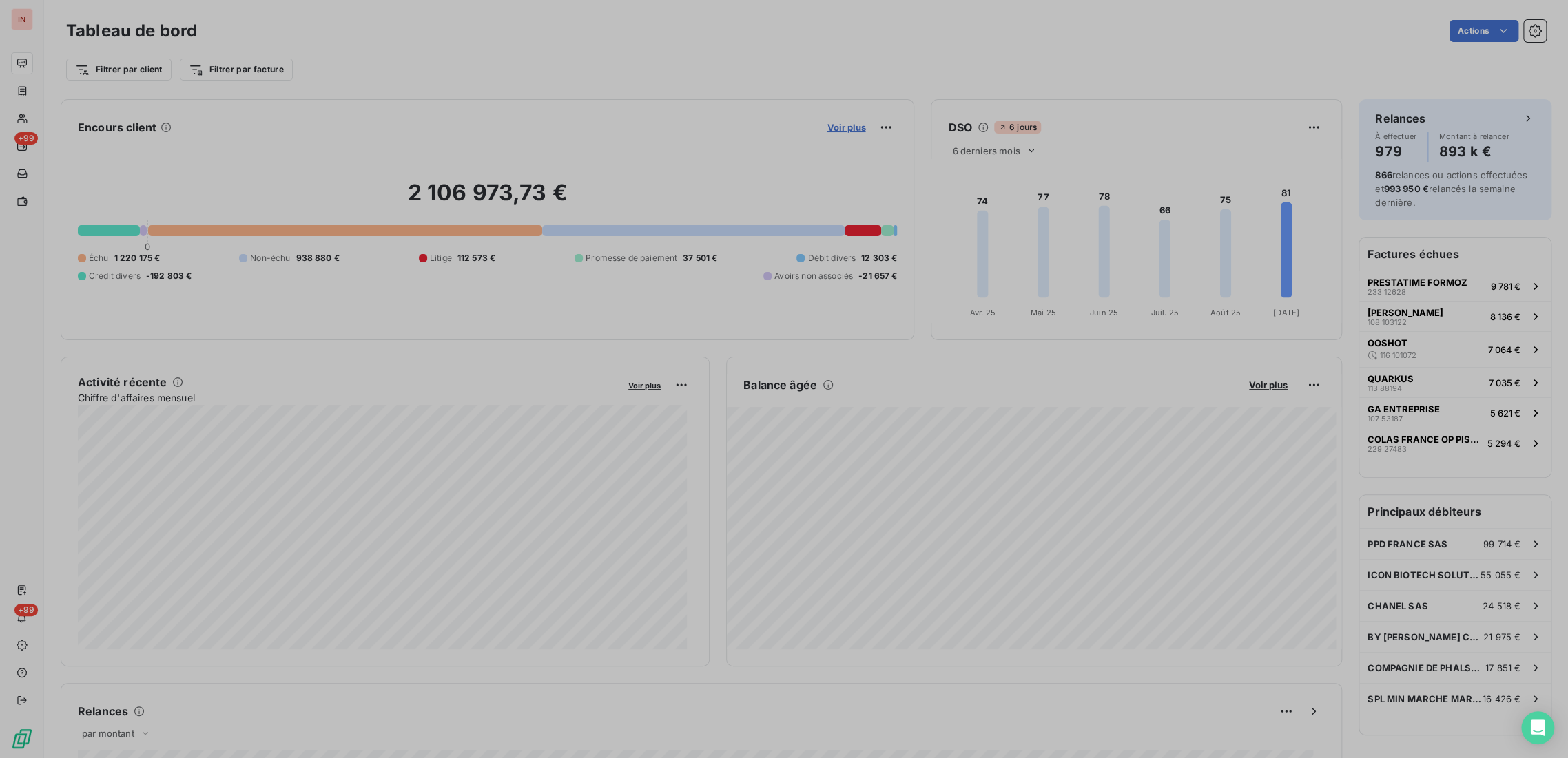
scroll to position [747, 518]
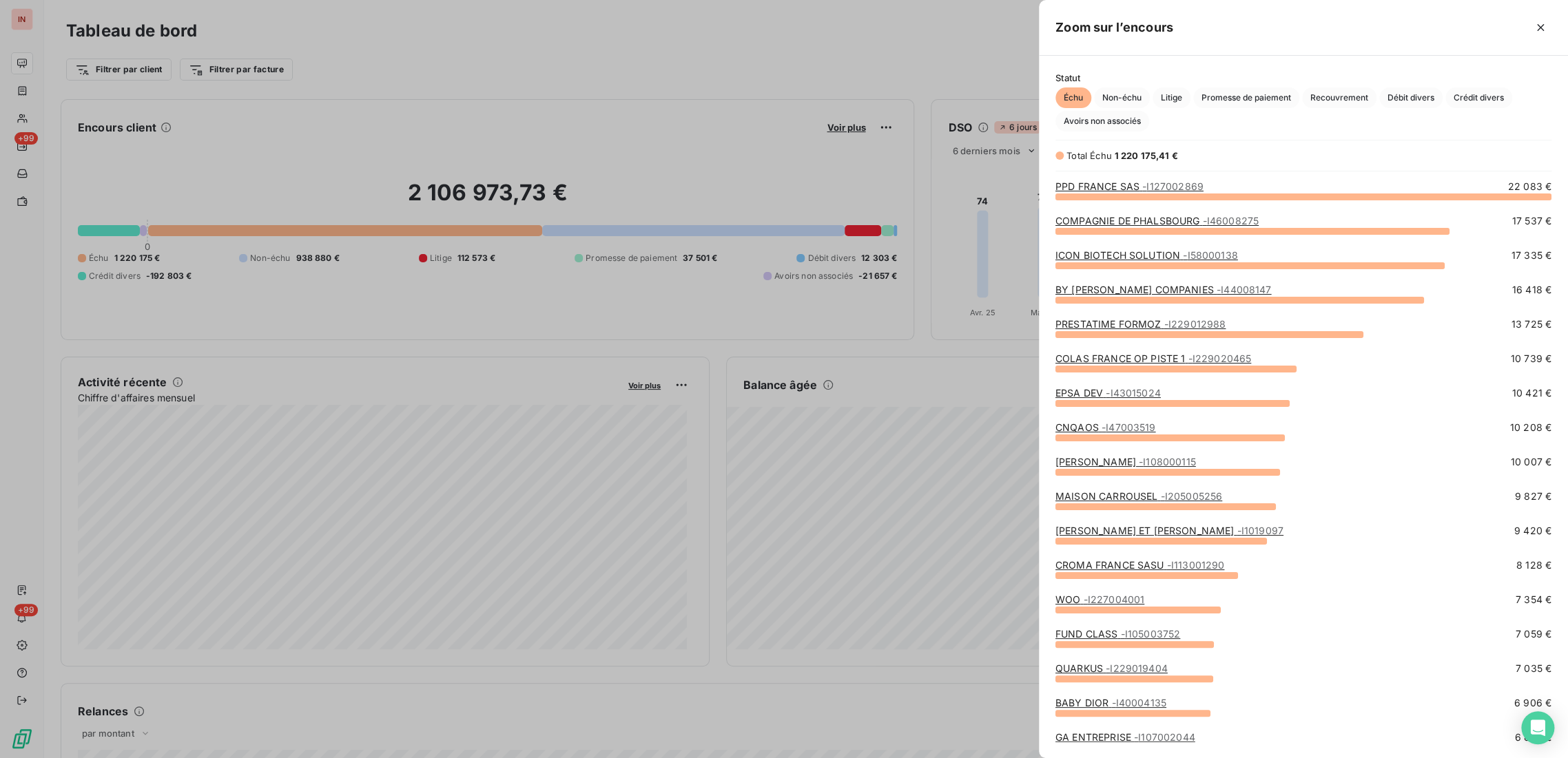
click at [1156, 355] on link "COLAS FRANCE OP PISTE 1 - I229020465" at bounding box center [1153, 358] width 196 height 12
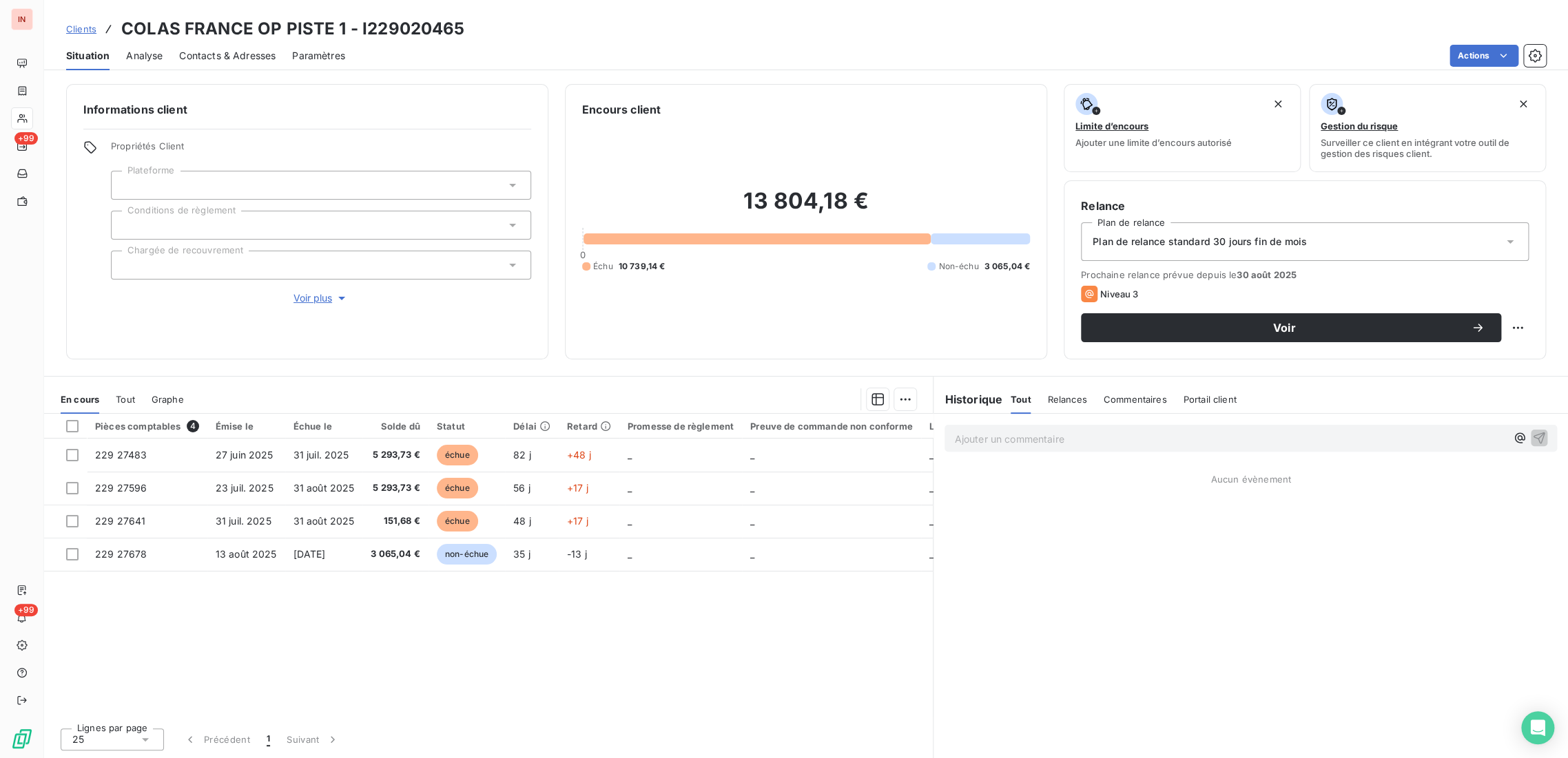
click at [381, 271] on div at bounding box center [321, 265] width 420 height 29
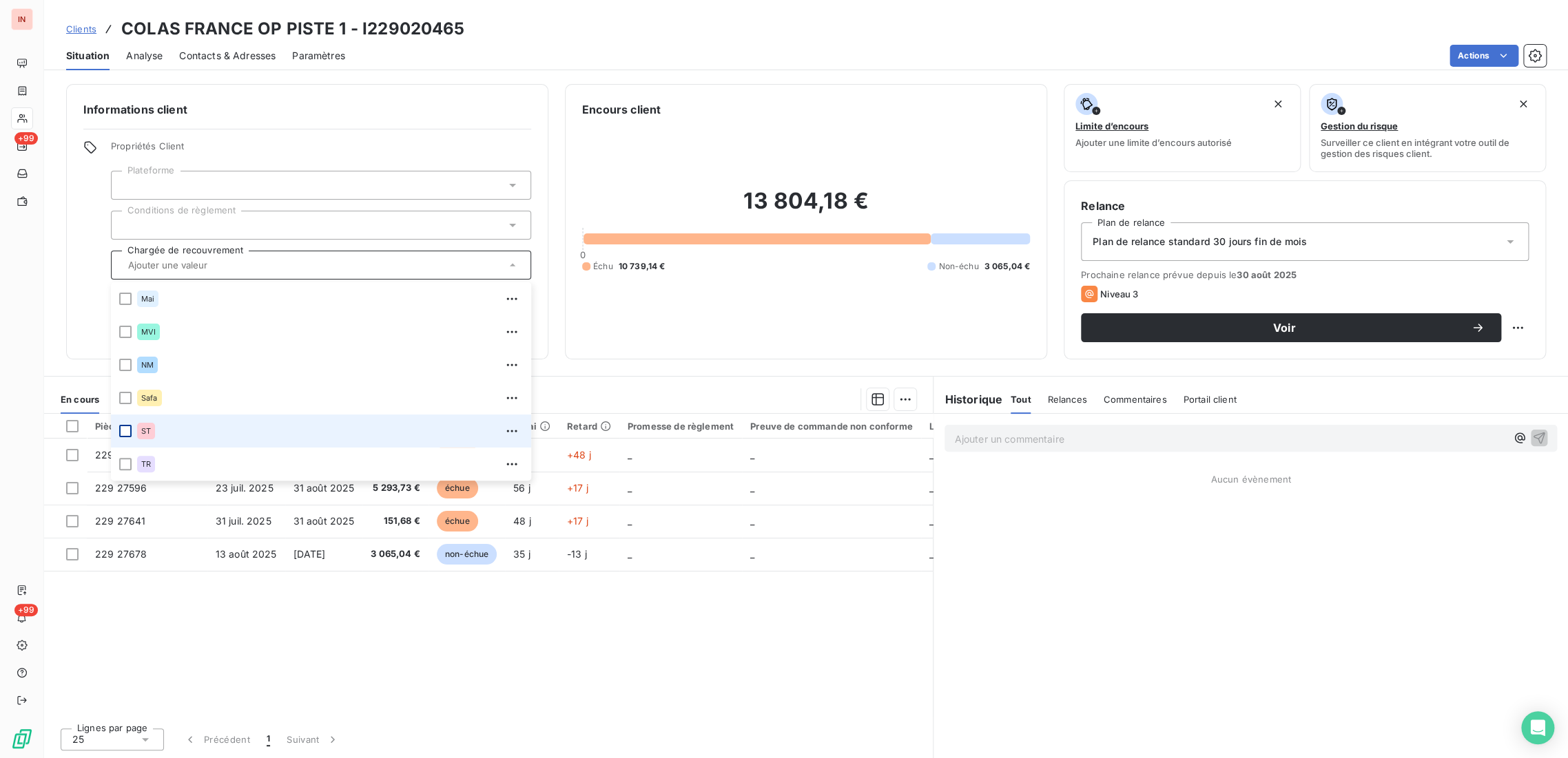
click at [128, 436] on div at bounding box center [125, 431] width 12 height 12
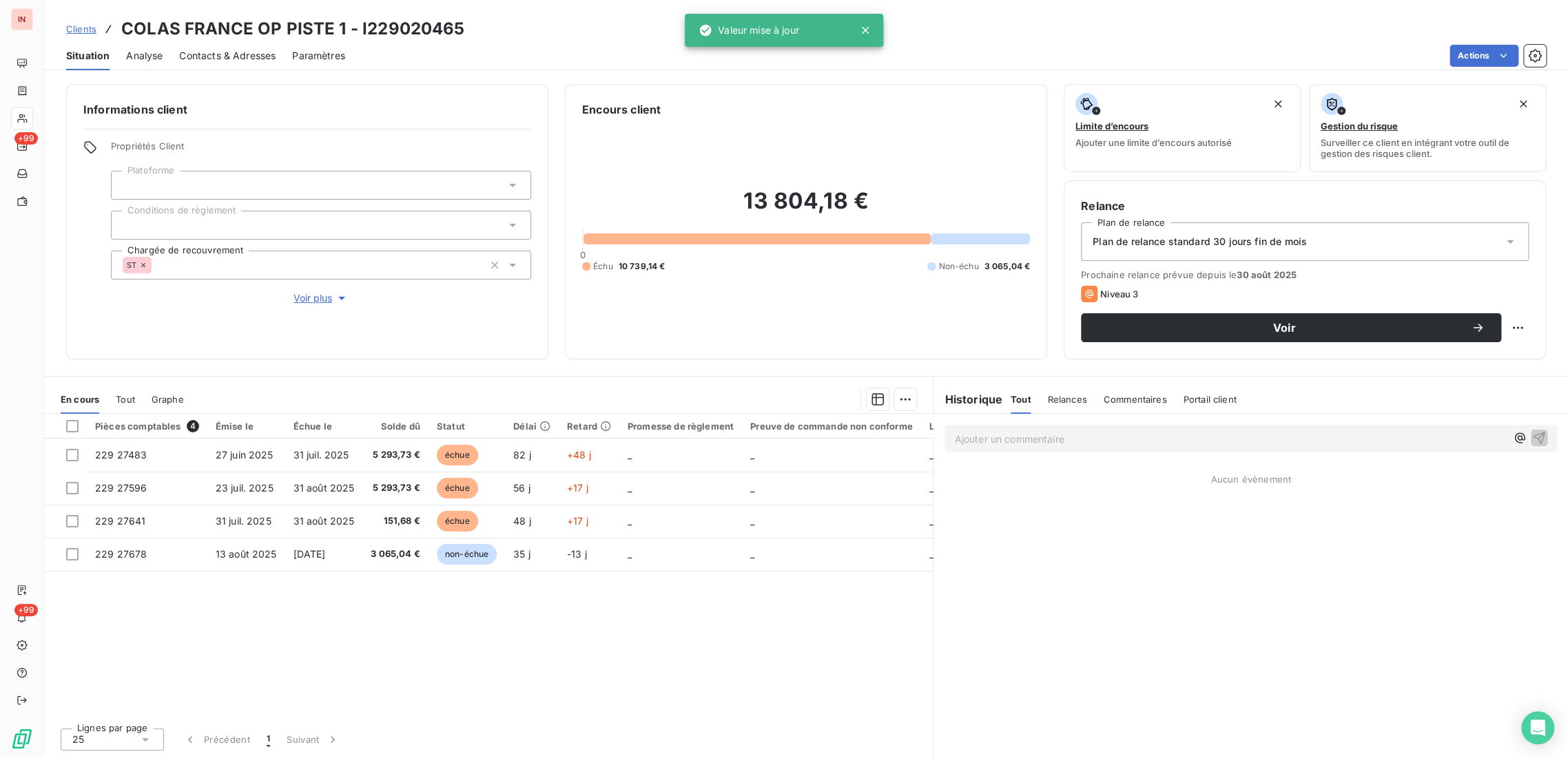
click at [78, 289] on div "Informations client Propriétés Client Plateforme Conditions de règlement Chargé…" at bounding box center [308, 222] width 482 height 276
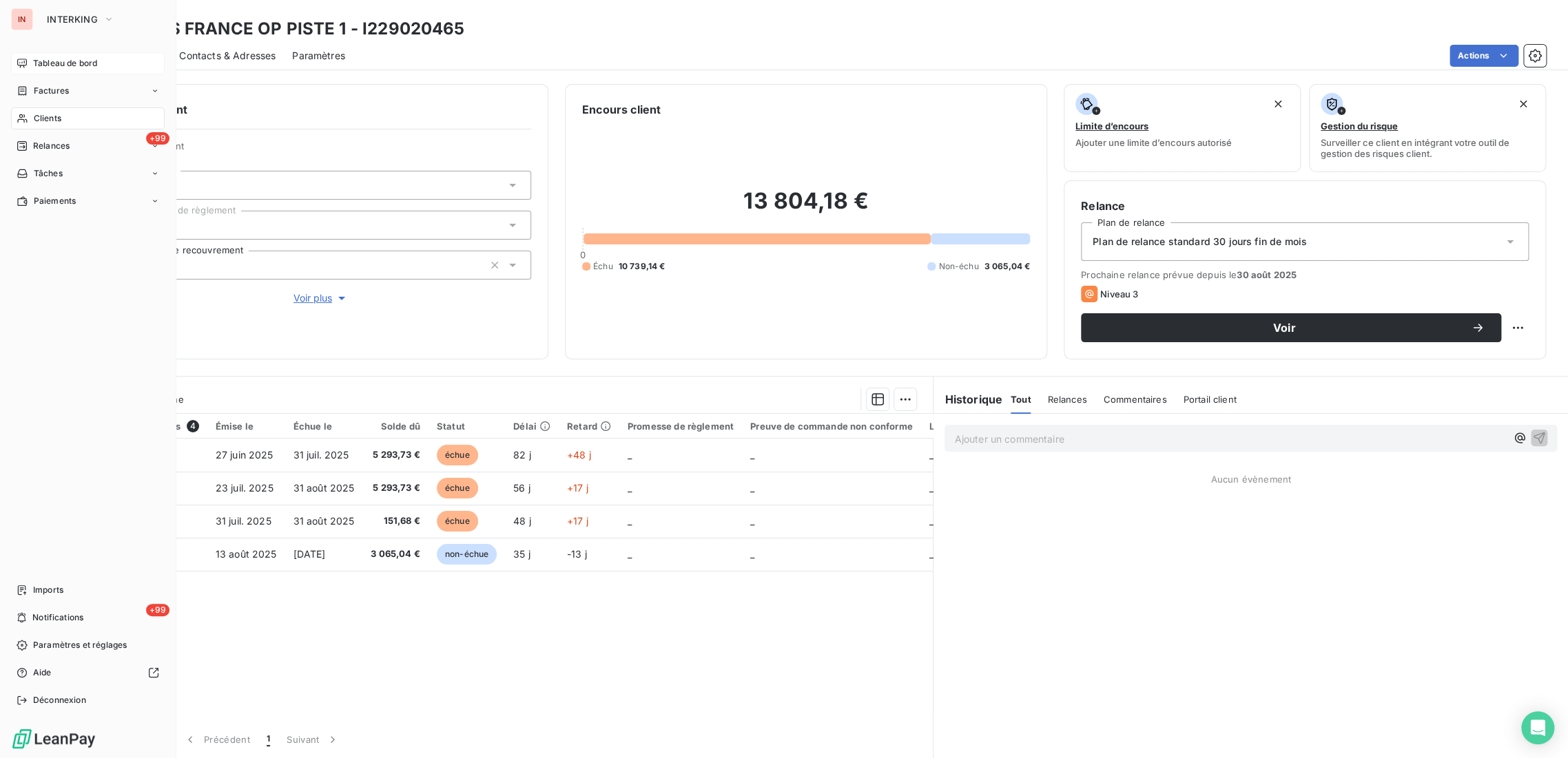
click at [53, 60] on span "Tableau de bord" at bounding box center [65, 63] width 64 height 12
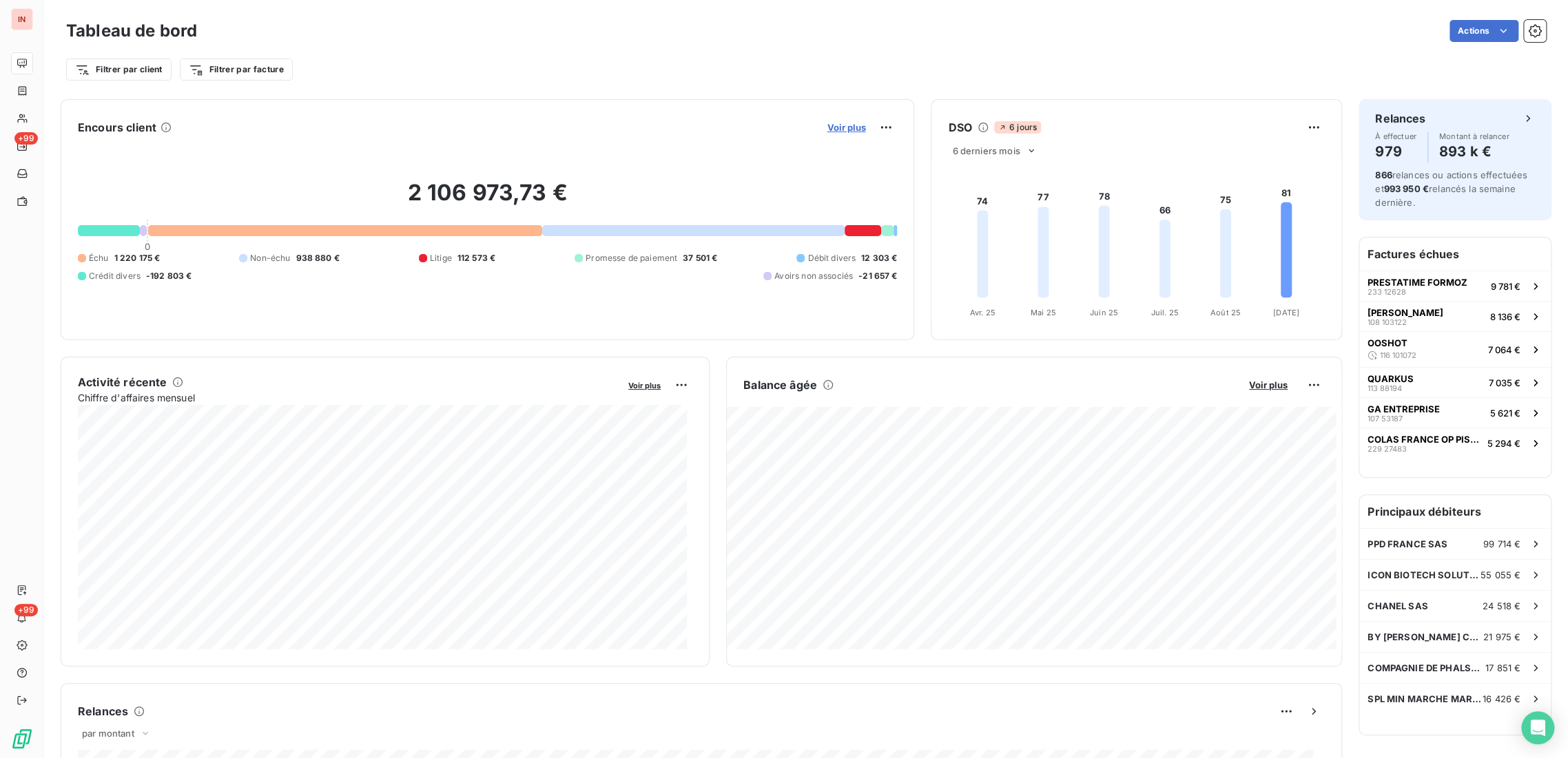
click at [827, 126] on span "Voir plus" at bounding box center [846, 127] width 39 height 11
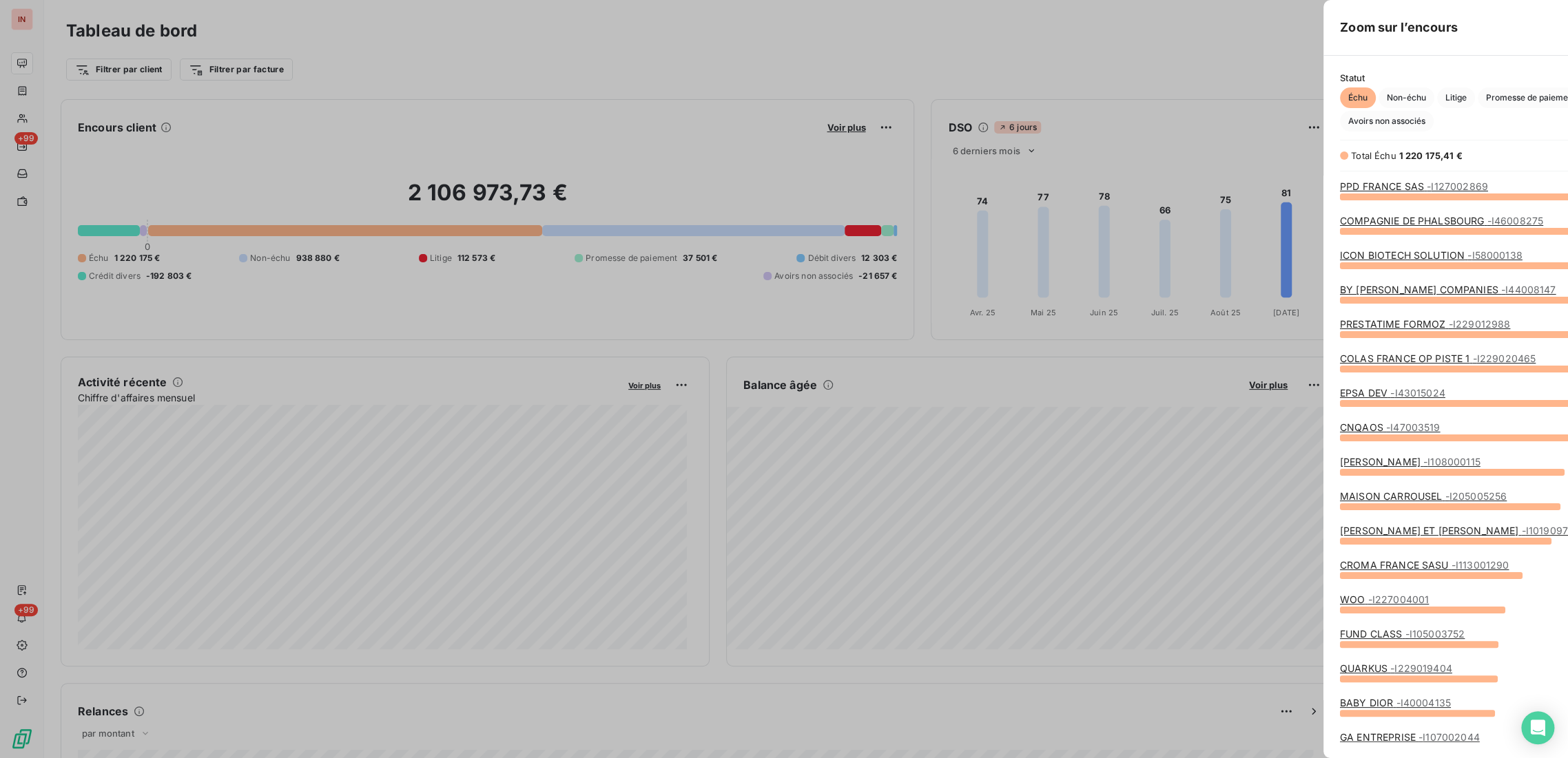
scroll to position [747, 518]
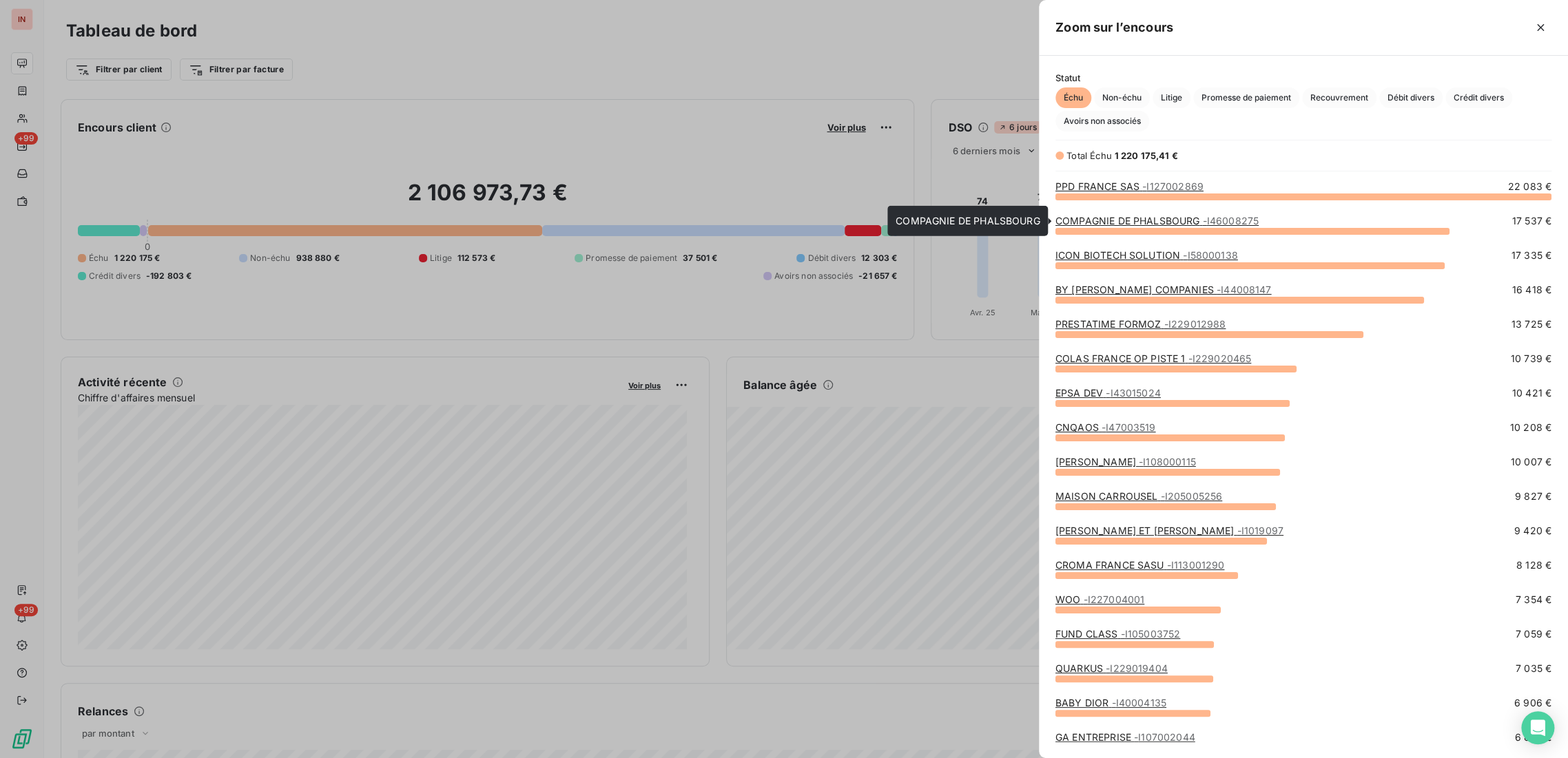
click at [1178, 220] on link "COMPAGNIE DE PHALSBOURG - I46008275" at bounding box center [1157, 221] width 203 height 12
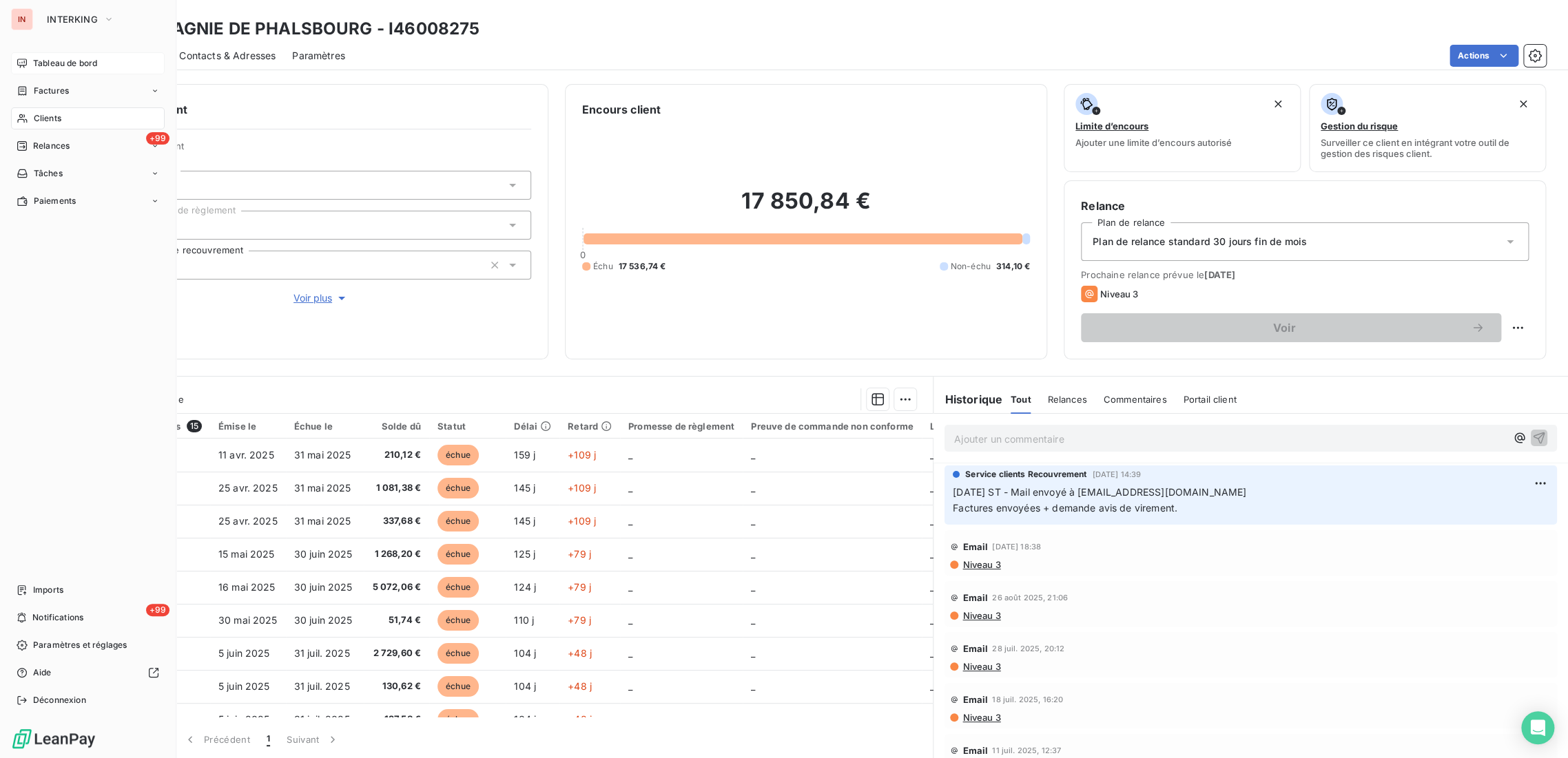
click at [66, 71] on div "Tableau de bord" at bounding box center [88, 64] width 153 height 22
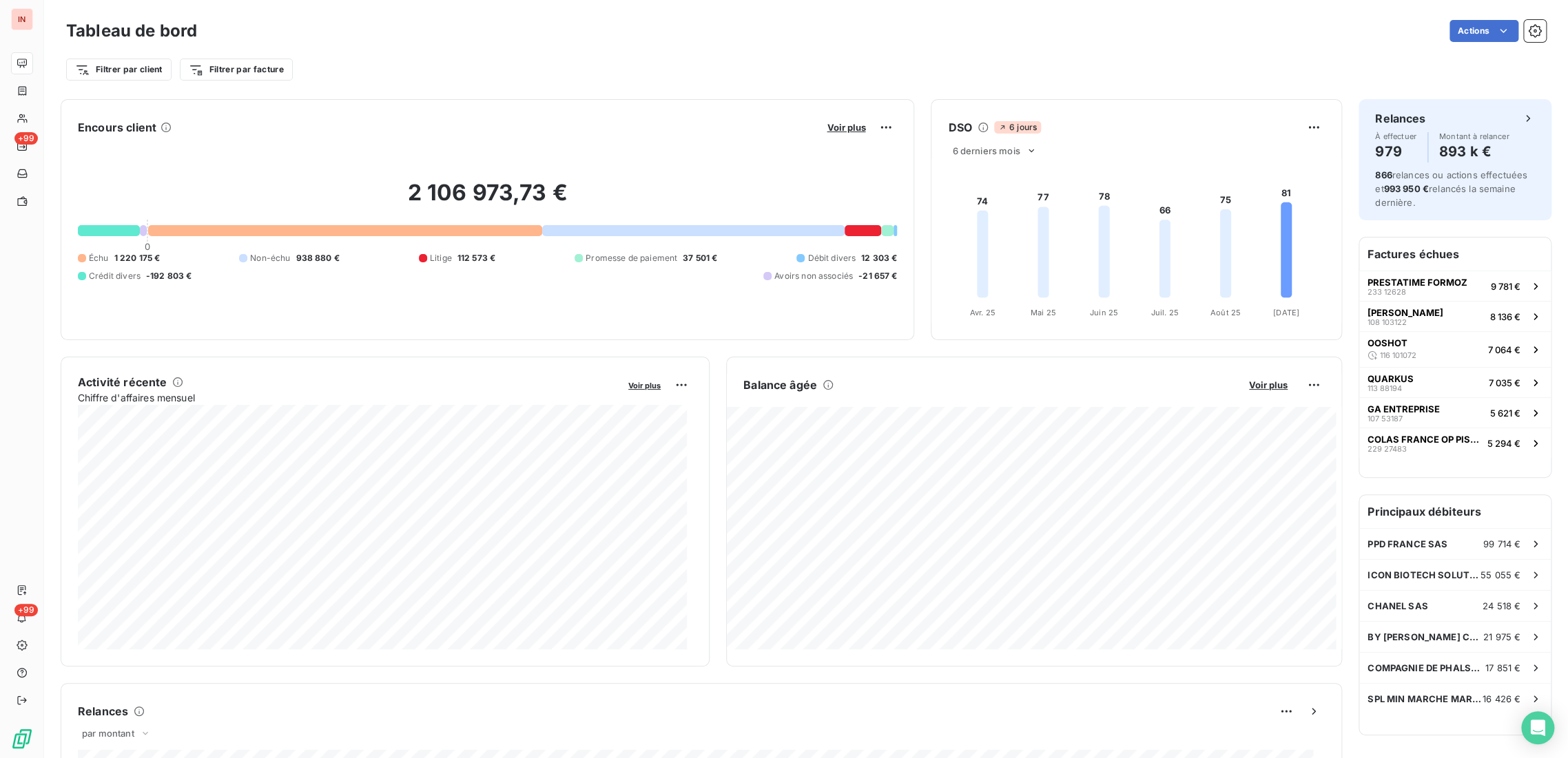
click at [837, 119] on div "Voir plus" at bounding box center [860, 127] width 74 height 22
click at [831, 123] on span "Voir plus" at bounding box center [846, 127] width 39 height 11
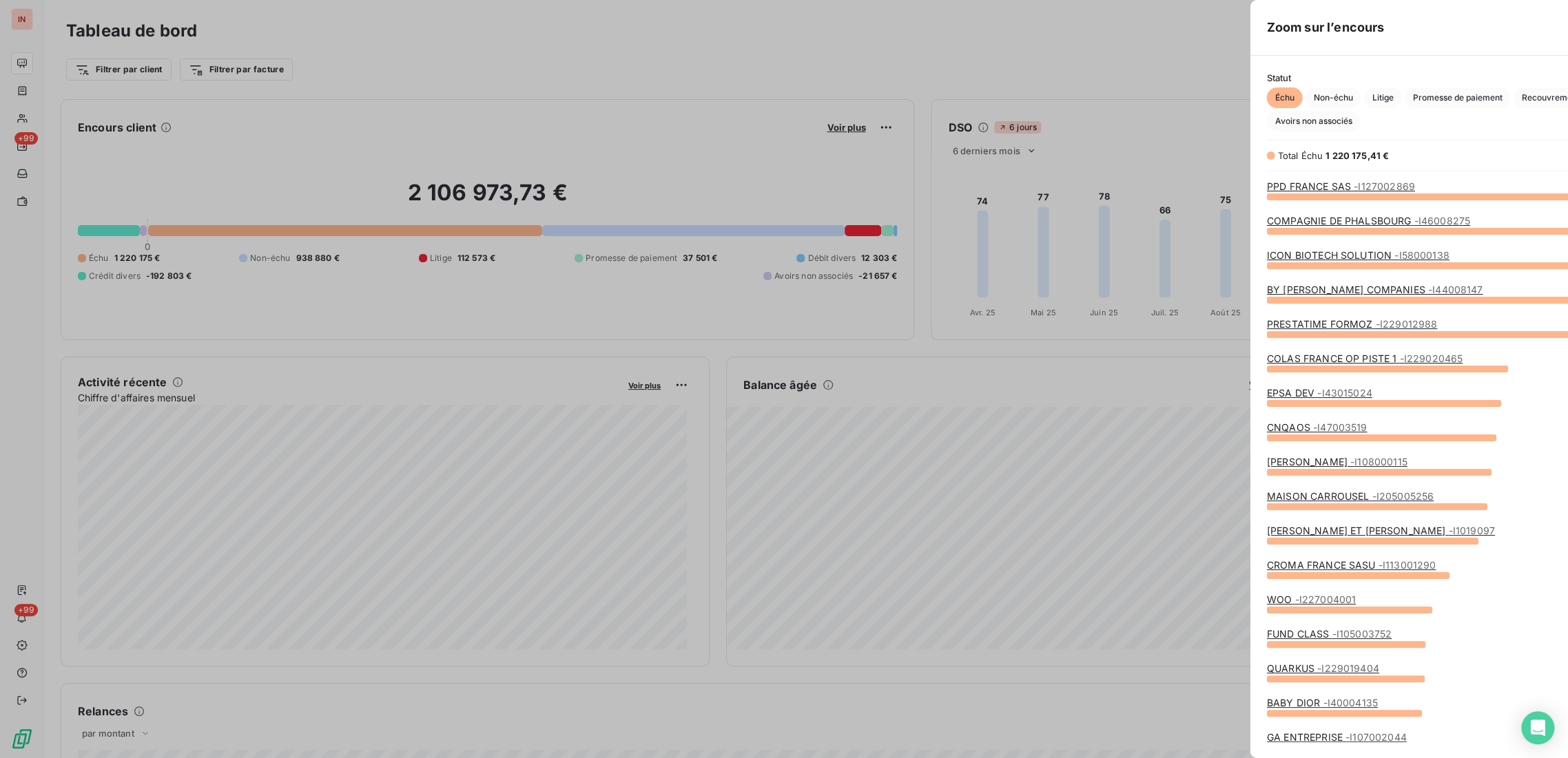
scroll to position [747, 518]
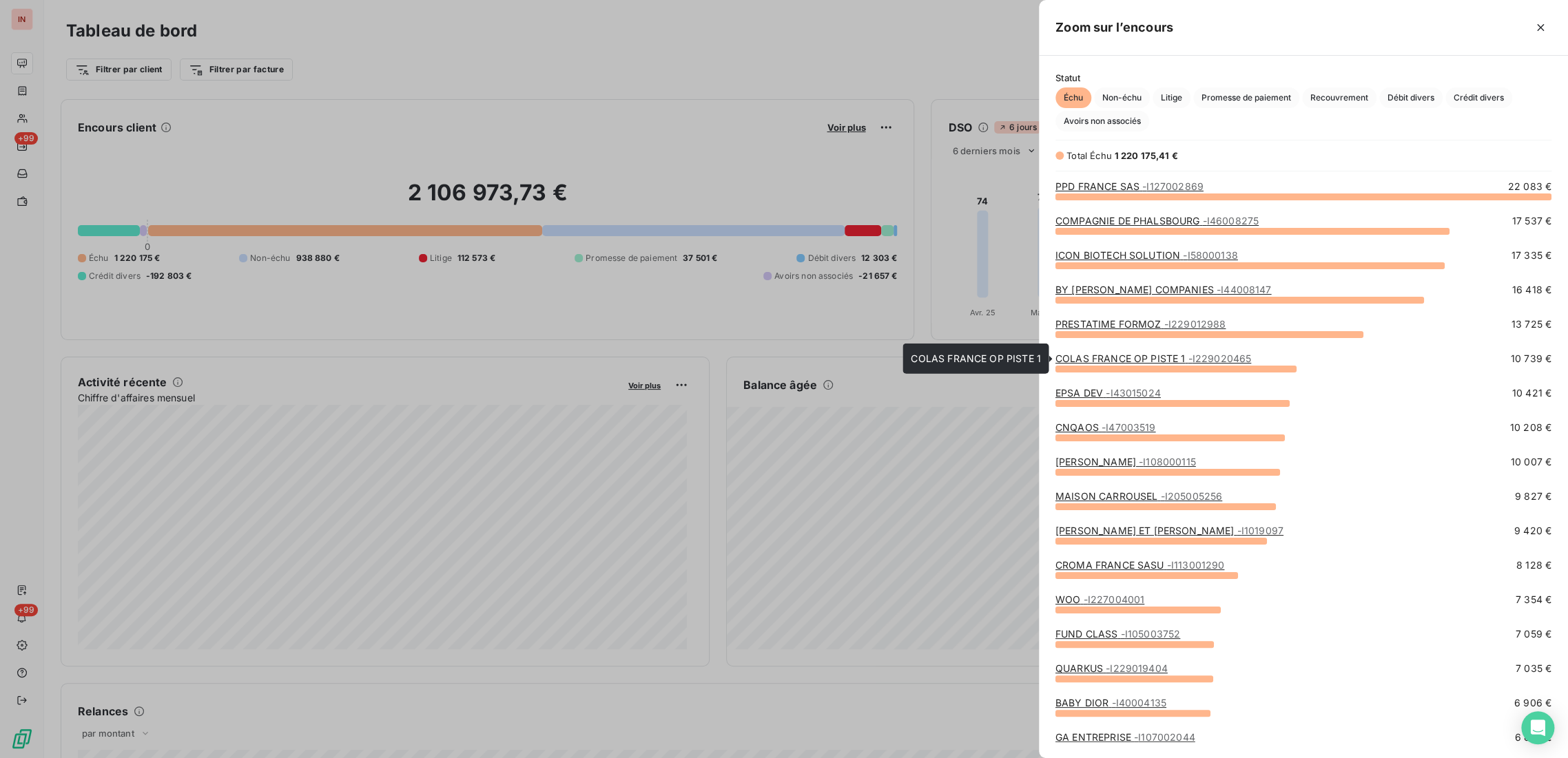
click at [1147, 352] on link "COLAS FRANCE OP PISTE 1 - I229020465" at bounding box center [1153, 358] width 196 height 12
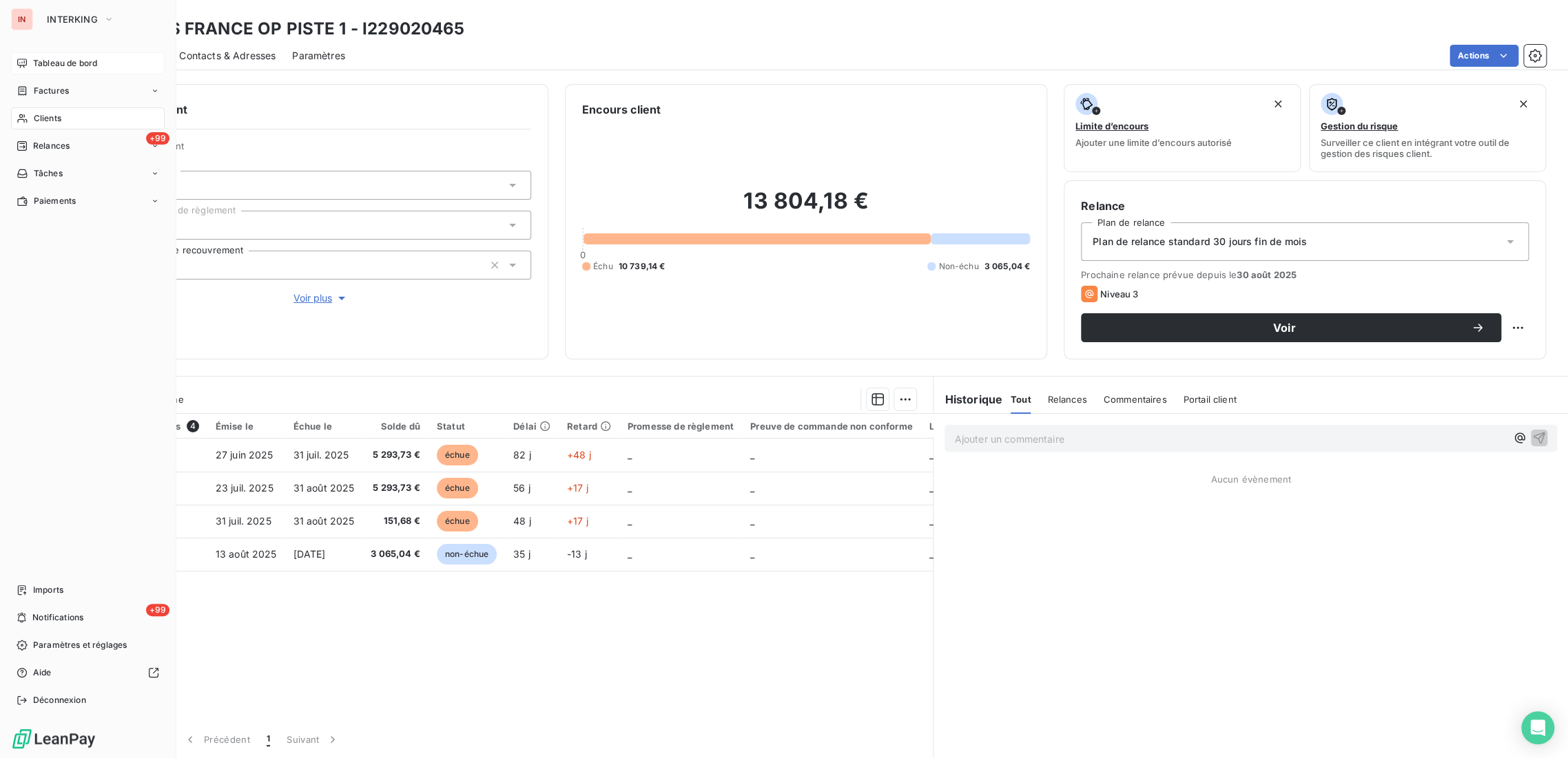
click at [53, 65] on span "Tableau de bord" at bounding box center [65, 63] width 64 height 12
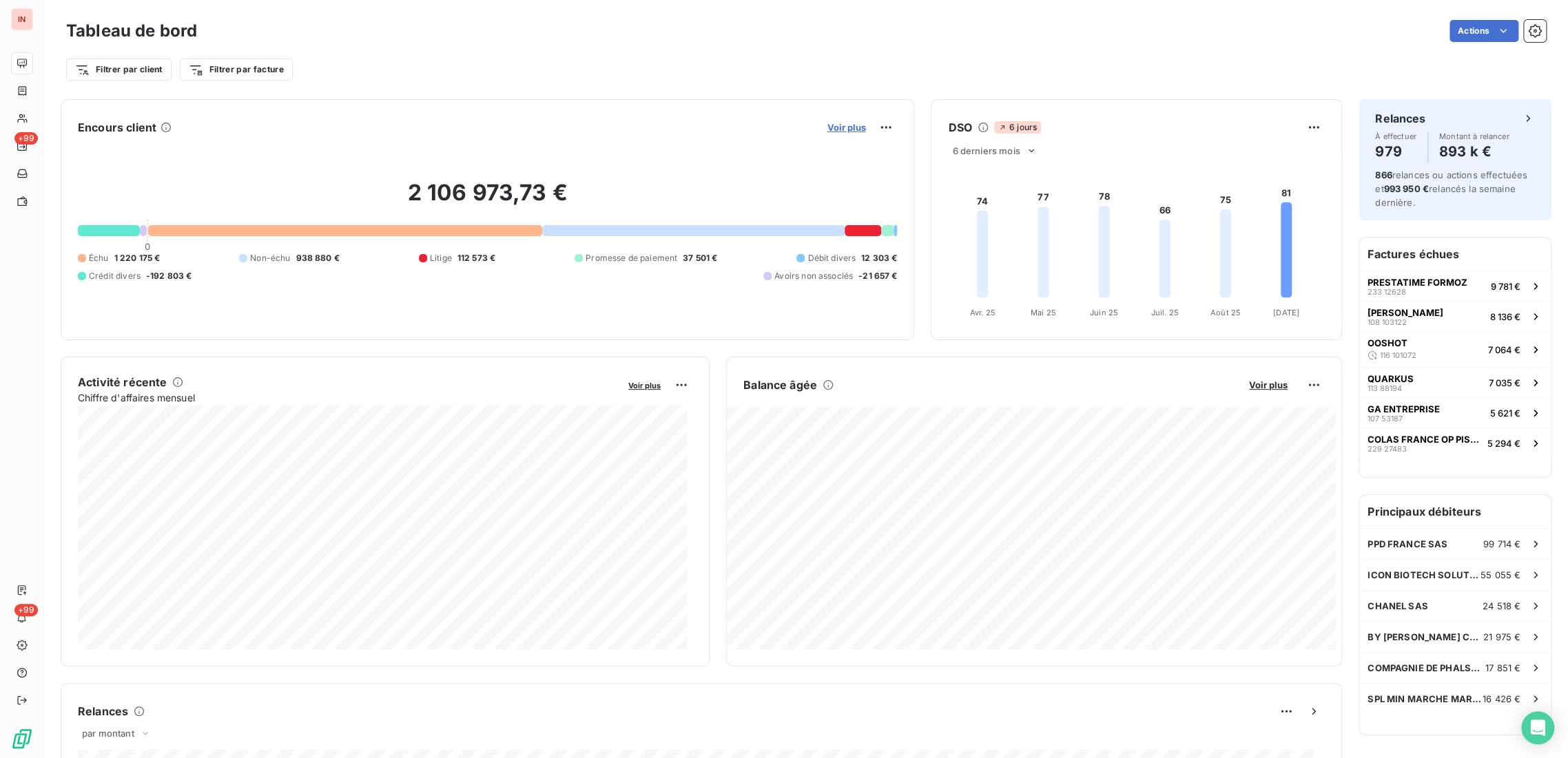
click at [832, 125] on span "Voir plus" at bounding box center [846, 127] width 39 height 11
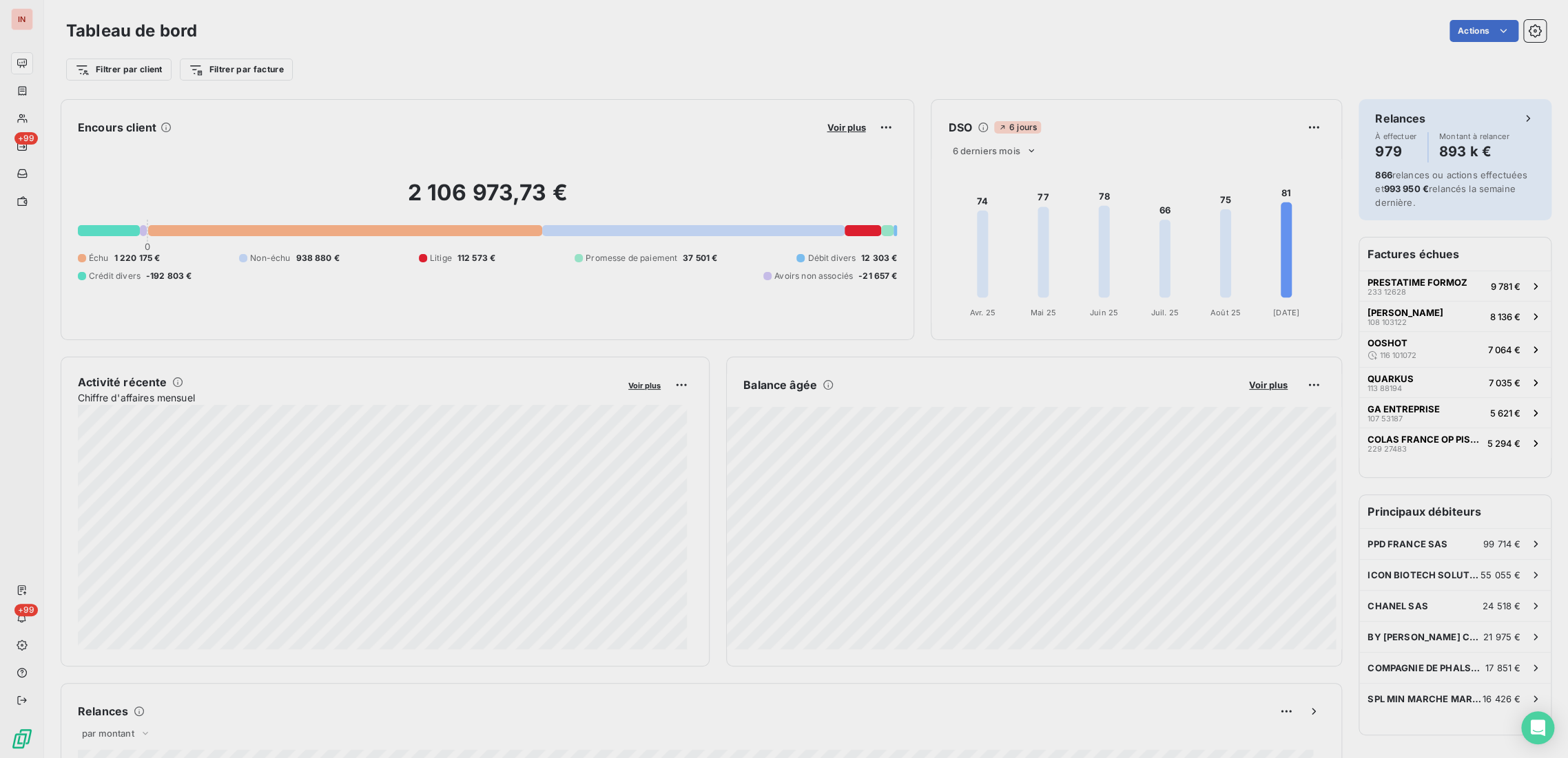
scroll to position [747, 518]
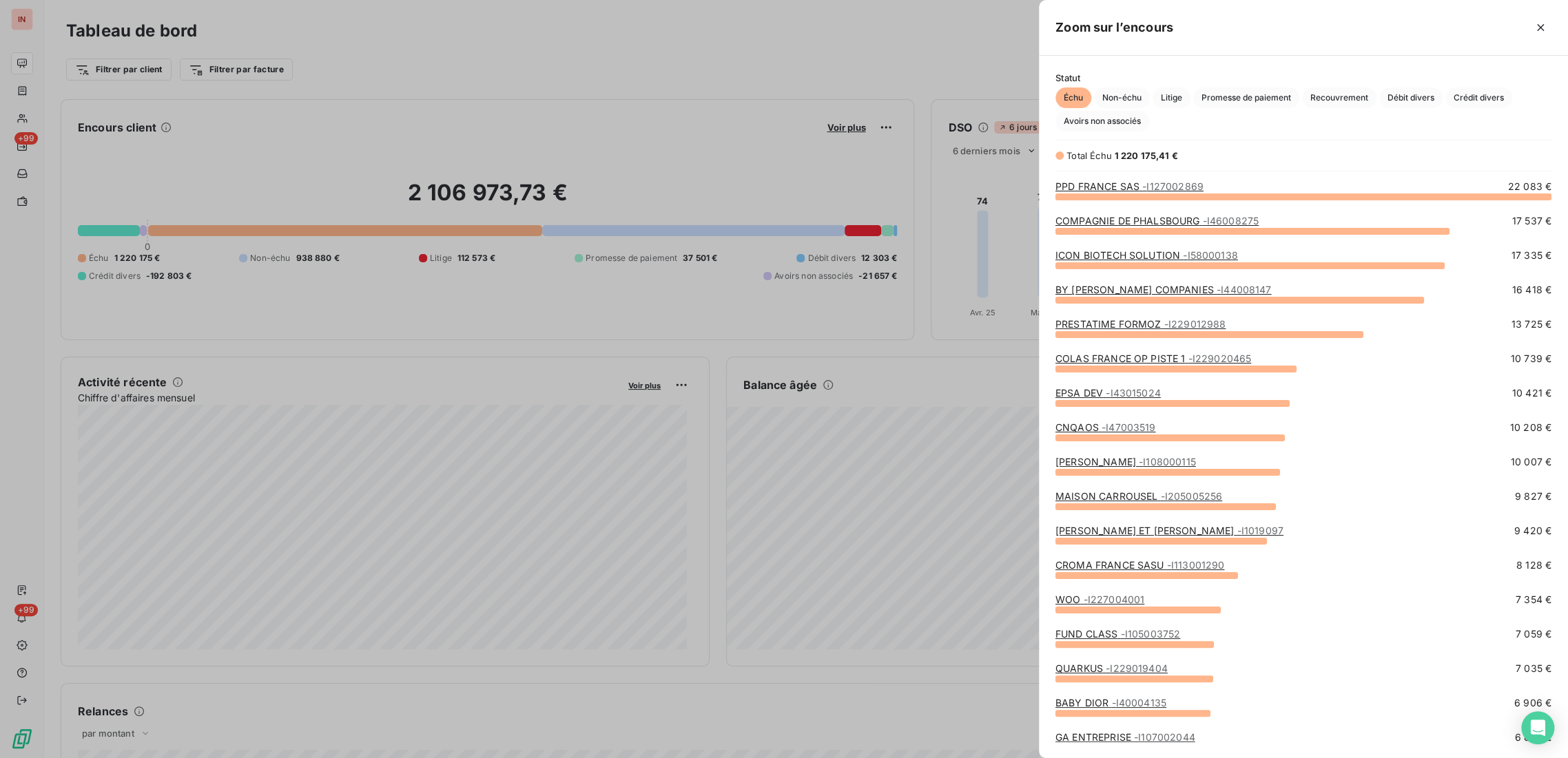
click at [1078, 596] on link "WOO - I227004001" at bounding box center [1099, 600] width 89 height 12
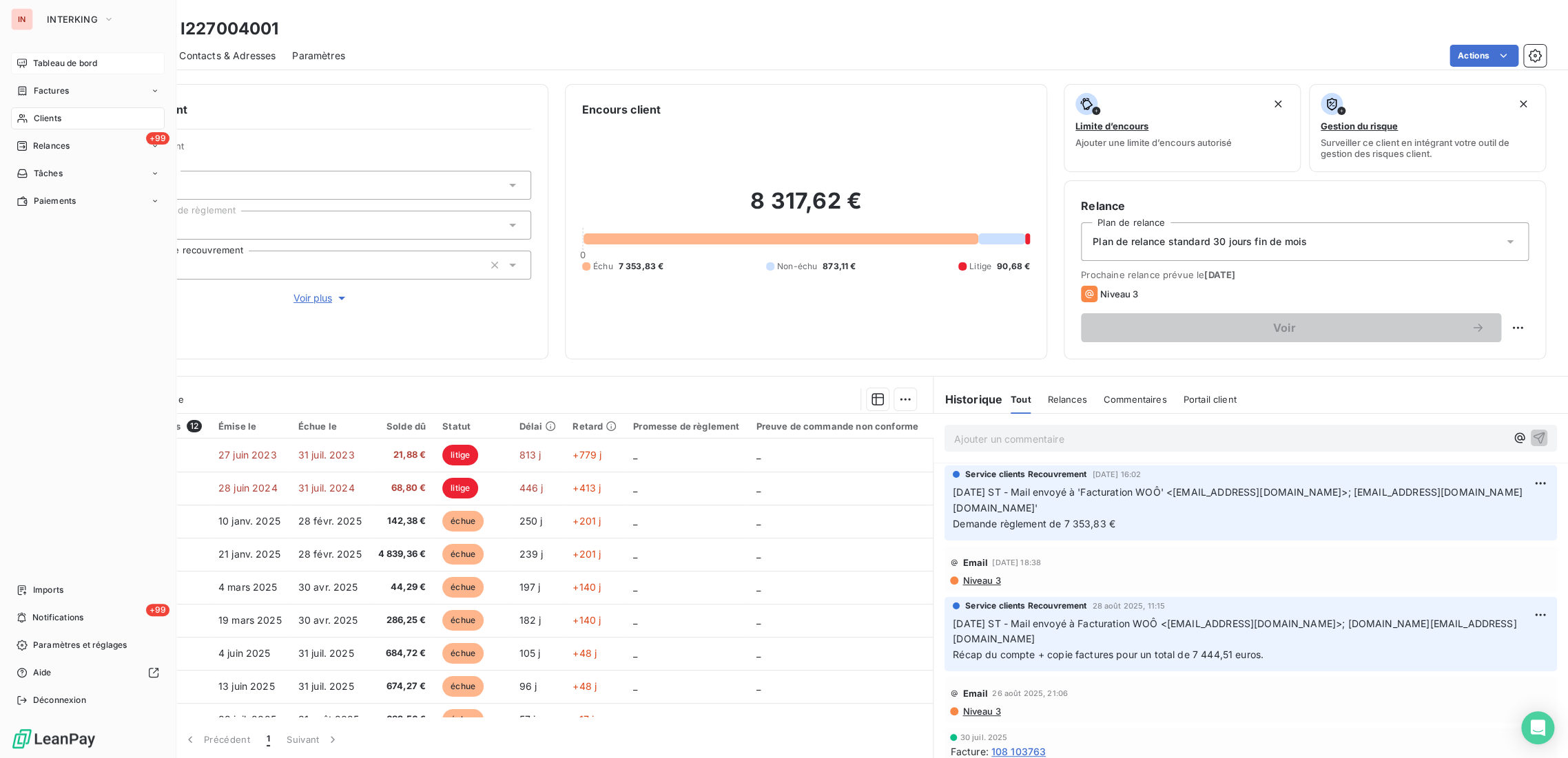
click at [47, 64] on span "Tableau de bord" at bounding box center [65, 63] width 64 height 12
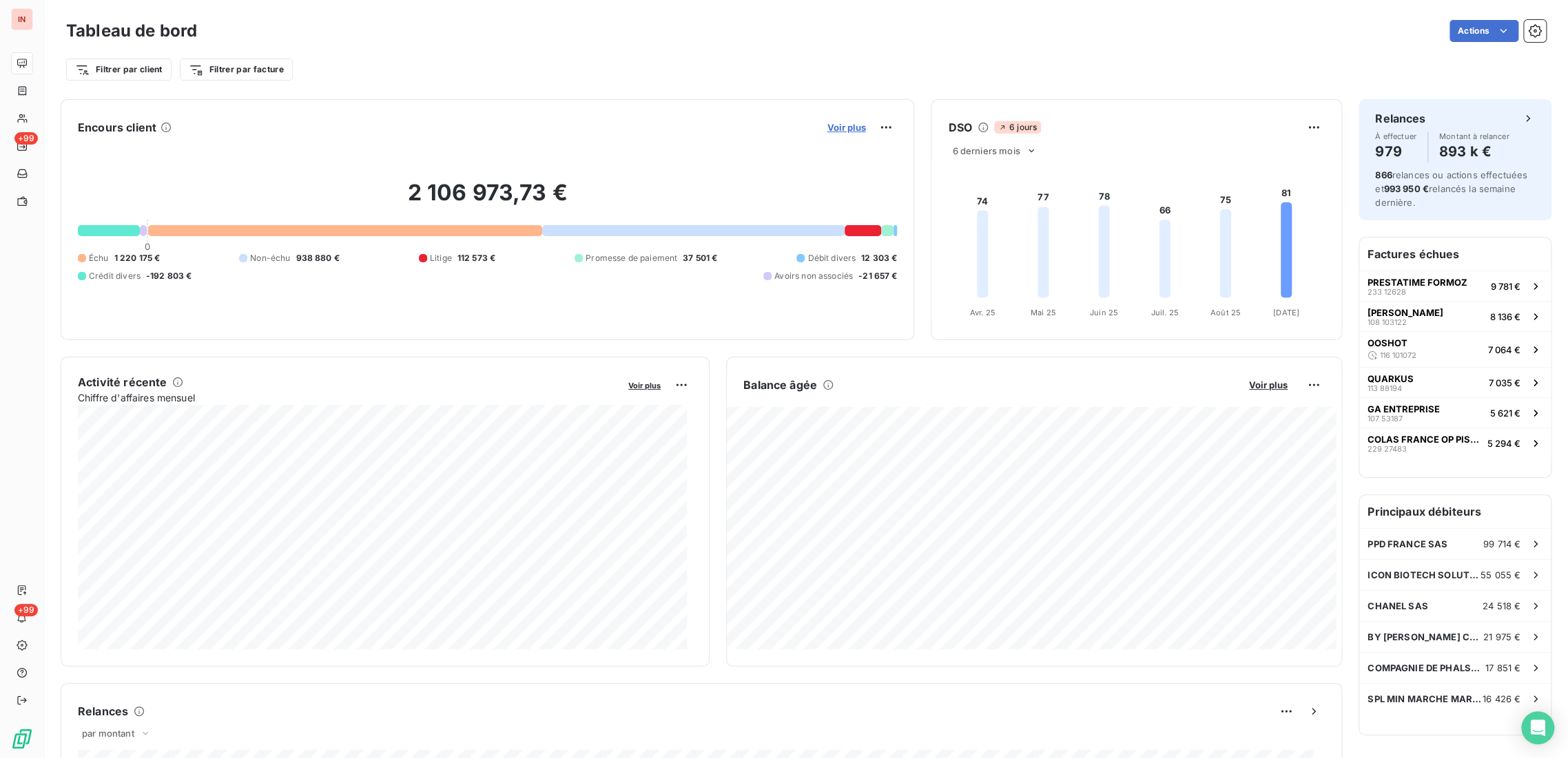
click at [844, 126] on span "Voir plus" at bounding box center [846, 127] width 39 height 11
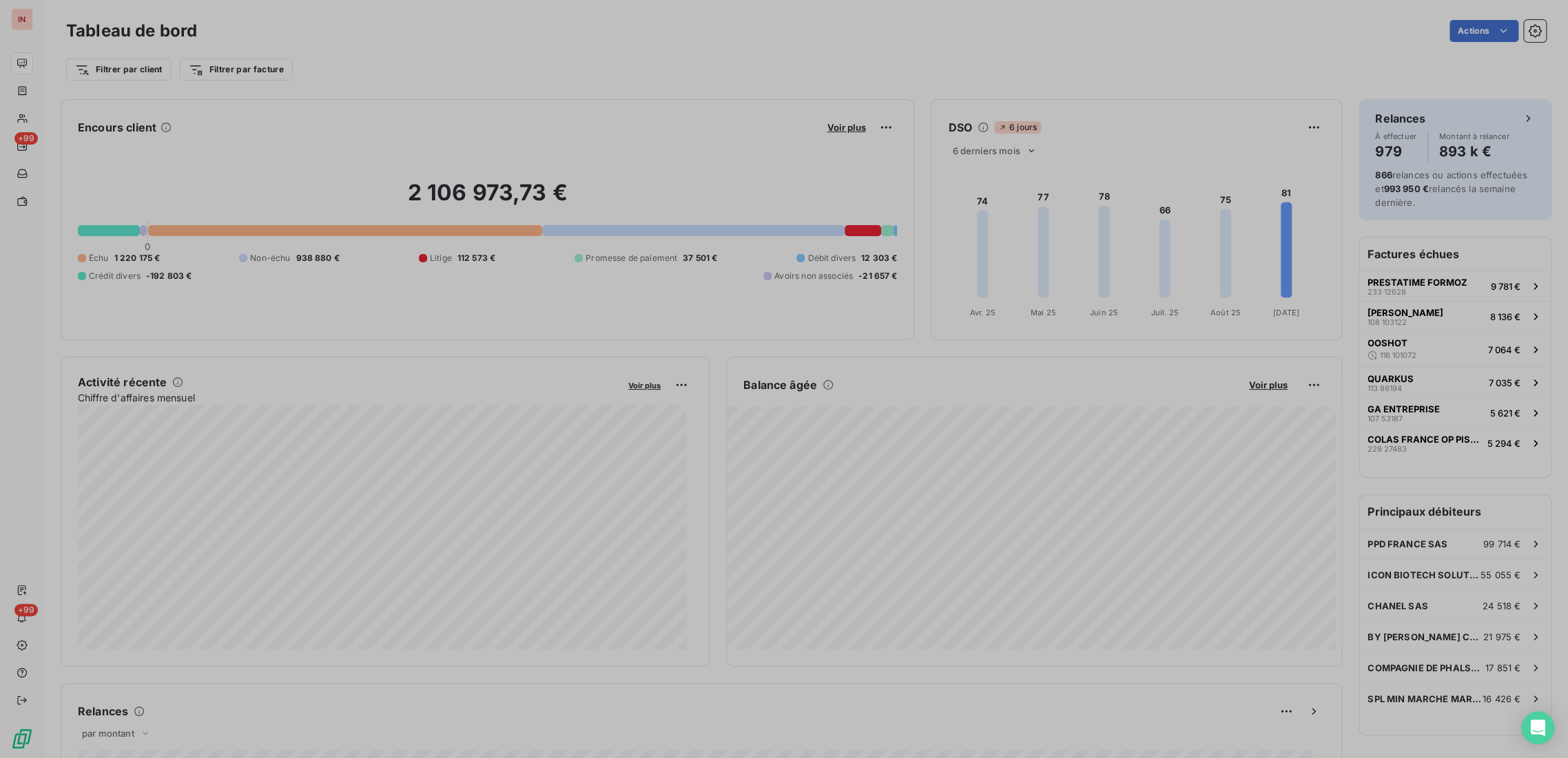
scroll to position [747, 518]
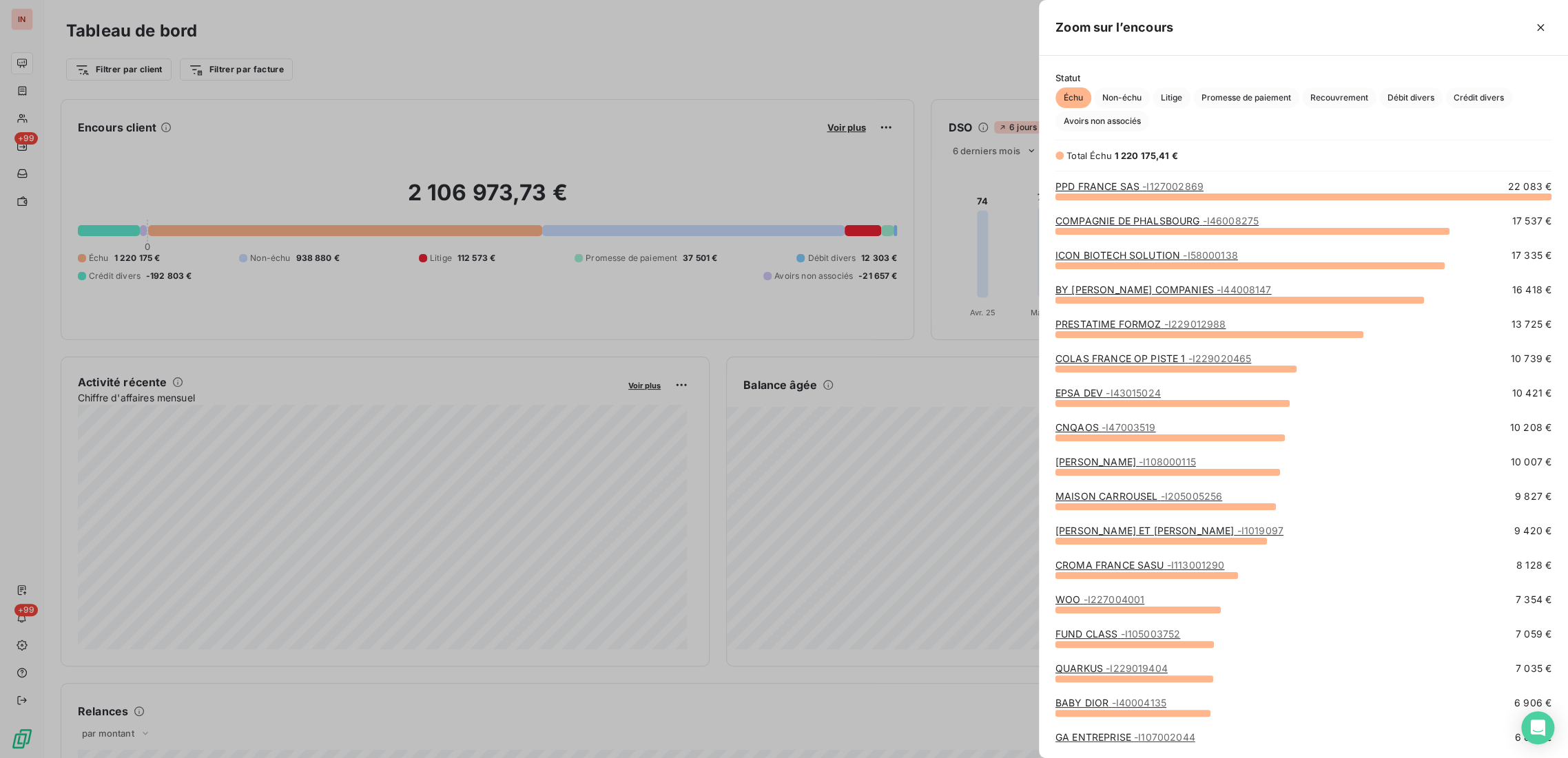
click at [745, 43] on div at bounding box center [784, 379] width 1568 height 758
